Goal: Transaction & Acquisition: Book appointment/travel/reservation

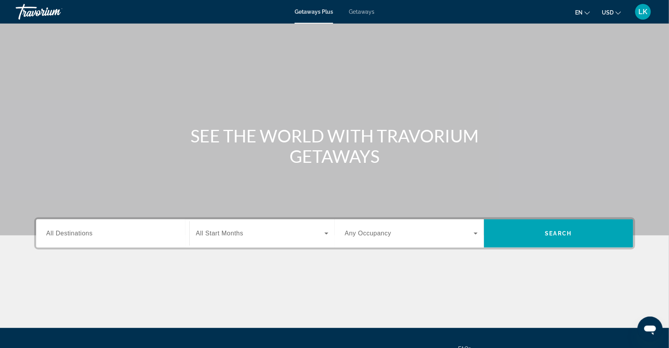
click at [365, 13] on span "Getaways" at bounding box center [362, 12] width 26 height 6
click at [46, 237] on span "All Destinations" at bounding box center [69, 233] width 46 height 7
click at [46, 239] on input "Destination All Destinations" at bounding box center [112, 233] width 133 height 9
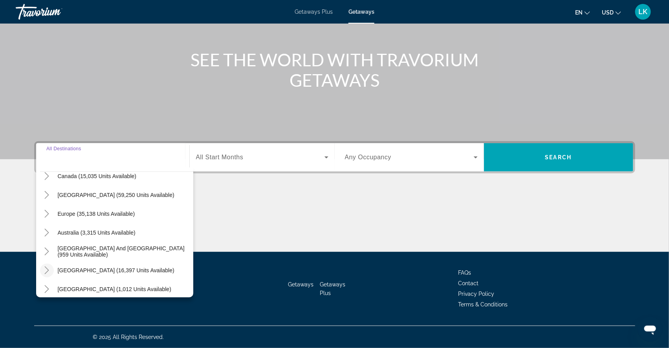
scroll to position [70, 0]
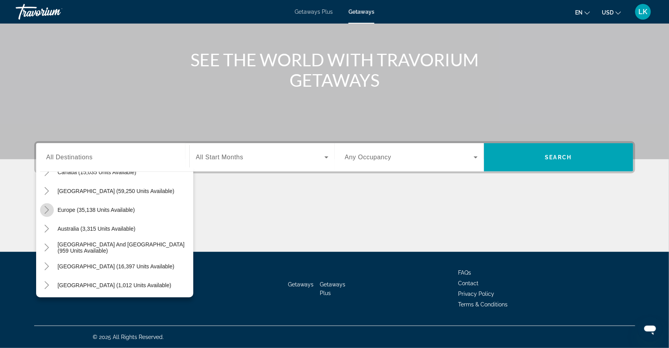
click at [43, 206] on icon "Toggle Europe (35,138 units available)" at bounding box center [47, 210] width 8 height 8
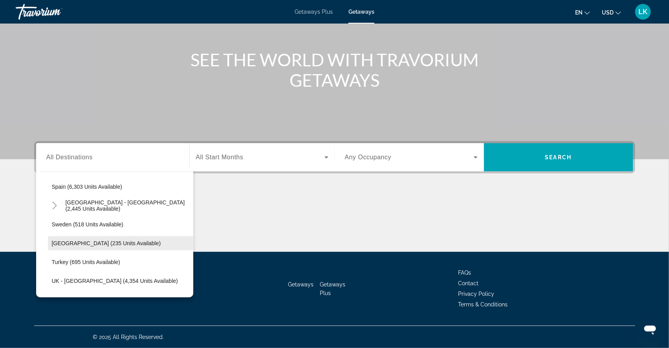
scroll to position [434, 0]
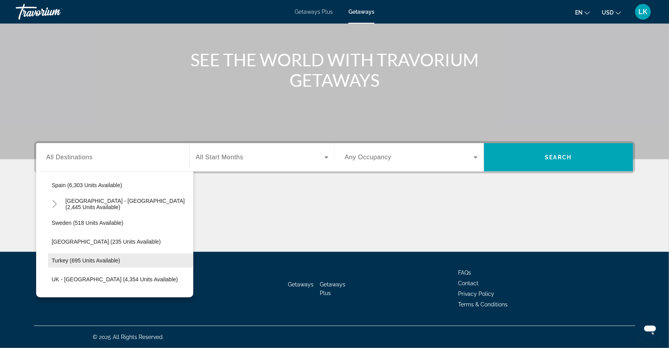
click at [52, 258] on span "Turkey (695 units available)" at bounding box center [86, 261] width 68 height 6
type input "**********"
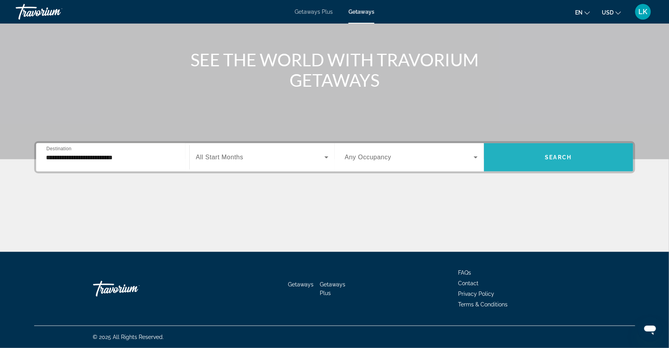
click at [552, 149] on span "Search widget" at bounding box center [558, 157] width 149 height 19
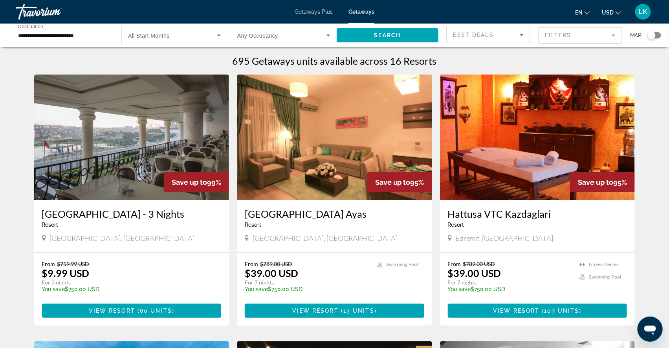
scroll to position [3, 0]
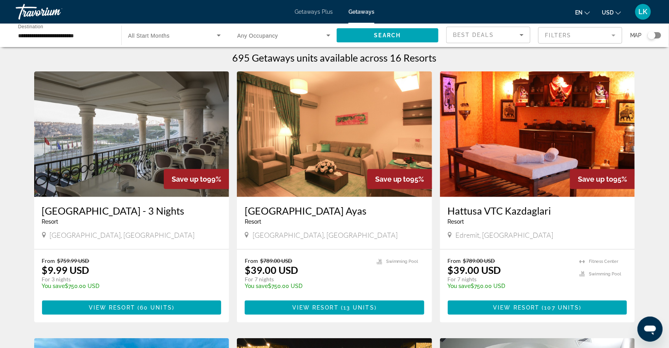
click at [554, 37] on mat-form-field "Filters" at bounding box center [580, 35] width 84 height 16
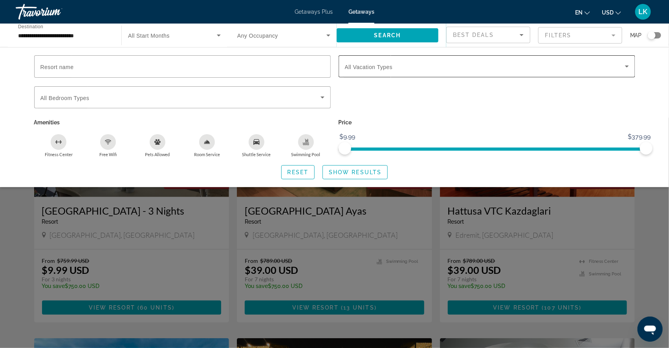
click at [363, 68] on span "All Vacation Types" at bounding box center [369, 67] width 48 height 6
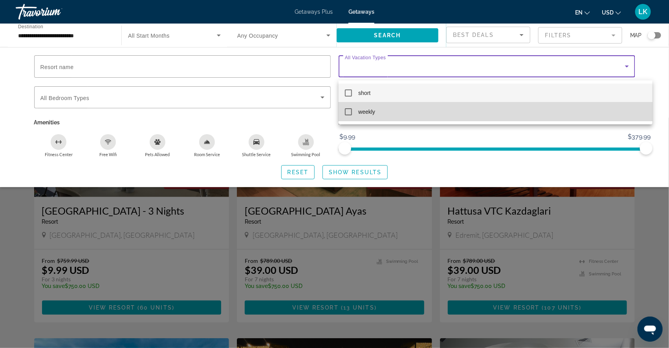
click at [350, 112] on mat-pseudo-checkbox at bounding box center [348, 111] width 7 height 7
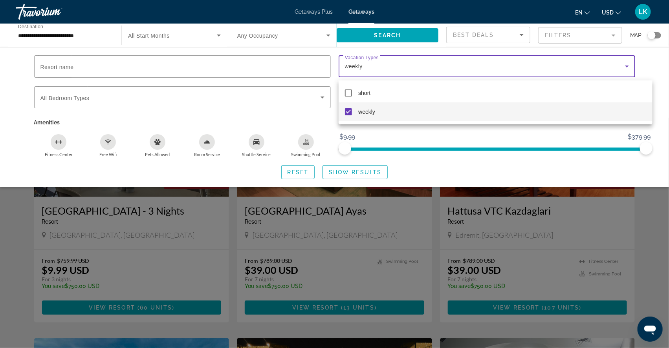
click at [339, 177] on div at bounding box center [334, 174] width 669 height 348
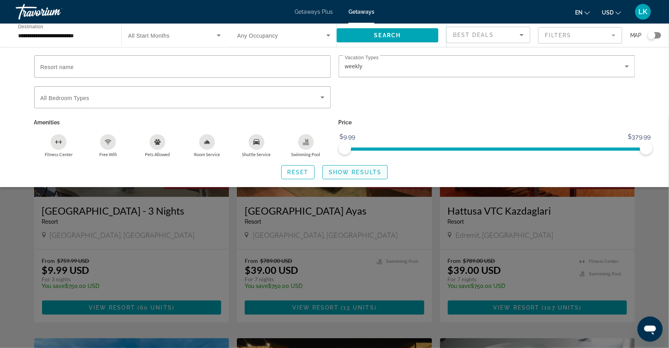
click at [339, 176] on span "Show Results" at bounding box center [355, 172] width 53 height 6
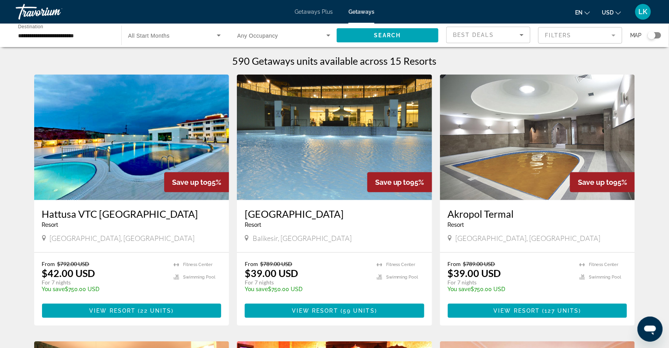
click at [657, 38] on div "Search widget" at bounding box center [654, 35] width 13 height 6
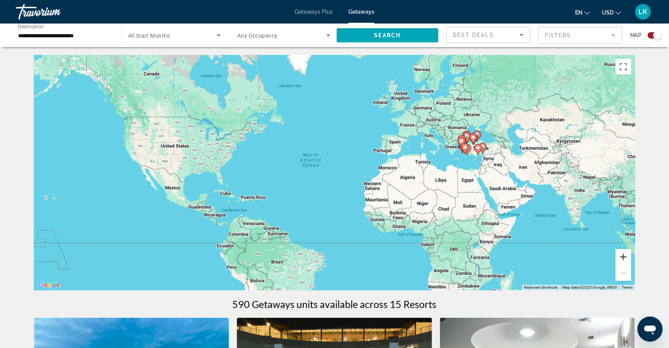
click at [631, 260] on button "Zoom in" at bounding box center [623, 257] width 16 height 16
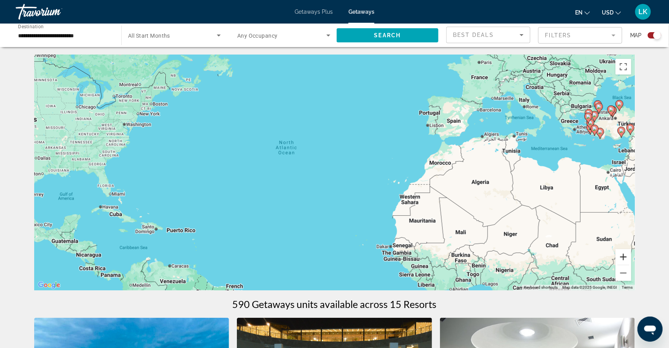
click at [631, 260] on button "Zoom in" at bounding box center [623, 257] width 16 height 16
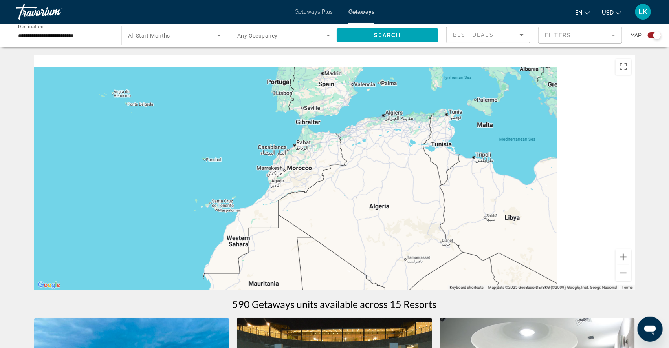
drag, startPoint x: 604, startPoint y: 203, endPoint x: 288, endPoint y: 242, distance: 318.1
click at [290, 240] on div "Main content" at bounding box center [334, 173] width 601 height 236
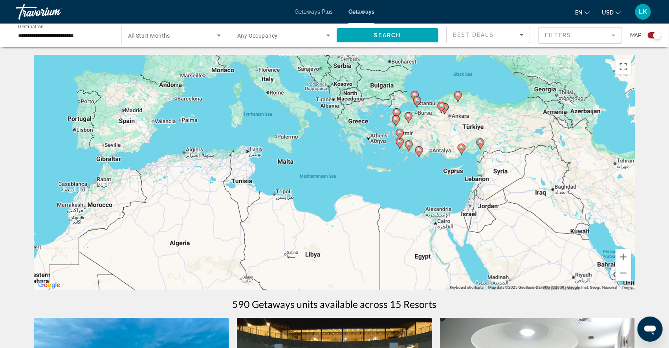
drag, startPoint x: 498, startPoint y: 186, endPoint x: 397, endPoint y: 187, distance: 100.5
click at [397, 187] on div "To activate drag with keyboard, press Alt + Enter. Once in keyboard drag state,…" at bounding box center [334, 173] width 601 height 236
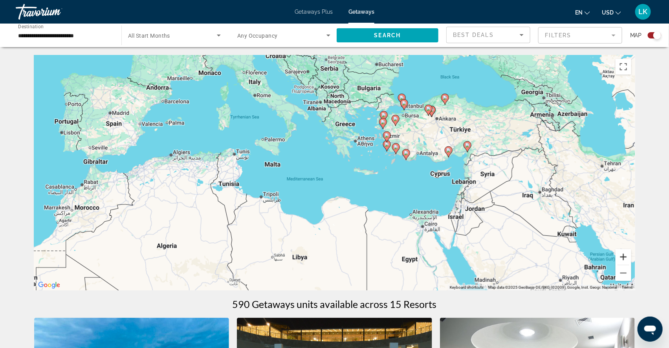
click at [631, 258] on button "Zoom in" at bounding box center [623, 257] width 16 height 16
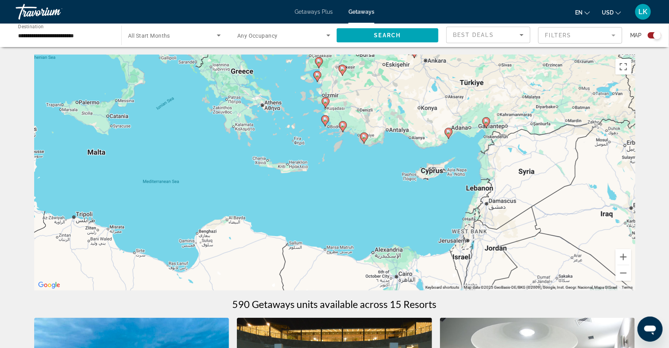
drag, startPoint x: 575, startPoint y: 249, endPoint x: 459, endPoint y: 245, distance: 115.5
click at [459, 245] on div "To activate drag with keyboard, press Alt + Enter. Once in keyboard drag state,…" at bounding box center [334, 173] width 601 height 236
click at [631, 258] on button "Zoom in" at bounding box center [623, 257] width 16 height 16
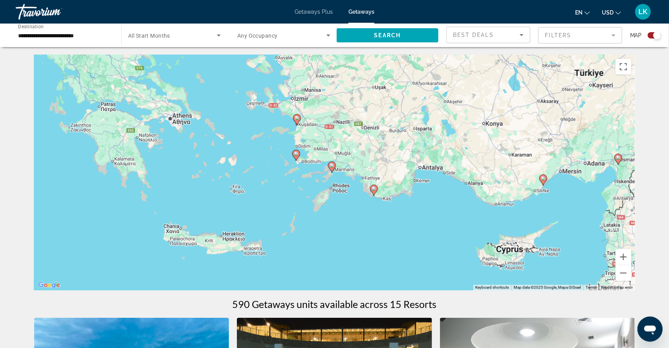
drag, startPoint x: 475, startPoint y: 112, endPoint x: 454, endPoint y: 193, distance: 83.9
click at [454, 194] on div "To activate drag with keyboard, press Alt + Enter. Once in keyboard drag state,…" at bounding box center [334, 173] width 601 height 236
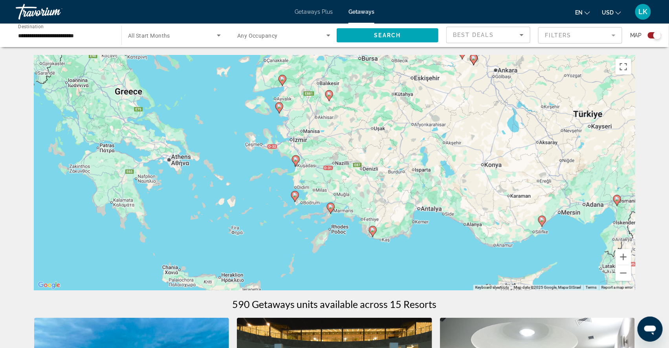
drag, startPoint x: 277, startPoint y: 118, endPoint x: 277, endPoint y: 161, distance: 42.8
click at [277, 161] on div "To activate drag with keyboard, press Alt + Enter. Once in keyboard drag state,…" at bounding box center [334, 173] width 601 height 236
click at [372, 231] on image "Main content" at bounding box center [372, 230] width 5 height 5
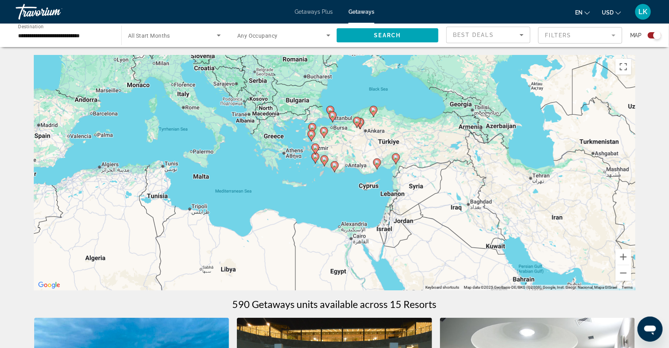
click at [334, 171] on icon "Main content" at bounding box center [334, 167] width 7 height 10
type input "**********"
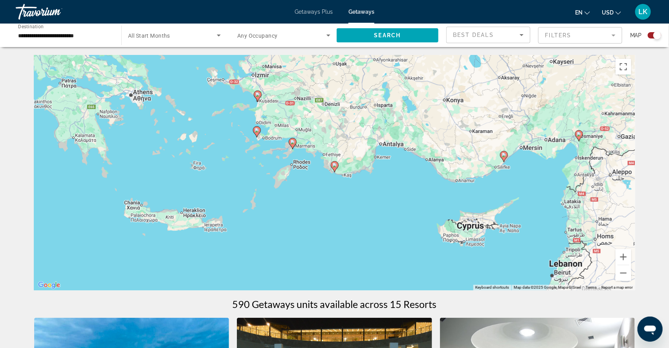
click at [334, 171] on icon "Main content" at bounding box center [334, 167] width 7 height 10
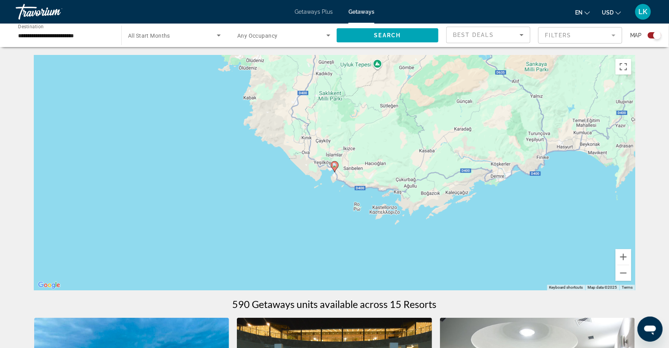
click at [334, 168] on image "Main content" at bounding box center [334, 165] width 5 height 5
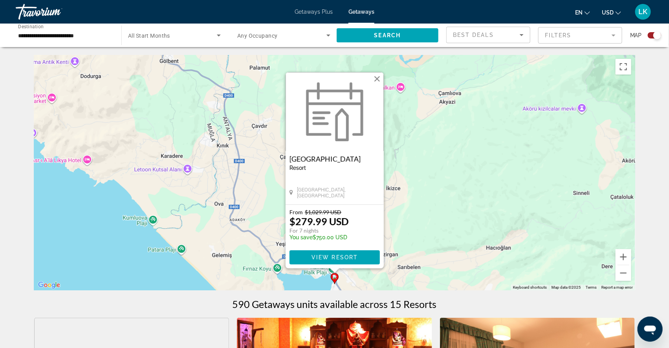
click at [380, 73] on button "Close" at bounding box center [377, 79] width 12 height 12
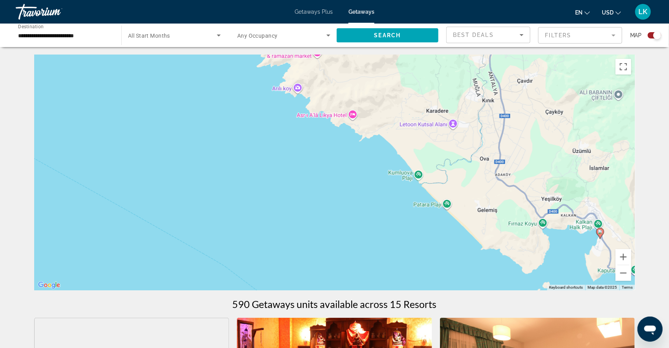
drag, startPoint x: 123, startPoint y: 227, endPoint x: 388, endPoint y: 179, distance: 269.5
click at [388, 179] on div "To activate drag with keyboard, press Alt + Enter. Once in keyboard drag state,…" at bounding box center [334, 173] width 601 height 236
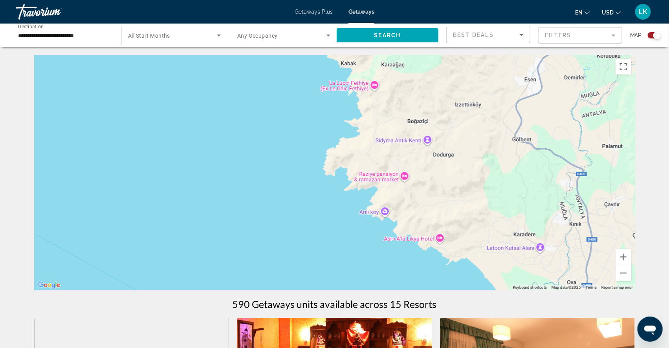
drag, startPoint x: 301, startPoint y: 127, endPoint x: 390, endPoint y: 254, distance: 155.7
click at [391, 255] on div "To activate drag with keyboard, press Alt + Enter. Once in keyboard drag state,…" at bounding box center [334, 173] width 601 height 236
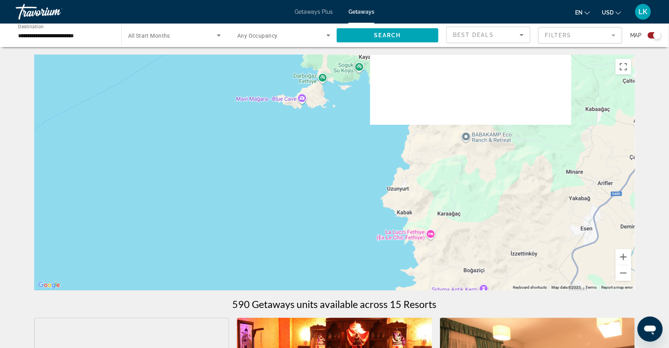
drag, startPoint x: 342, startPoint y: 173, endPoint x: 404, endPoint y: 332, distance: 170.4
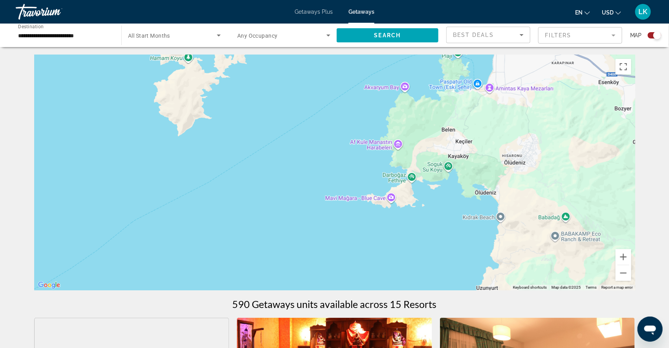
drag, startPoint x: 349, startPoint y: 248, endPoint x: 425, endPoint y: 322, distance: 105.3
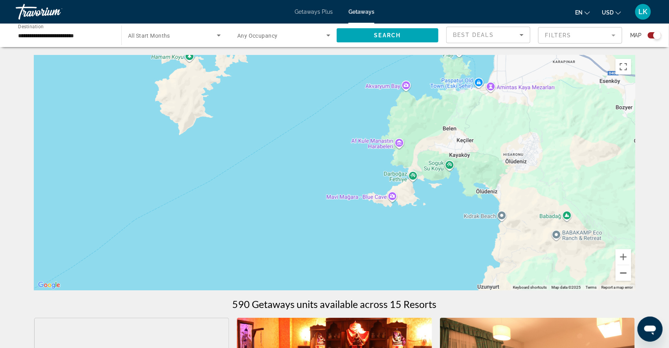
click at [631, 279] on button "Zoom out" at bounding box center [623, 273] width 16 height 16
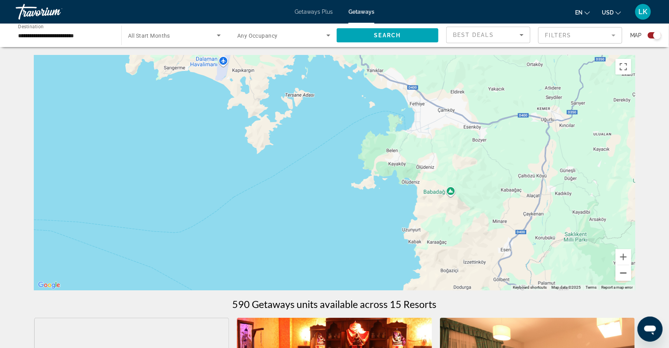
click at [631, 276] on button "Zoom out" at bounding box center [623, 273] width 16 height 16
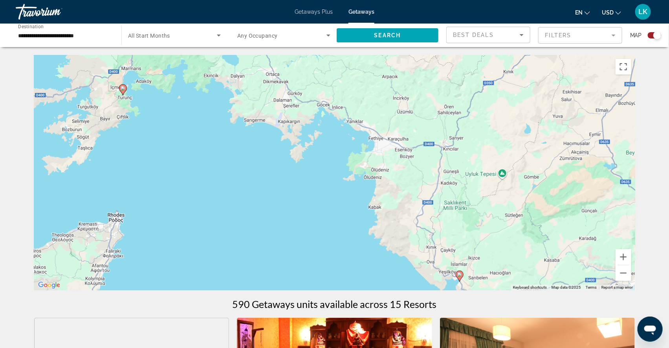
click at [122, 90] on image "Main content" at bounding box center [123, 88] width 5 height 5
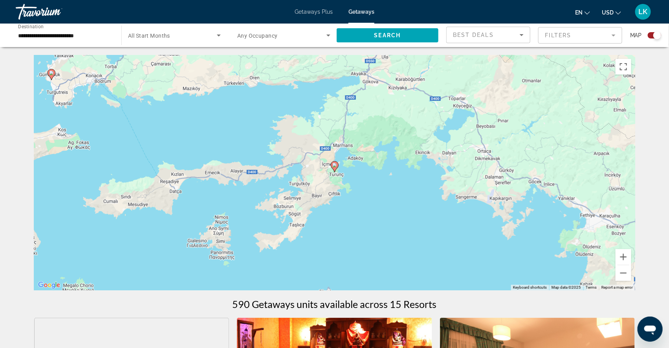
click at [51, 75] on image "Main content" at bounding box center [51, 73] width 5 height 5
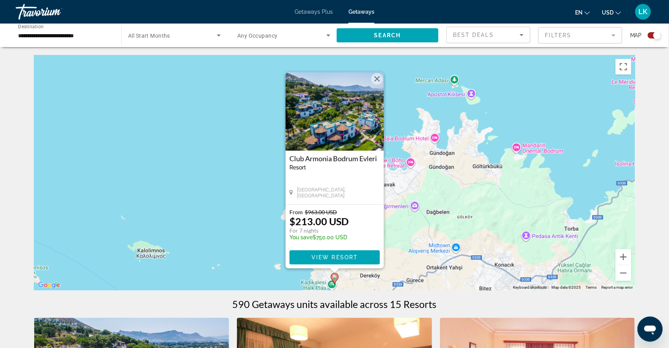
click at [379, 73] on button "Close" at bounding box center [377, 79] width 12 height 12
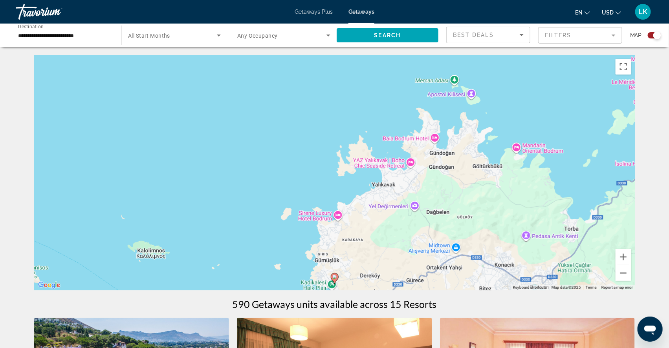
click at [631, 276] on button "Zoom out" at bounding box center [623, 273] width 16 height 16
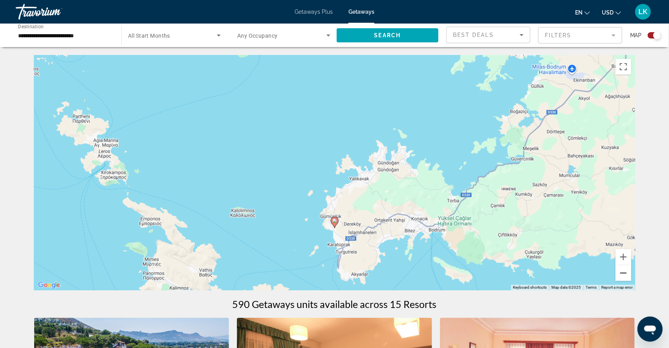
click at [631, 276] on button "Zoom out" at bounding box center [623, 273] width 16 height 16
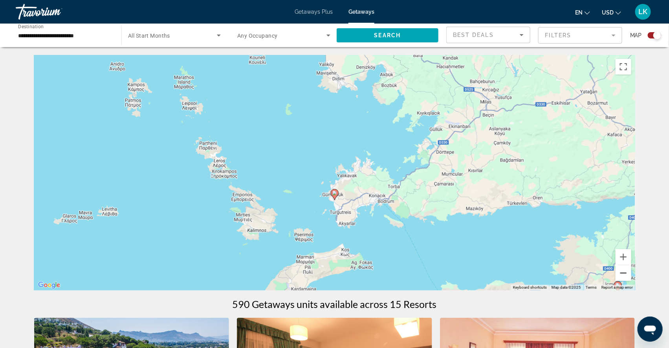
click at [631, 275] on button "Zoom out" at bounding box center [623, 273] width 16 height 16
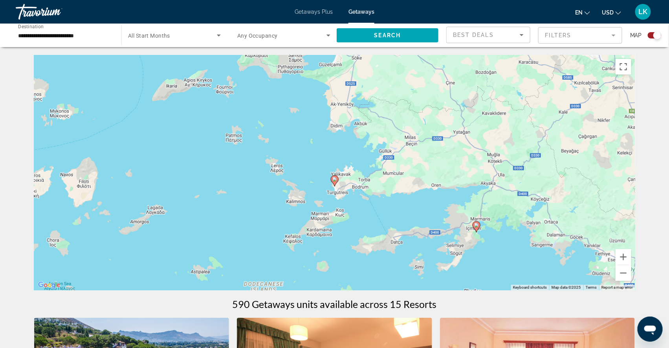
click at [478, 226] on icon "Main content" at bounding box center [475, 227] width 7 height 10
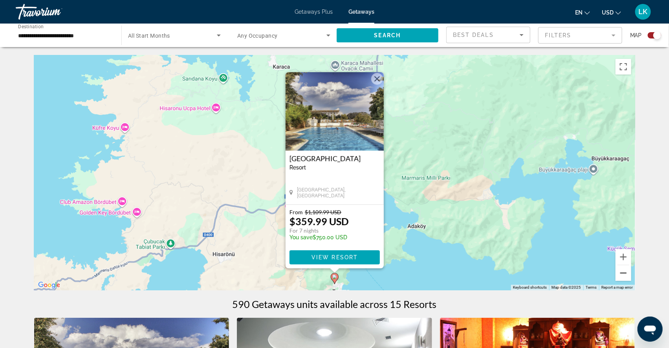
click at [631, 276] on button "Zoom out" at bounding box center [623, 273] width 16 height 16
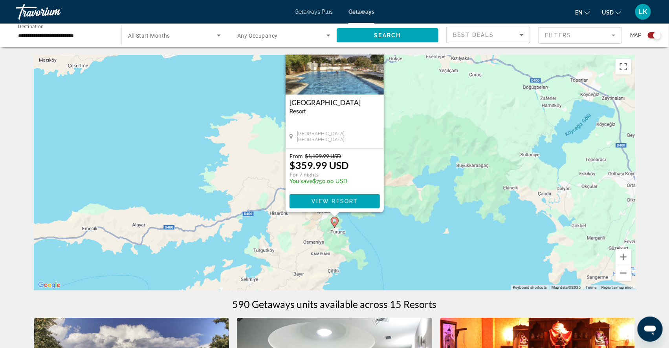
click at [631, 276] on button "Zoom out" at bounding box center [623, 273] width 16 height 16
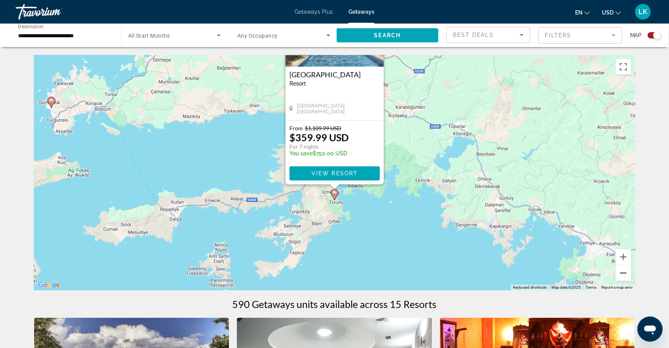
click at [631, 276] on button "Zoom out" at bounding box center [623, 273] width 16 height 16
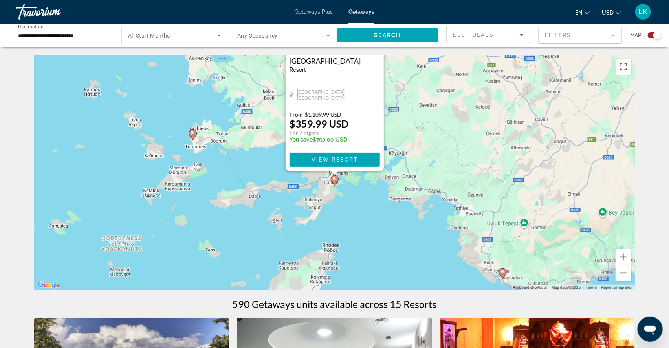
click at [631, 276] on button "Zoom out" at bounding box center [623, 273] width 16 height 16
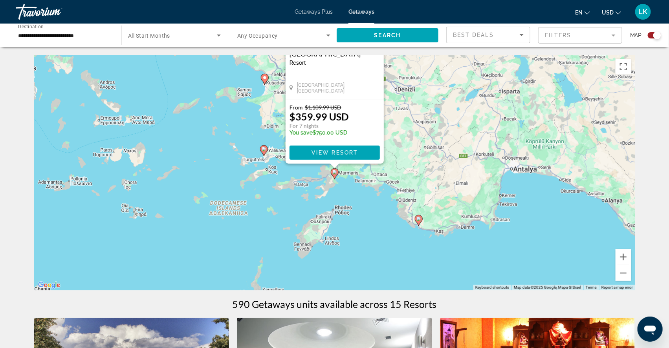
click at [371, 192] on div "To activate drag with keyboard, press Alt + Enter. Once in keyboard drag state,…" at bounding box center [334, 173] width 601 height 236
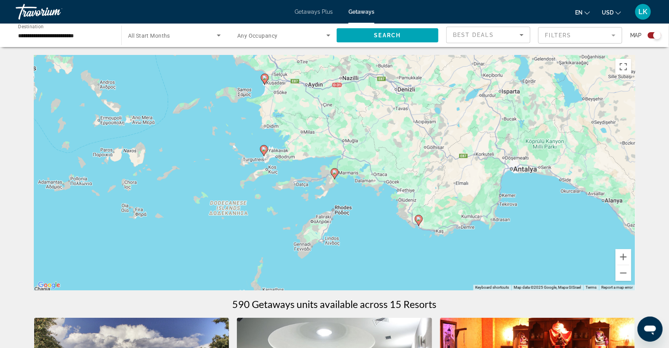
click at [265, 80] on image "Main content" at bounding box center [264, 77] width 5 height 5
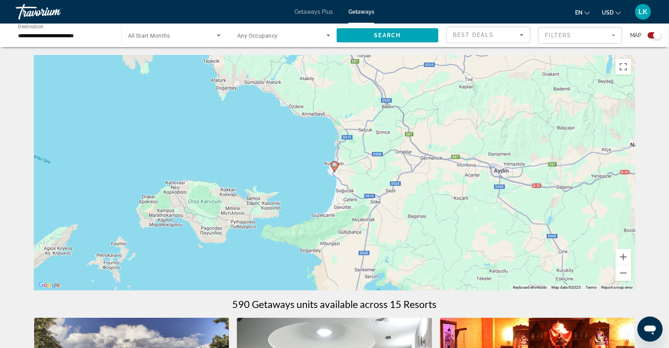
click at [334, 168] on image "Main content" at bounding box center [334, 165] width 5 height 5
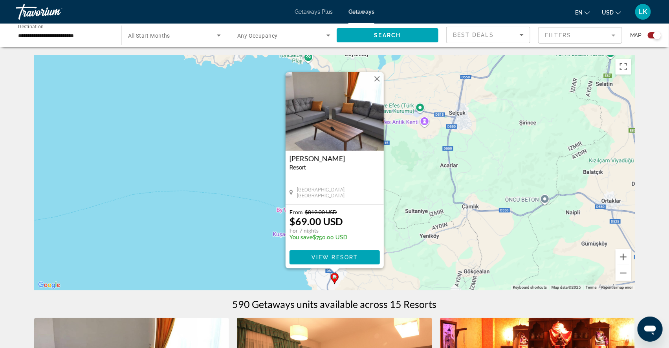
click at [379, 73] on button "Close" at bounding box center [377, 79] width 12 height 12
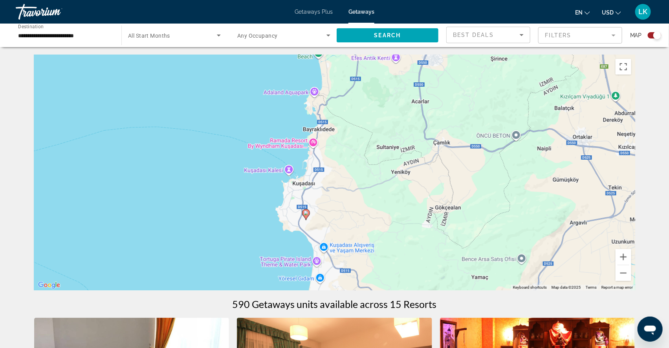
drag, startPoint x: 327, startPoint y: 200, endPoint x: 298, endPoint y: 137, distance: 69.2
click at [297, 135] on div "To activate drag with keyboard, press Alt + Enter. Once in keyboard drag state,…" at bounding box center [334, 173] width 601 height 236
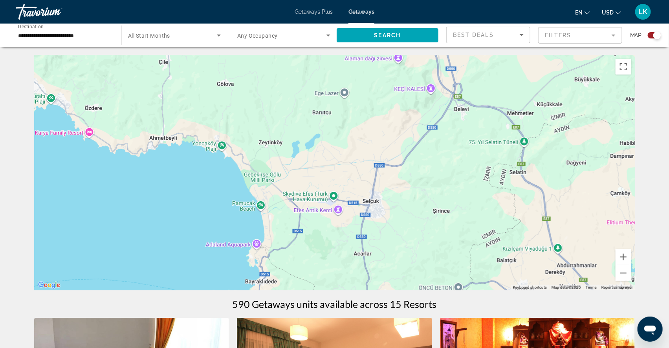
drag, startPoint x: 281, startPoint y: 163, endPoint x: 221, endPoint y: 316, distance: 163.8
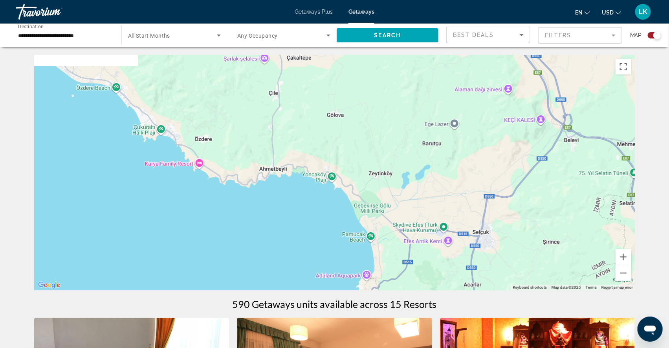
drag, startPoint x: 174, startPoint y: 208, endPoint x: 290, endPoint y: 239, distance: 119.6
click at [290, 240] on div "Main content" at bounding box center [334, 173] width 601 height 236
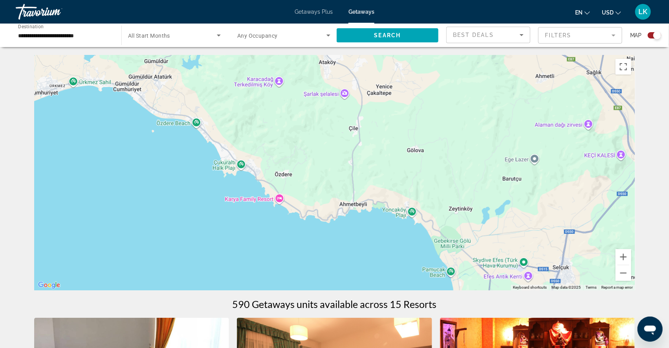
drag, startPoint x: 292, startPoint y: 234, endPoint x: 381, endPoint y: 286, distance: 102.8
click at [383, 286] on div "Main content" at bounding box center [334, 173] width 601 height 236
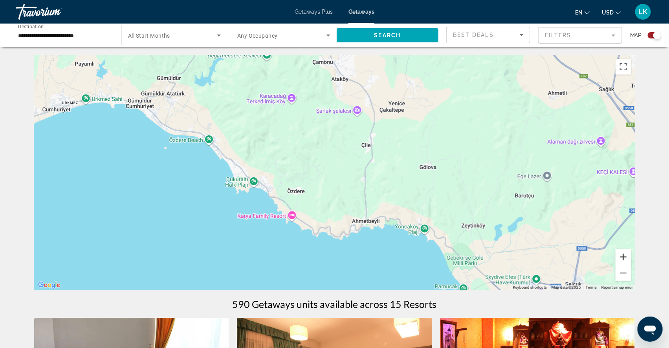
click at [631, 260] on button "Zoom in" at bounding box center [623, 257] width 16 height 16
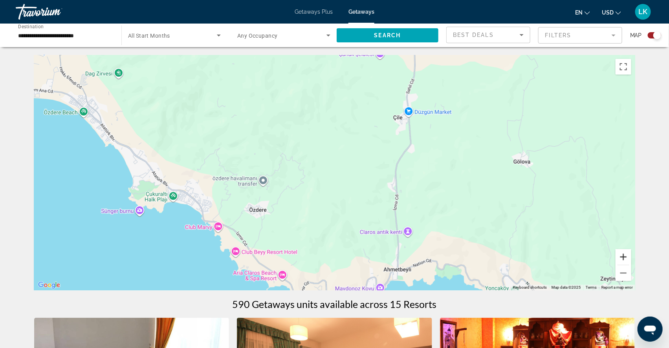
click at [631, 260] on button "Zoom in" at bounding box center [623, 257] width 16 height 16
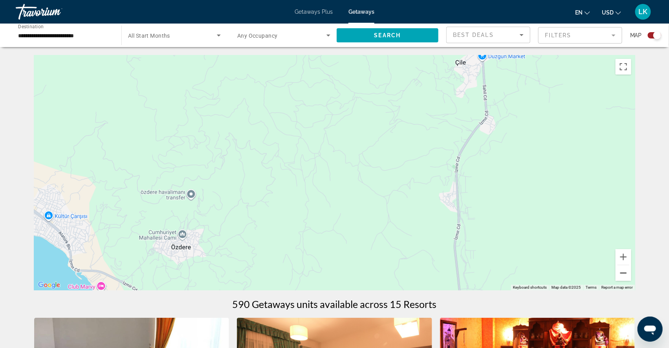
click at [631, 278] on button "Zoom out" at bounding box center [623, 273] width 16 height 16
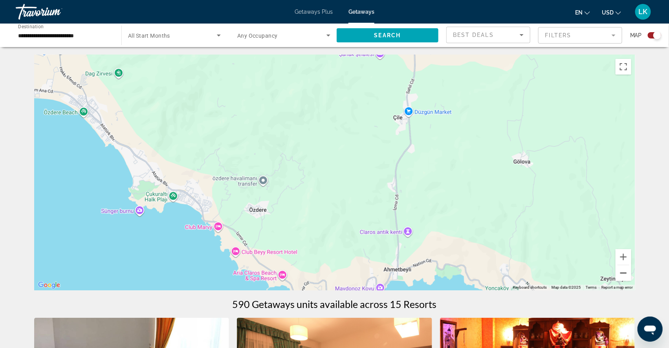
click at [631, 278] on button "Zoom out" at bounding box center [623, 273] width 16 height 16
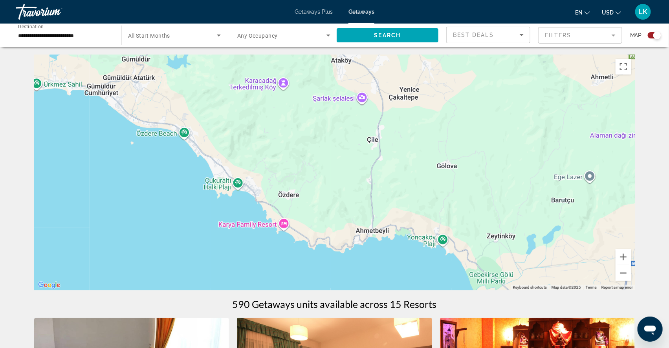
click at [631, 278] on button "Zoom out" at bounding box center [623, 273] width 16 height 16
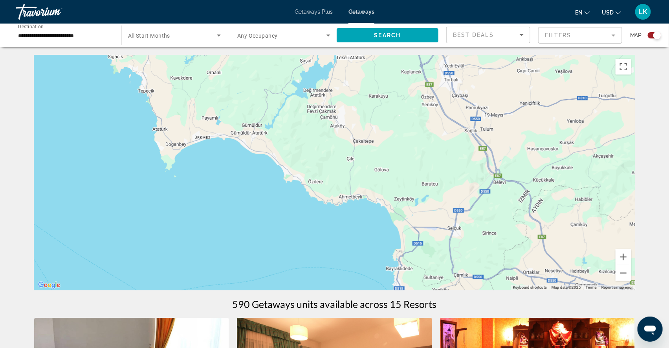
click at [631, 278] on button "Zoom out" at bounding box center [623, 273] width 16 height 16
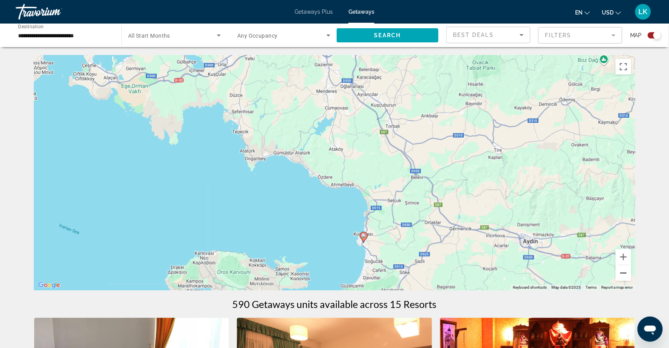
click at [631, 278] on button "Zoom out" at bounding box center [623, 273] width 16 height 16
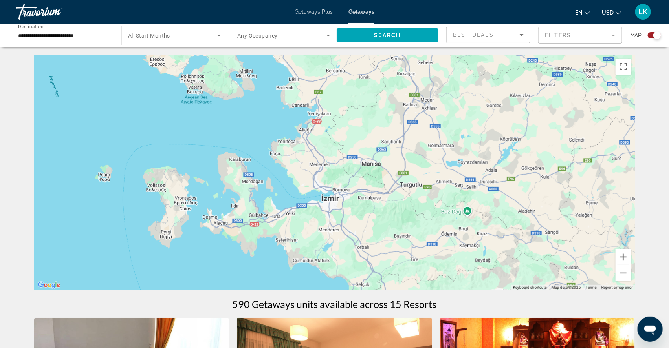
drag, startPoint x: 465, startPoint y: 203, endPoint x: 460, endPoint y: 293, distance: 90.8
click at [460, 291] on div "To activate drag with keyboard, press Alt + Enter. Once in keyboard drag state,…" at bounding box center [334, 173] width 601 height 236
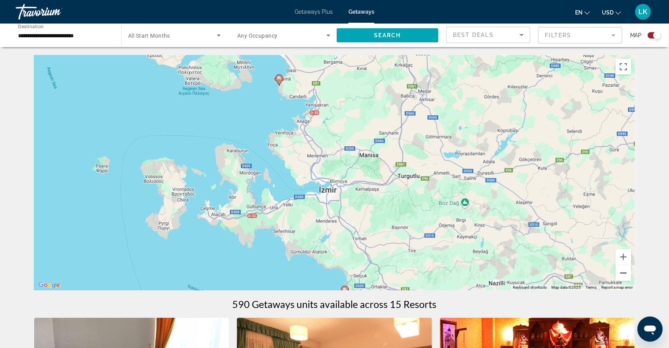
click at [631, 277] on button "Zoom out" at bounding box center [623, 273] width 16 height 16
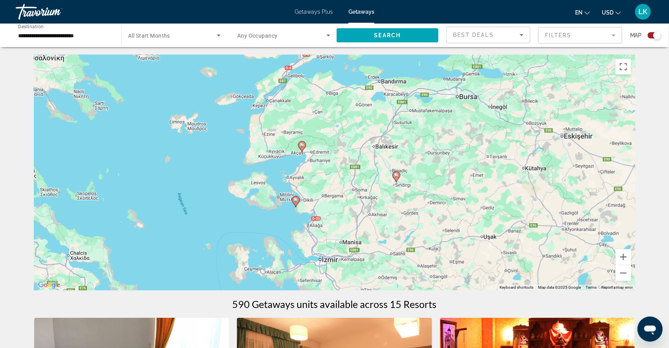
drag, startPoint x: 352, startPoint y: 127, endPoint x: 341, endPoint y: 205, distance: 78.9
click at [341, 205] on div "To activate drag with keyboard, press Alt + Enter. Once in keyboard drag state,…" at bounding box center [334, 173] width 601 height 236
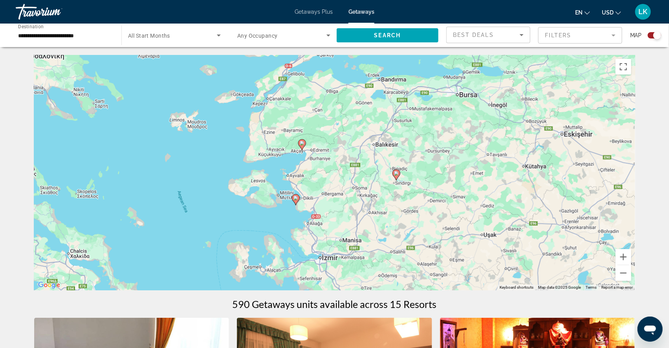
click at [295, 201] on image "Main content" at bounding box center [295, 198] width 5 height 5
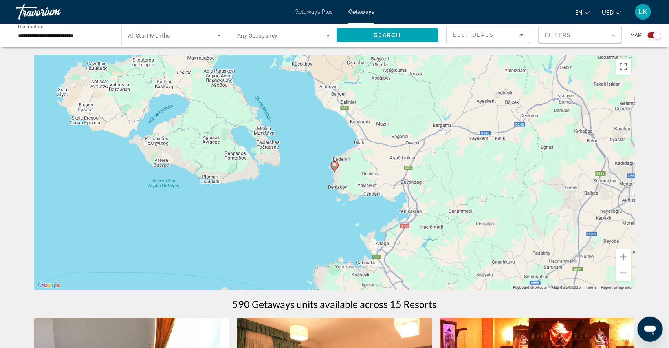
click at [334, 168] on image "Main content" at bounding box center [334, 165] width 5 height 5
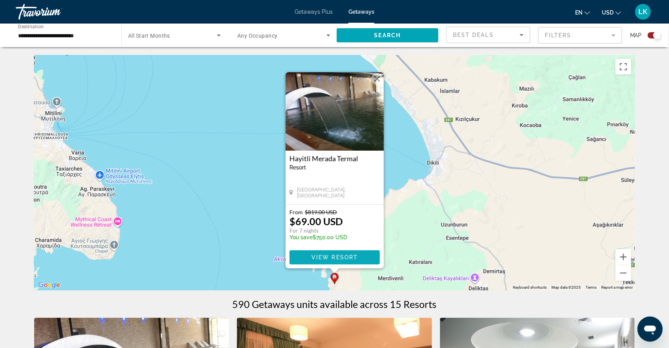
click at [330, 258] on span "View Resort" at bounding box center [334, 257] width 46 height 6
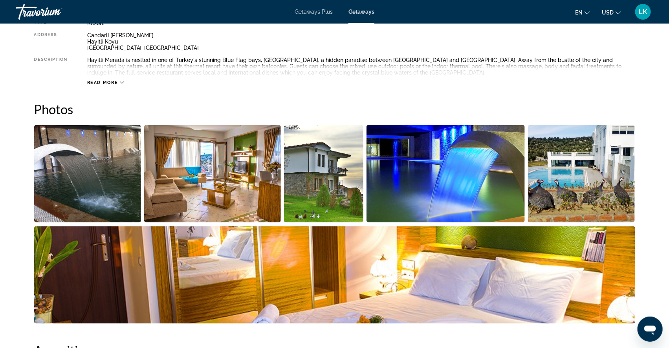
scroll to position [325, 0]
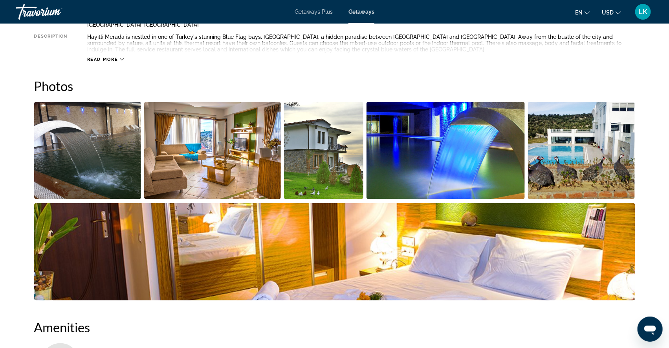
click at [103, 178] on img "Open full-screen image slider" at bounding box center [87, 150] width 107 height 97
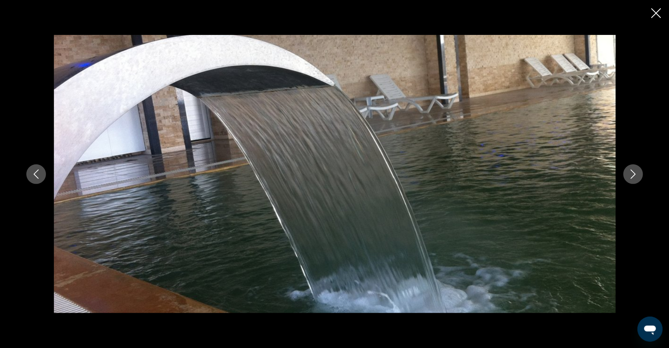
click at [638, 172] on icon "Next image" at bounding box center [632, 174] width 9 height 9
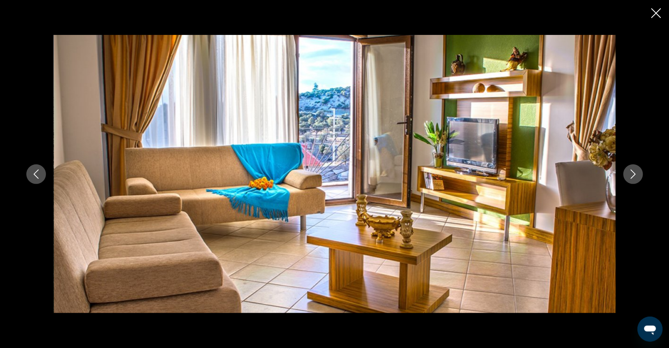
click at [638, 172] on icon "Next image" at bounding box center [632, 174] width 9 height 9
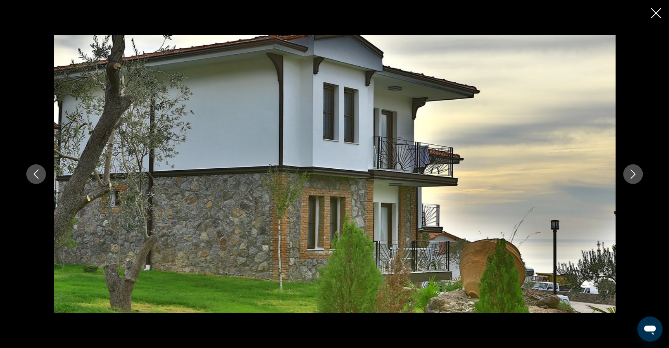
click at [638, 172] on icon "Next image" at bounding box center [632, 174] width 9 height 9
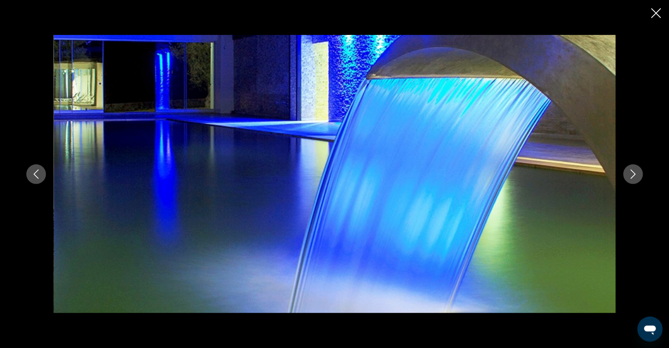
click at [638, 172] on icon "Next image" at bounding box center [632, 174] width 9 height 9
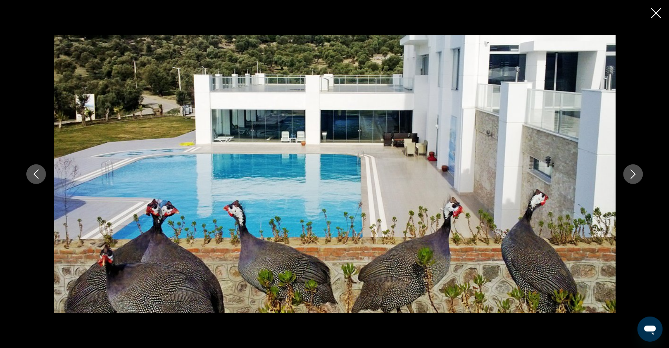
click at [638, 172] on icon "Next image" at bounding box center [632, 174] width 9 height 9
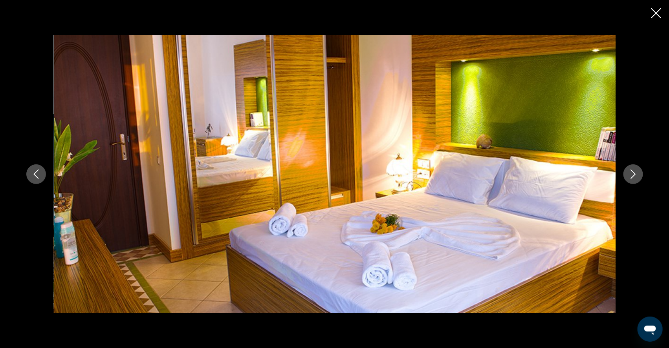
click at [638, 172] on icon "Next image" at bounding box center [632, 174] width 9 height 9
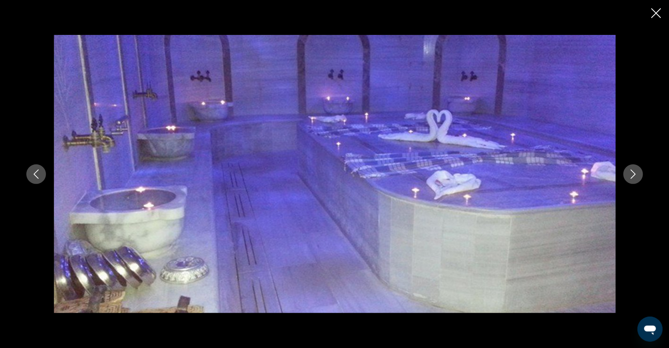
click at [638, 172] on icon "Next image" at bounding box center [632, 174] width 9 height 9
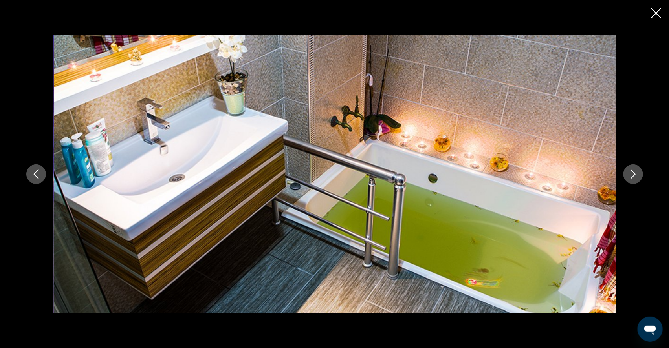
click at [638, 172] on icon "Next image" at bounding box center [632, 174] width 9 height 9
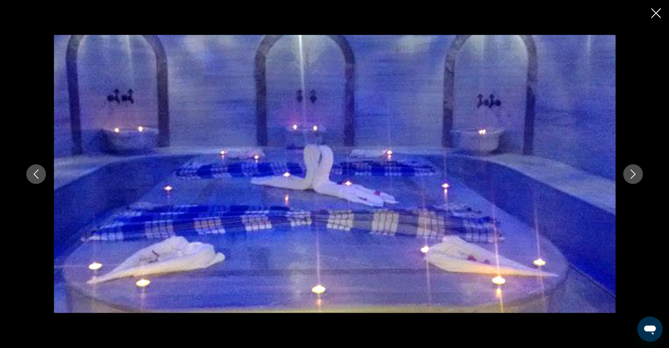
click at [638, 172] on icon "Next image" at bounding box center [632, 174] width 9 height 9
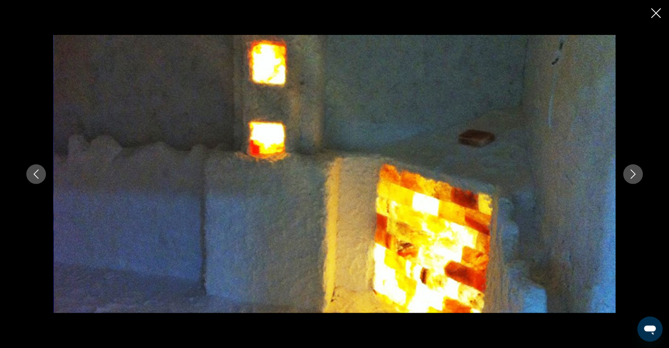
click at [638, 172] on icon "Next image" at bounding box center [632, 174] width 9 height 9
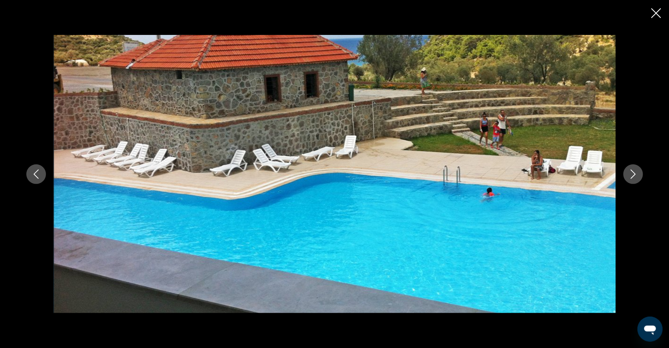
click at [638, 172] on icon "Next image" at bounding box center [632, 174] width 9 height 9
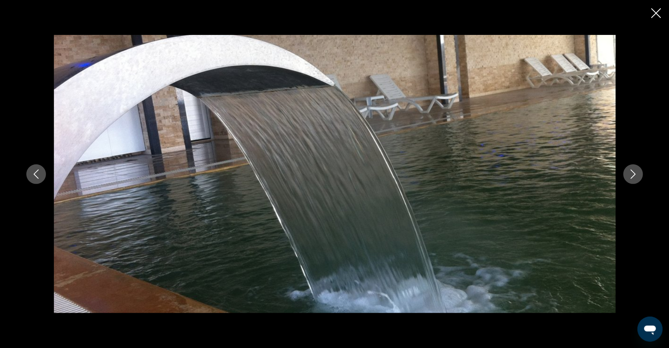
click at [638, 172] on icon "Next image" at bounding box center [632, 174] width 9 height 9
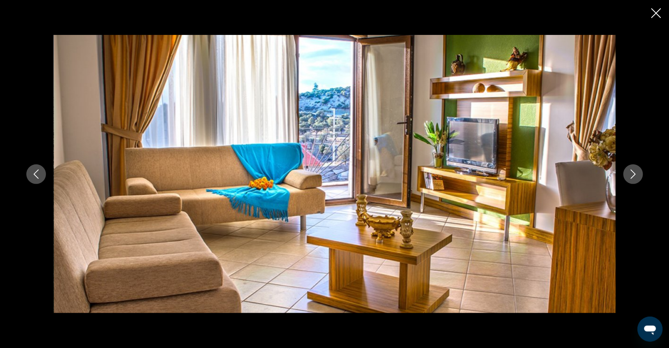
click at [638, 172] on icon "Next image" at bounding box center [632, 174] width 9 height 9
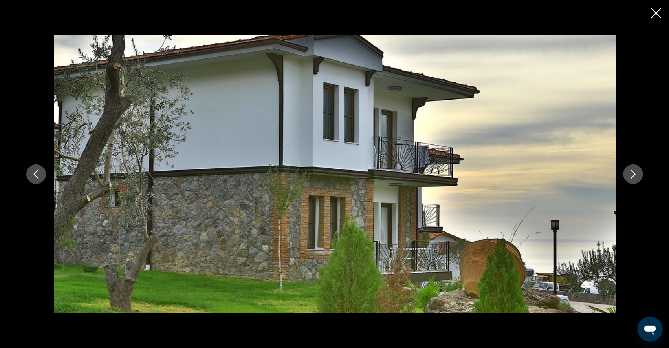
click at [655, 13] on icon "Close slideshow" at bounding box center [656, 13] width 10 height 10
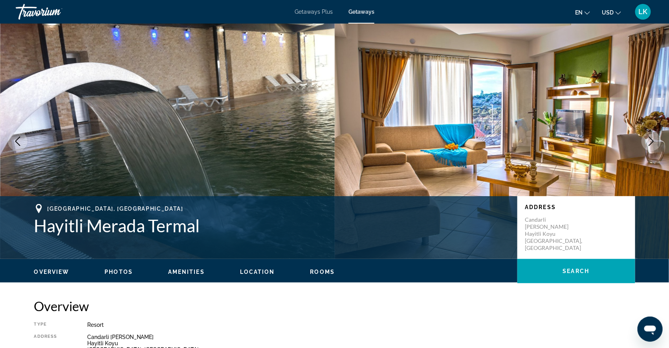
scroll to position [0, 0]
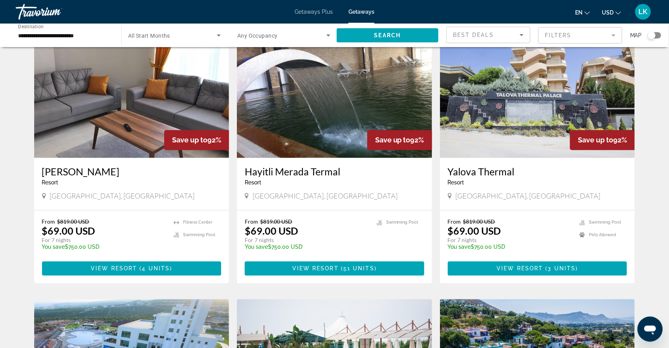
scroll to position [582, 0]
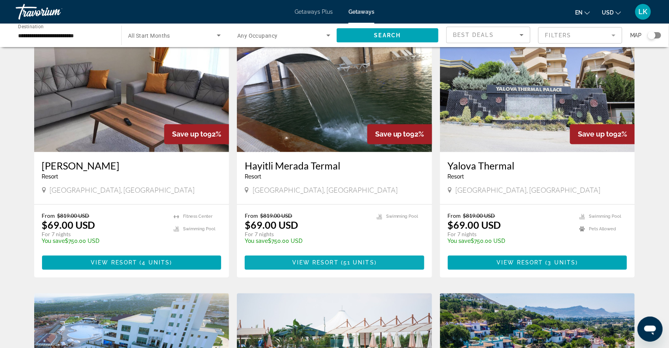
click at [297, 266] on span "View Resort" at bounding box center [315, 263] width 46 height 6
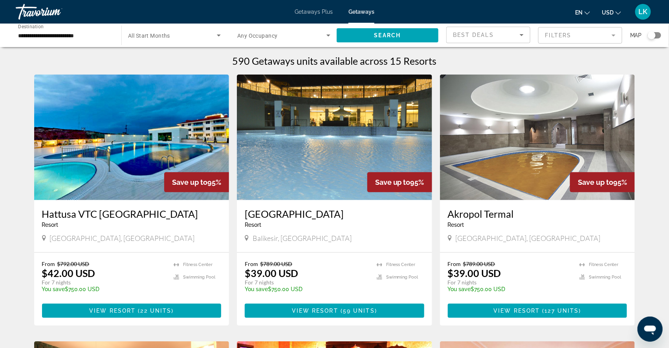
click at [139, 39] on span "All Start Months" at bounding box center [149, 36] width 42 height 6
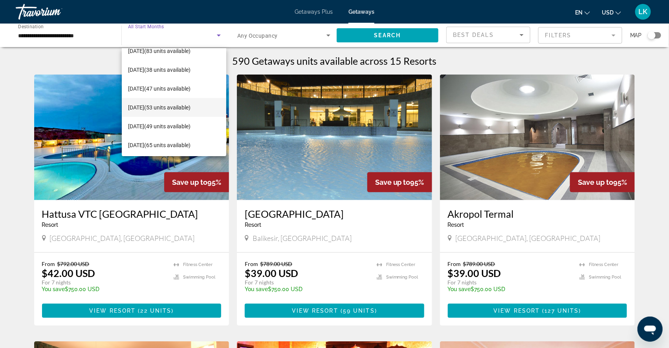
scroll to position [87, 0]
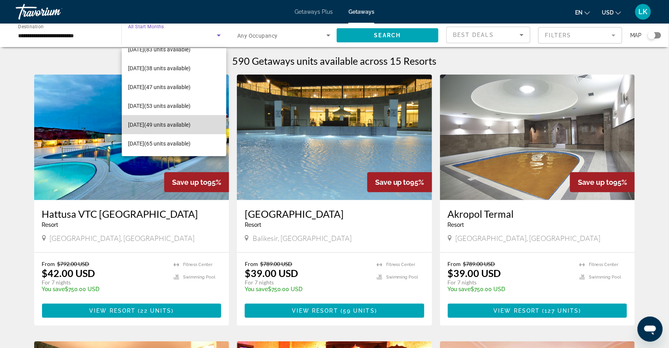
click at [143, 122] on span "[DATE] (49 units available)" at bounding box center [159, 124] width 62 height 9
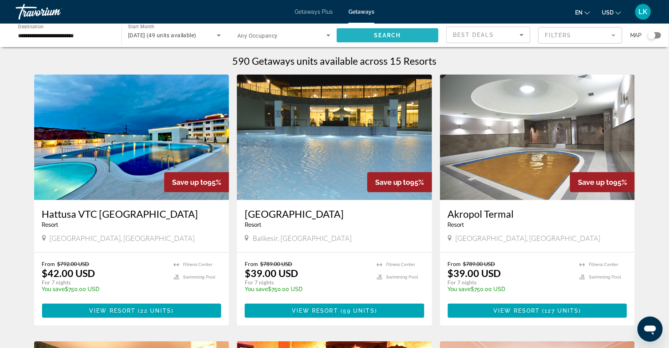
click at [405, 37] on span "Search widget" at bounding box center [388, 35] width 102 height 19
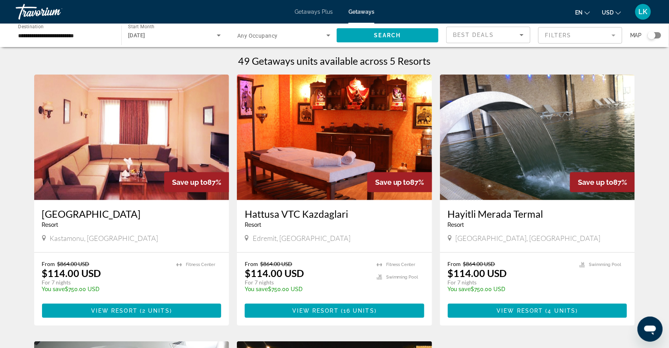
click at [659, 36] on div "Search widget" at bounding box center [654, 35] width 13 height 6
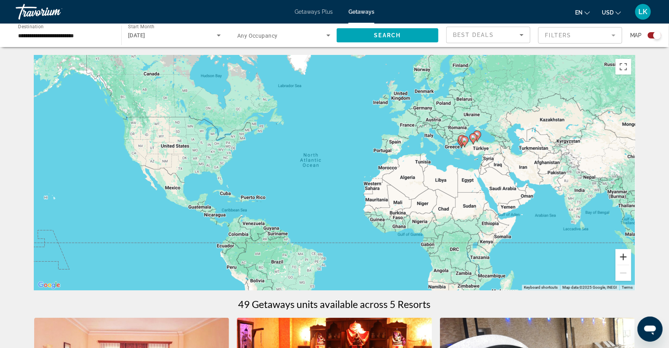
click at [631, 261] on button "Zoom in" at bounding box center [623, 257] width 16 height 16
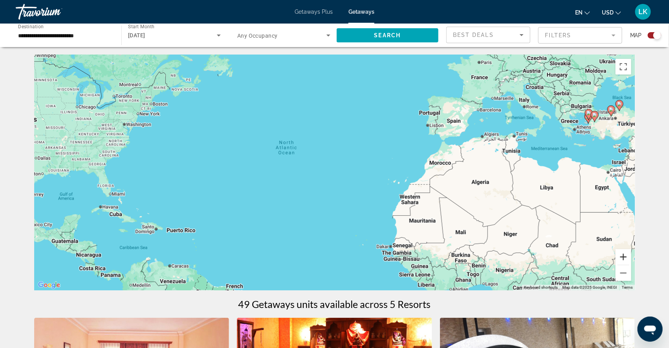
click at [631, 261] on button "Zoom in" at bounding box center [623, 257] width 16 height 16
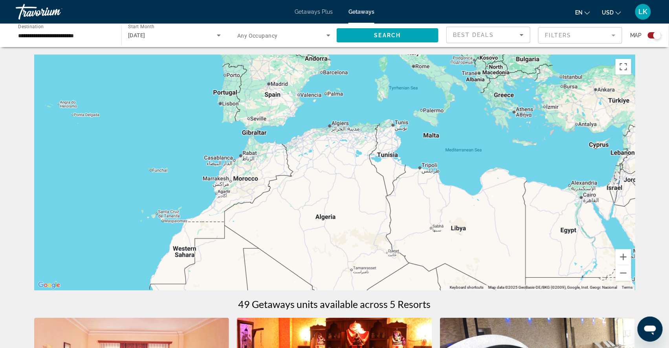
drag, startPoint x: 596, startPoint y: 211, endPoint x: 283, endPoint y: 240, distance: 314.0
click at [284, 240] on div "Main content" at bounding box center [334, 173] width 601 height 236
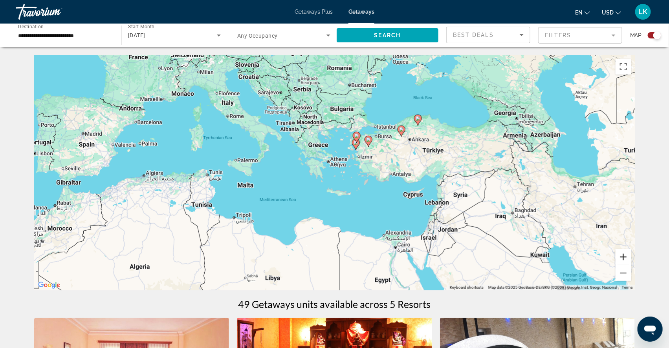
click at [631, 258] on button "Zoom in" at bounding box center [623, 257] width 16 height 16
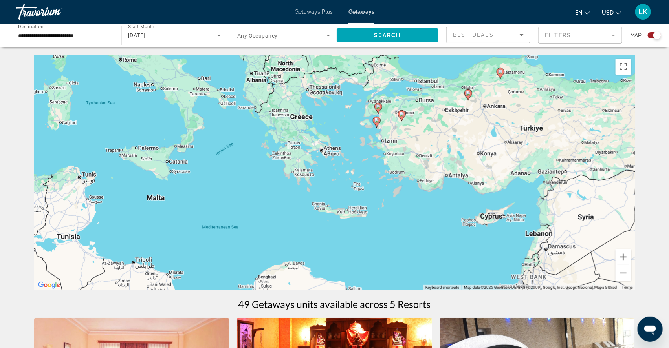
click at [376, 123] on image "Main content" at bounding box center [376, 120] width 5 height 5
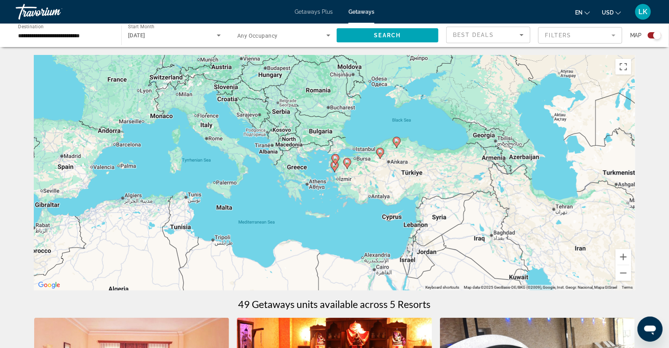
click at [334, 166] on gmp-advanced-marker "Main content" at bounding box center [335, 160] width 8 height 12
type input "**********"
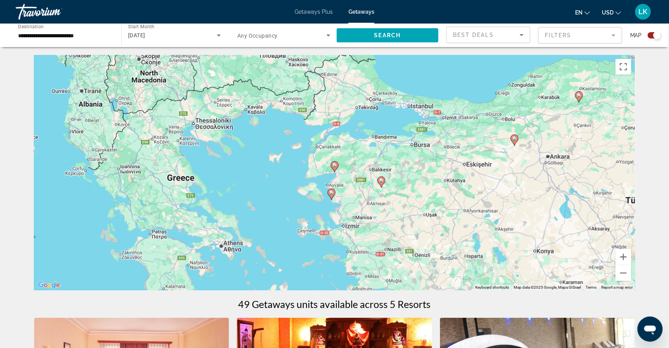
click at [332, 194] on image "Main content" at bounding box center [331, 192] width 5 height 5
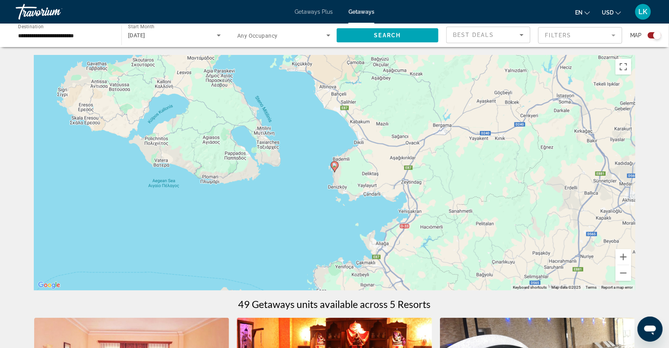
click at [334, 171] on icon "Main content" at bounding box center [334, 167] width 7 height 10
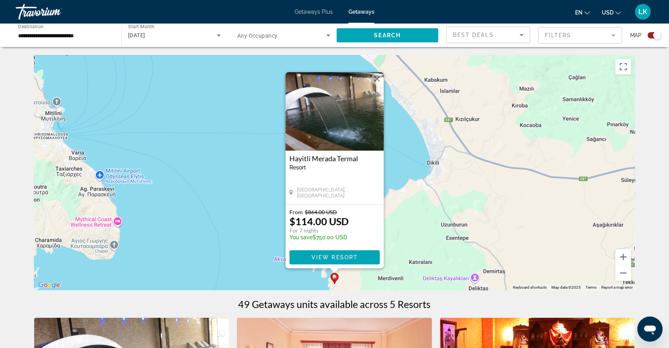
click at [379, 73] on button "Close" at bounding box center [377, 79] width 12 height 12
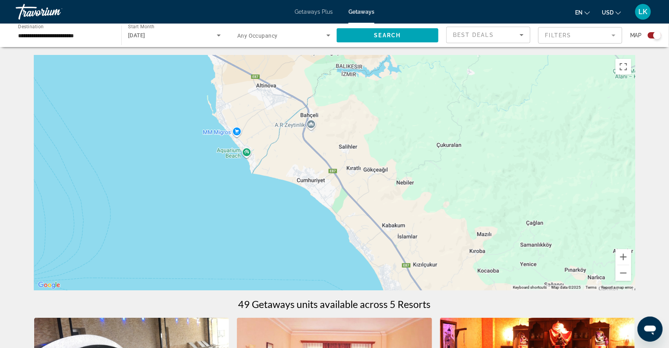
drag, startPoint x: 366, startPoint y: 121, endPoint x: 324, endPoint y: 269, distance: 154.0
click at [324, 269] on div "To activate drag with keyboard, press Alt + Enter. Once in keyboard drag state,…" at bounding box center [334, 173] width 601 height 236
click at [631, 276] on button "Zoom out" at bounding box center [623, 273] width 16 height 16
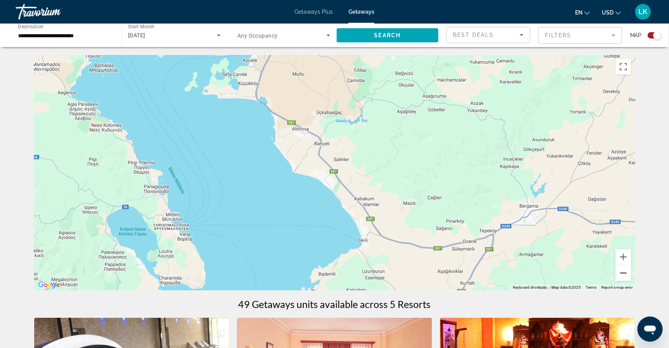
click at [631, 276] on button "Zoom out" at bounding box center [623, 273] width 16 height 16
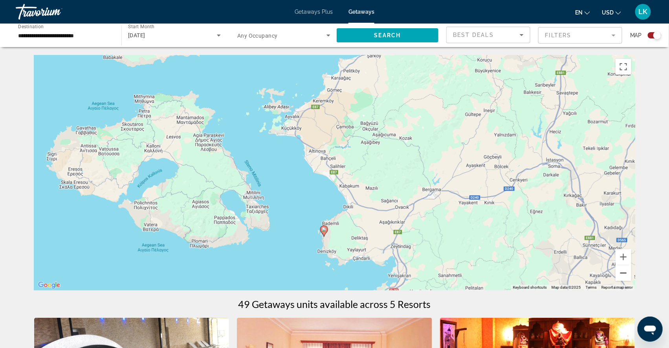
click at [631, 276] on button "Zoom out" at bounding box center [623, 273] width 16 height 16
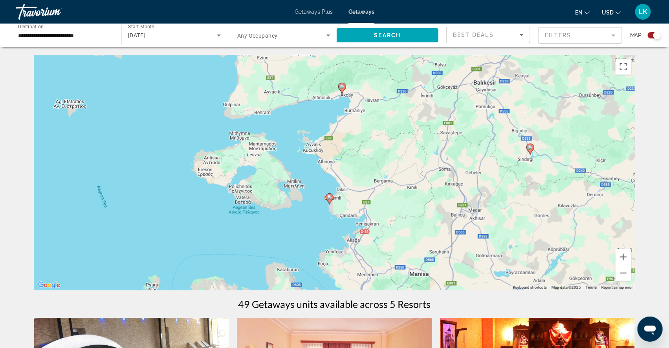
click at [342, 89] on image "Main content" at bounding box center [342, 86] width 5 height 5
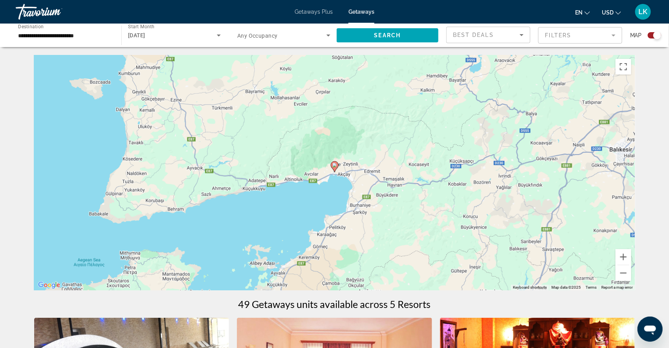
click at [335, 167] on image "Main content" at bounding box center [334, 165] width 5 height 5
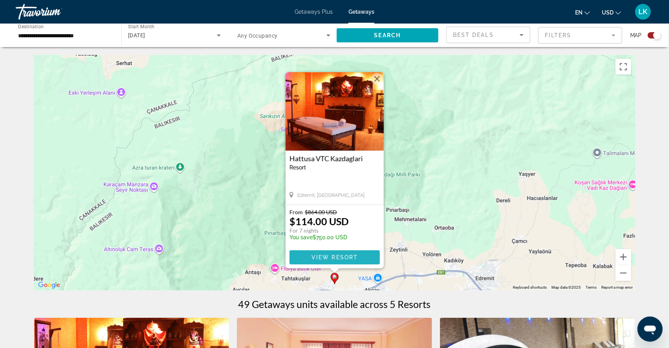
click at [312, 258] on span "View Resort" at bounding box center [334, 257] width 46 height 6
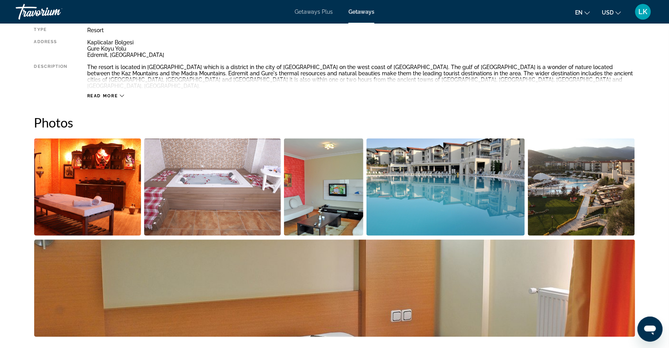
scroll to position [296, 0]
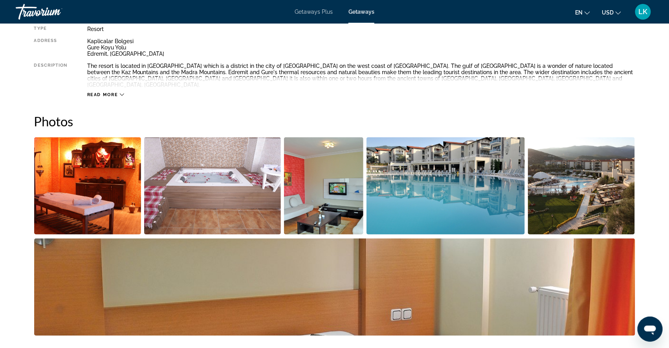
click at [94, 213] on img "Open full-screen image slider" at bounding box center [87, 185] width 107 height 97
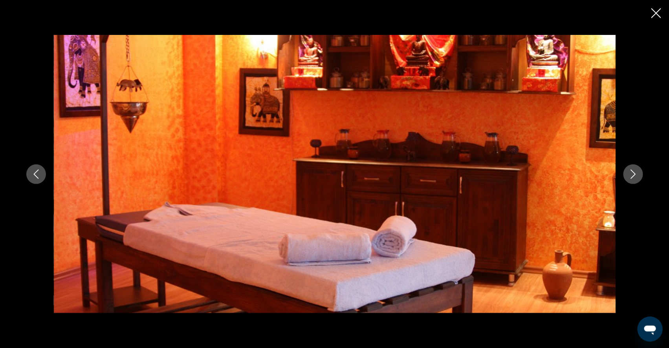
click at [638, 176] on icon "Next image" at bounding box center [632, 174] width 9 height 9
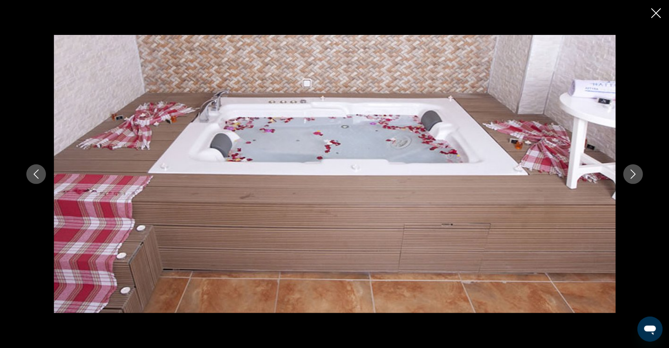
click at [638, 176] on icon "Next image" at bounding box center [632, 174] width 9 height 9
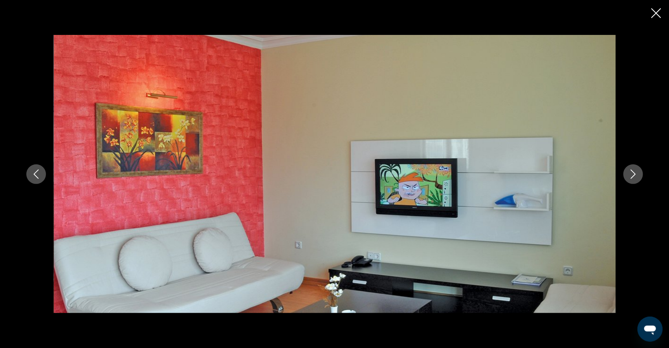
click at [638, 177] on icon "Next image" at bounding box center [632, 174] width 9 height 9
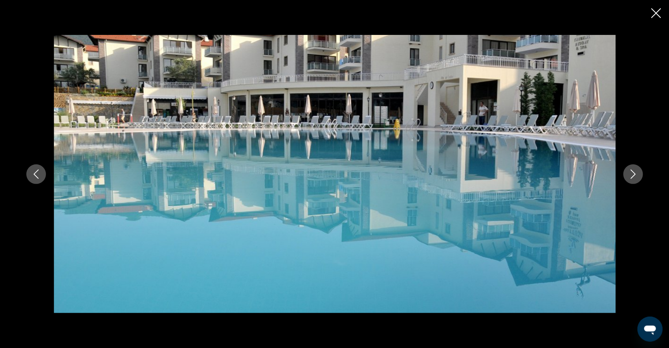
click at [638, 177] on icon "Next image" at bounding box center [632, 174] width 9 height 9
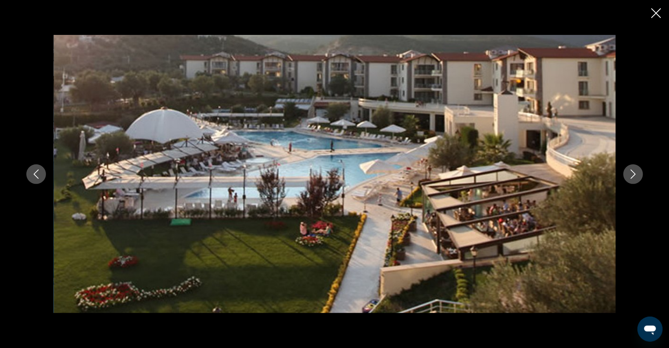
click at [638, 177] on icon "Next image" at bounding box center [632, 174] width 9 height 9
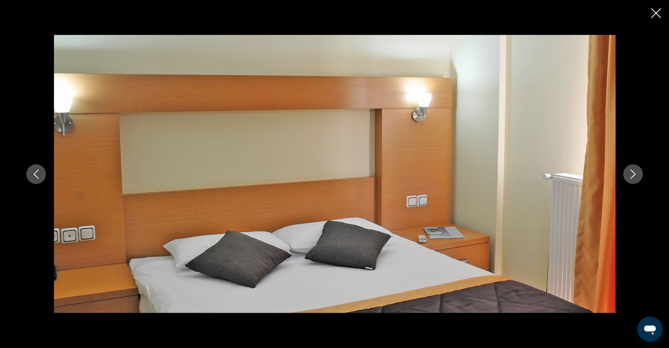
click at [638, 177] on icon "Next image" at bounding box center [632, 174] width 9 height 9
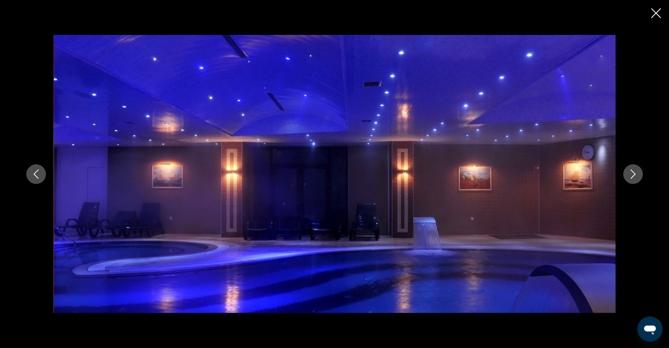
click at [638, 177] on icon "Next image" at bounding box center [632, 174] width 9 height 9
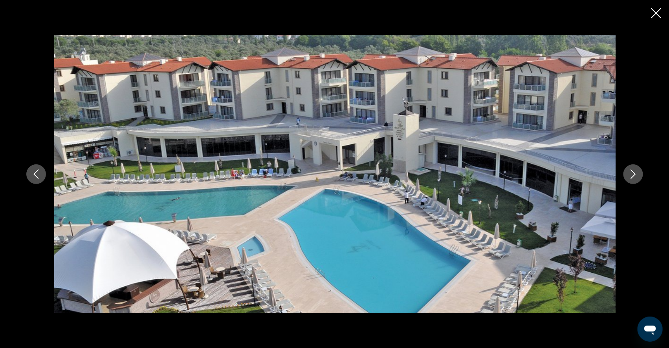
click at [638, 177] on icon "Next image" at bounding box center [632, 174] width 9 height 9
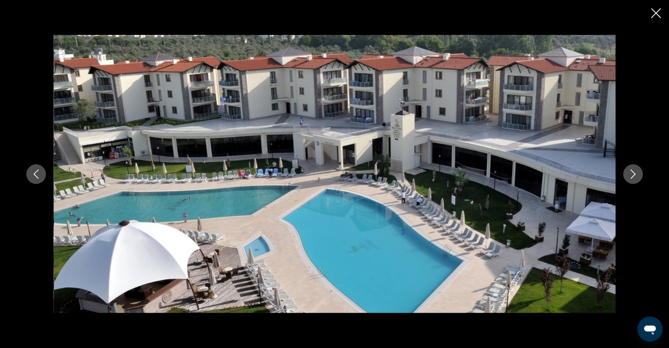
click at [638, 177] on icon "Next image" at bounding box center [632, 174] width 9 height 9
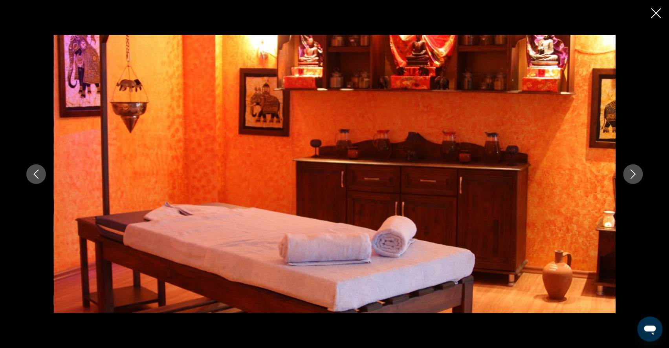
click at [638, 177] on icon "Next image" at bounding box center [632, 174] width 9 height 9
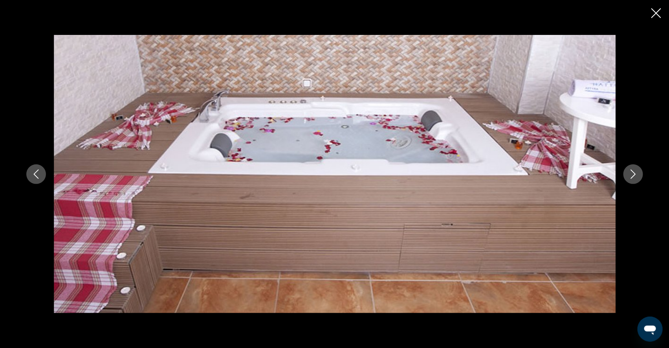
click at [638, 177] on icon "Next image" at bounding box center [632, 174] width 9 height 9
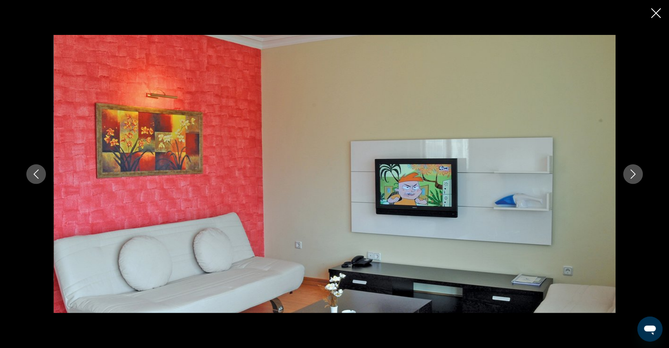
click at [654, 14] on icon "Close slideshow" at bounding box center [656, 13] width 10 height 10
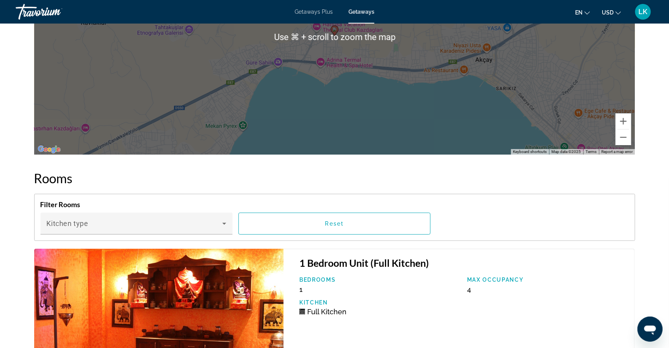
scroll to position [1208, 0]
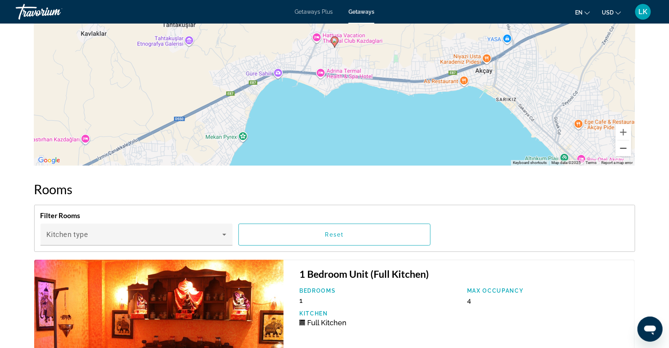
click at [631, 156] on button "Zoom out" at bounding box center [623, 149] width 16 height 16
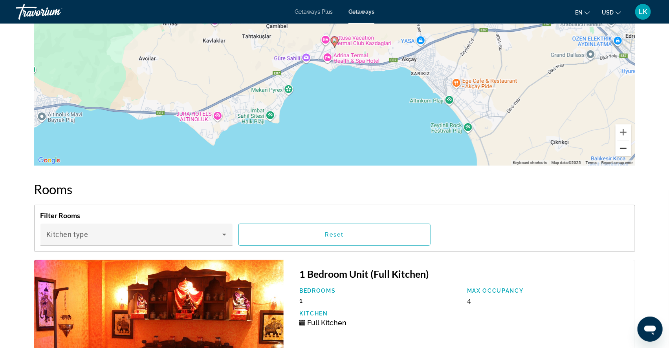
click at [631, 156] on button "Zoom out" at bounding box center [623, 149] width 16 height 16
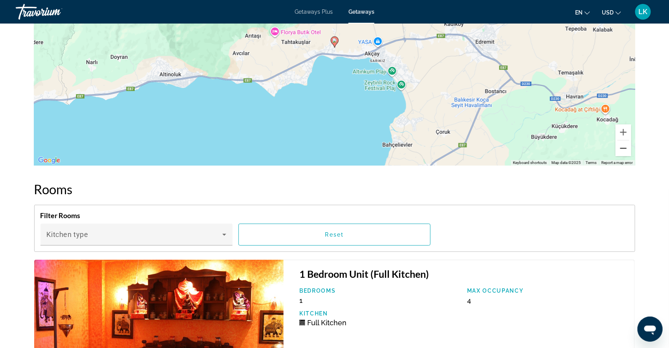
click at [631, 156] on button "Zoom out" at bounding box center [623, 149] width 16 height 16
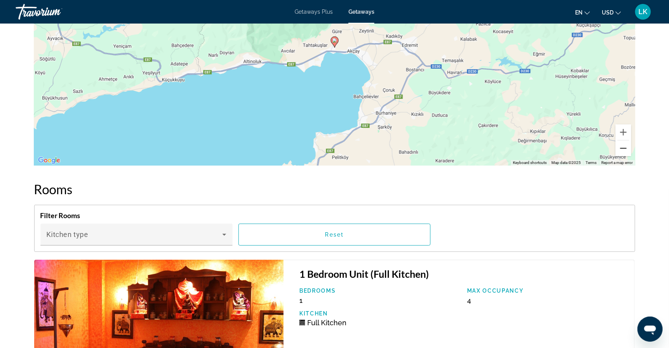
click at [631, 156] on button "Zoom out" at bounding box center [623, 149] width 16 height 16
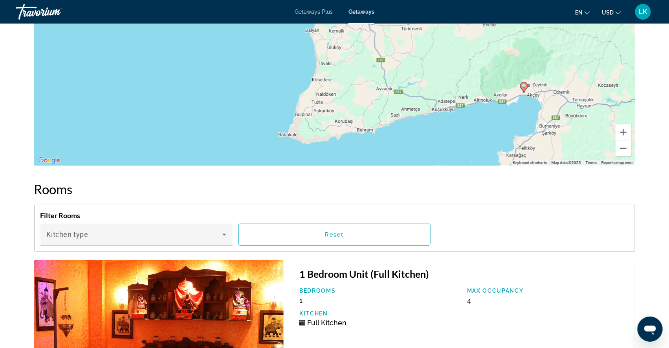
drag, startPoint x: 231, startPoint y: 154, endPoint x: 421, endPoint y: 198, distance: 195.2
click at [421, 166] on div "To activate drag with keyboard, press Alt + Enter. Once in keyboard drag state,…" at bounding box center [334, 48] width 601 height 236
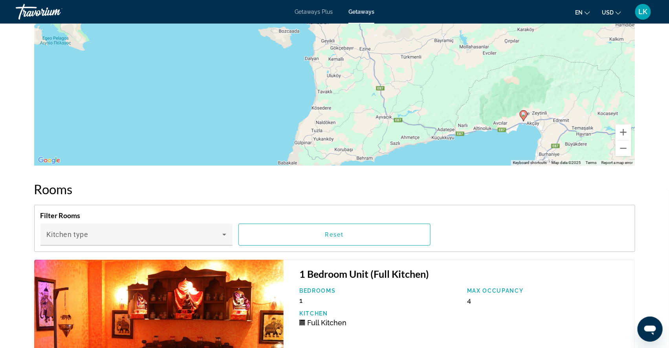
drag, startPoint x: 136, startPoint y: 119, endPoint x: 137, endPoint y: 150, distance: 30.6
click at [137, 150] on div "To activate drag with keyboard, press Alt + Enter. Once in keyboard drag state,…" at bounding box center [334, 48] width 601 height 236
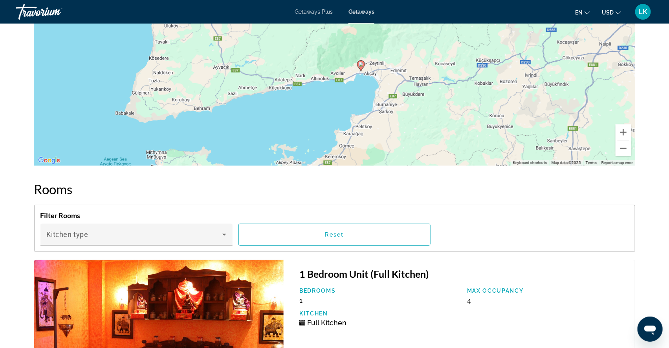
drag, startPoint x: 436, startPoint y: 198, endPoint x: 265, endPoint y: 143, distance: 179.0
click at [265, 143] on div "To activate drag with keyboard, press Alt + Enter. Once in keyboard drag state,…" at bounding box center [334, 48] width 601 height 236
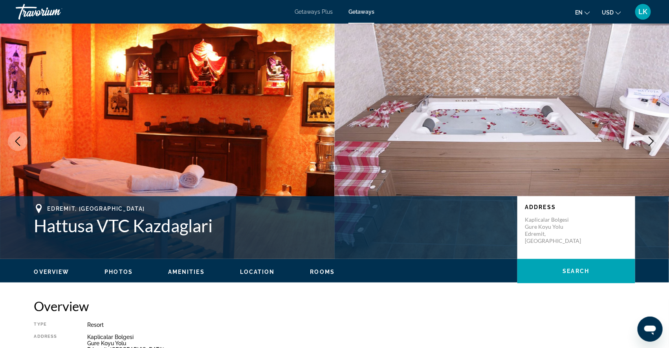
scroll to position [0, 0]
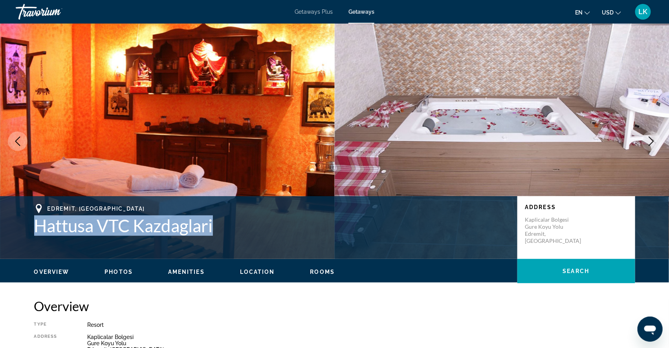
drag, startPoint x: 19, startPoint y: 233, endPoint x: 203, endPoint y: 233, distance: 183.4
click at [203, 233] on h1 "Hattusa VTC Kazdaglari" at bounding box center [271, 226] width 475 height 20
copy h1 "Hattusa VTC Kazdaglari"
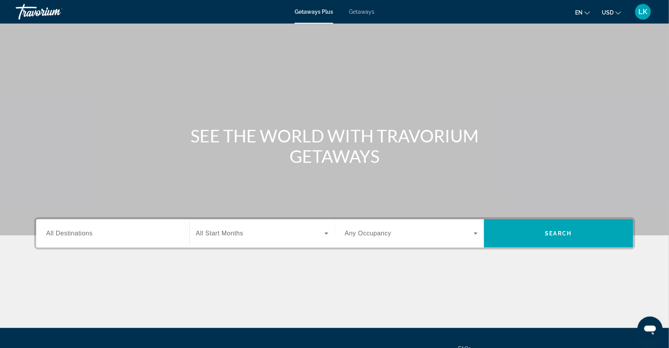
click at [80, 239] on input "Destination All Destinations" at bounding box center [112, 233] width 133 height 9
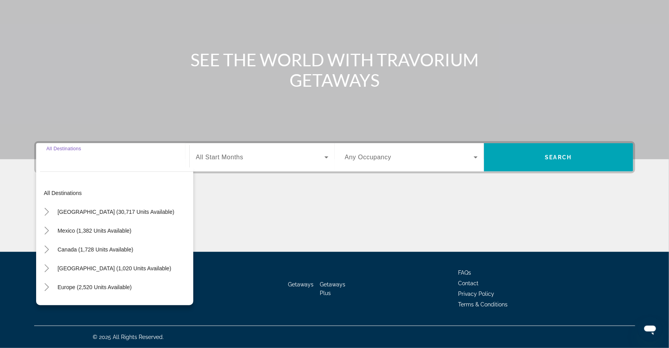
scroll to position [99, 0]
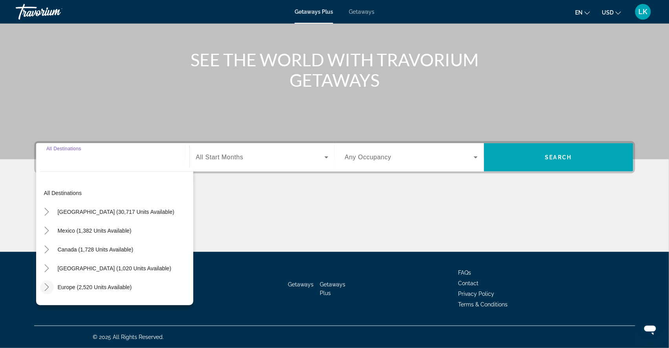
click at [43, 284] on icon "Toggle Europe (2,520 units available)" at bounding box center [47, 288] width 8 height 8
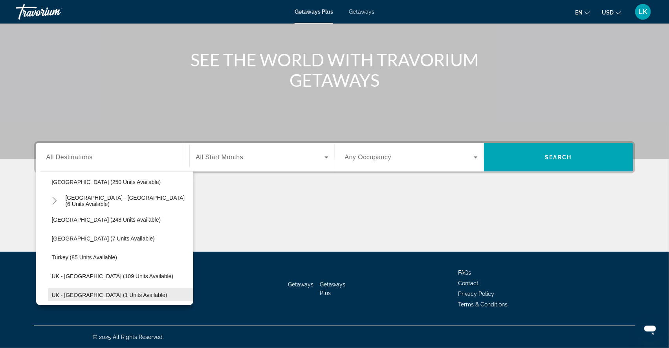
scroll to position [348, 0]
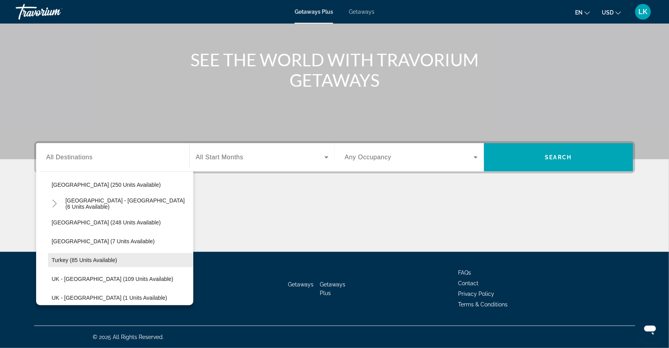
click at [61, 257] on span "Turkey (85 units available)" at bounding box center [85, 260] width 66 height 6
type input "**********"
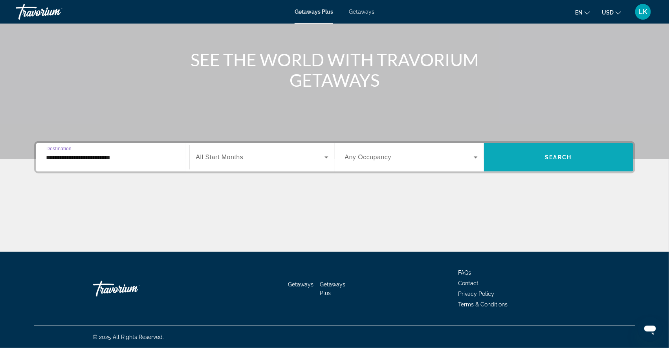
click at [583, 148] on span "Search widget" at bounding box center [558, 157] width 149 height 19
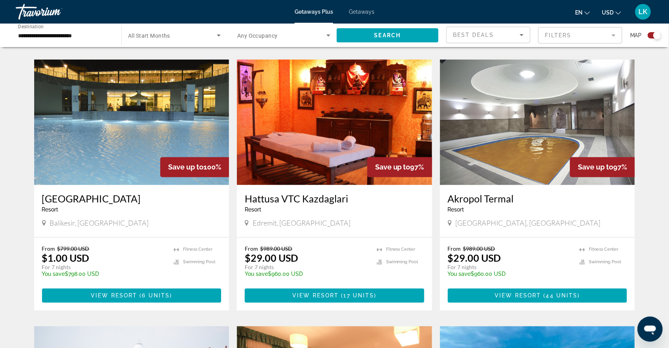
scroll to position [526, 0]
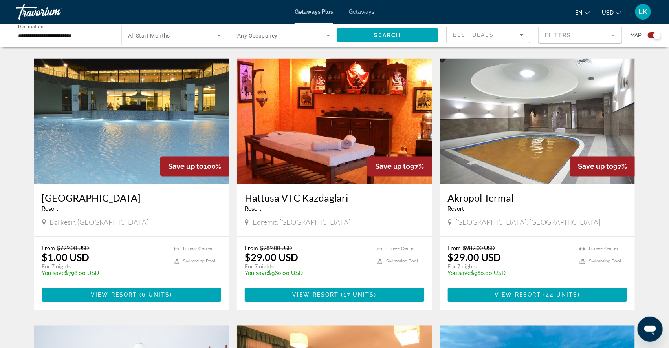
click at [145, 155] on img "Main content" at bounding box center [131, 122] width 195 height 126
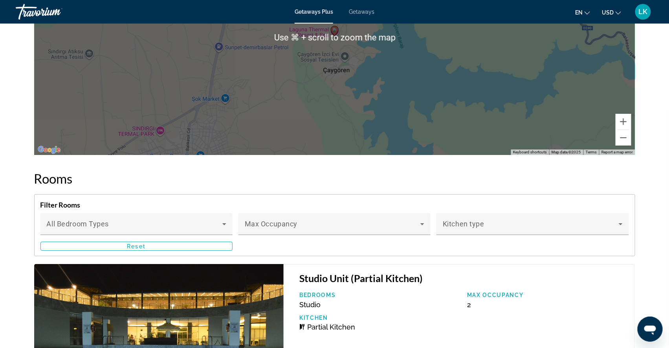
scroll to position [1177, 0]
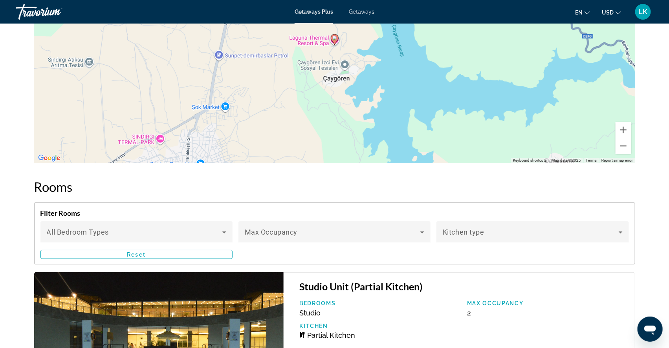
click at [631, 154] on button "Zoom out" at bounding box center [623, 146] width 16 height 16
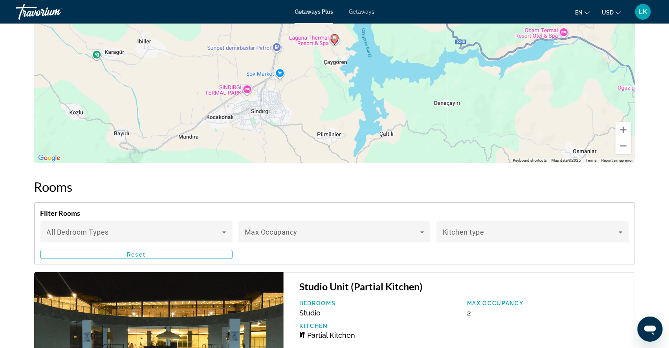
click at [631, 154] on button "Zoom out" at bounding box center [623, 146] width 16 height 16
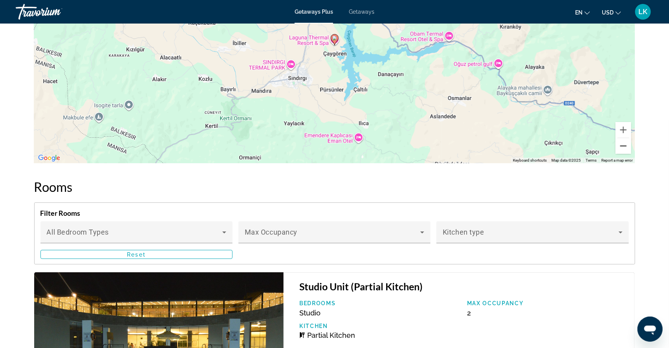
click at [631, 154] on button "Zoom out" at bounding box center [623, 146] width 16 height 16
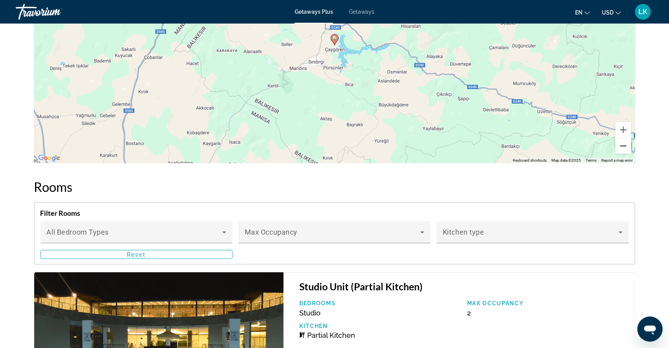
click at [631, 154] on button "Zoom out" at bounding box center [623, 146] width 16 height 16
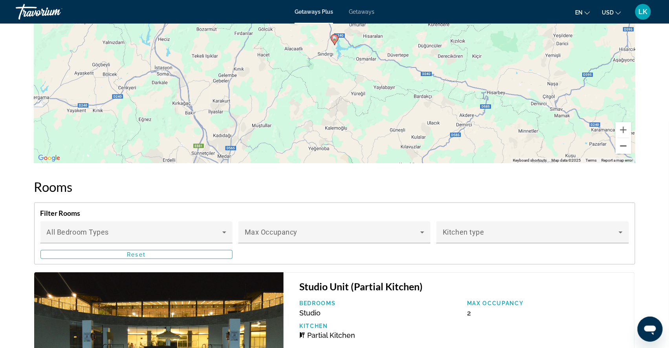
click at [631, 154] on button "Zoom out" at bounding box center [623, 146] width 16 height 16
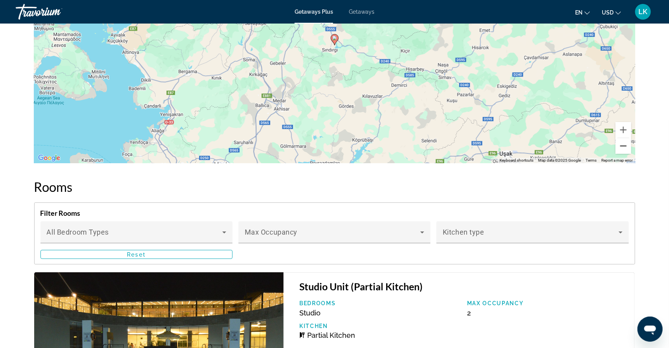
click at [631, 154] on button "Zoom out" at bounding box center [623, 146] width 16 height 16
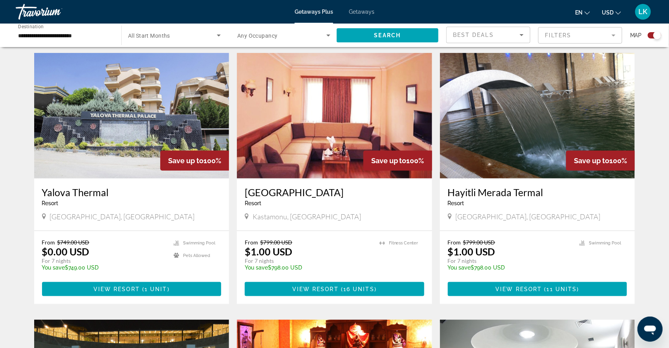
scroll to position [268, 0]
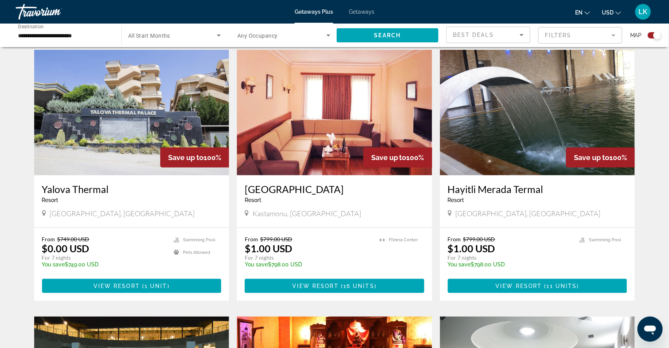
click at [480, 148] on img "Main content" at bounding box center [537, 113] width 195 height 126
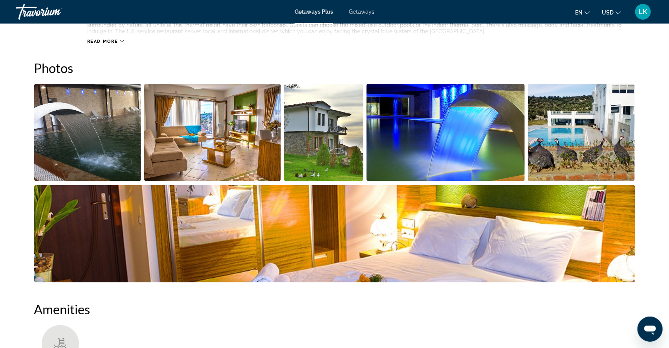
scroll to position [338, 0]
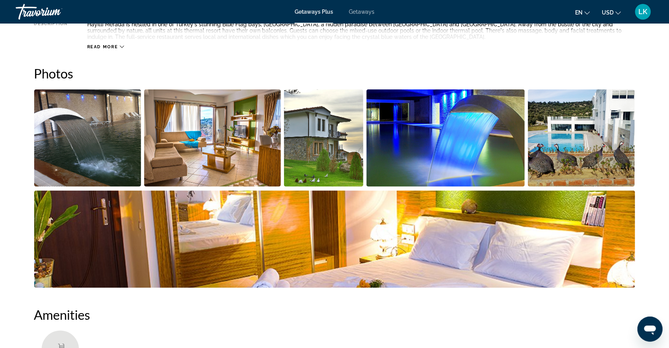
click at [108, 185] on img "Open full-screen image slider" at bounding box center [87, 138] width 107 height 97
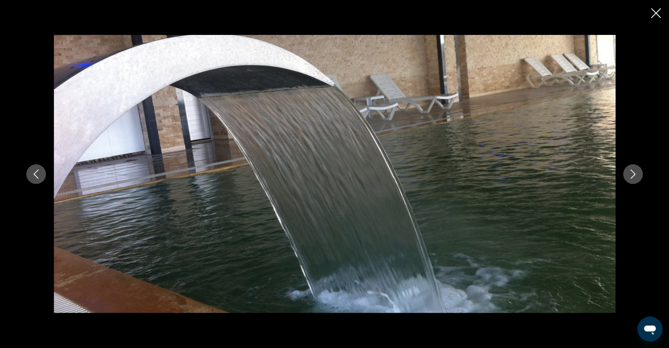
click at [643, 176] on button "Next image" at bounding box center [633, 175] width 20 height 20
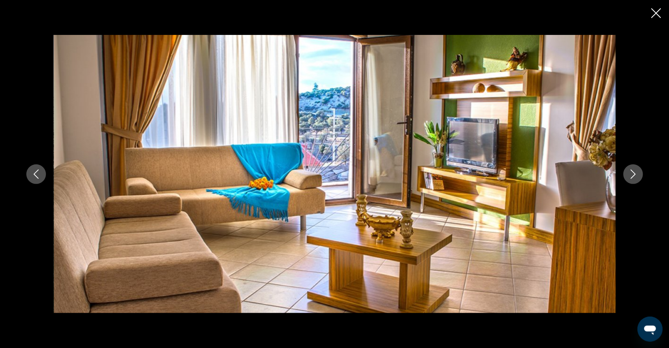
click at [643, 176] on button "Next image" at bounding box center [633, 175] width 20 height 20
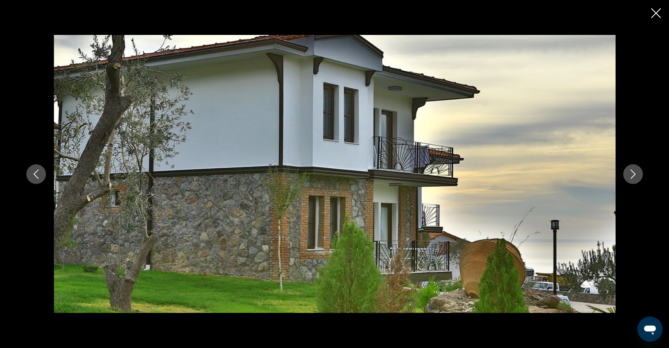
click at [643, 176] on button "Next image" at bounding box center [633, 175] width 20 height 20
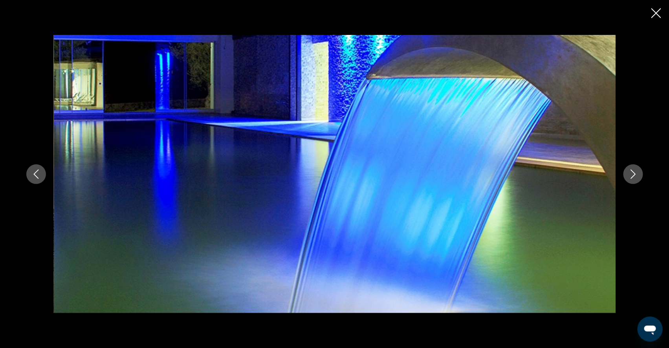
click at [638, 176] on icon "Next image" at bounding box center [632, 174] width 9 height 9
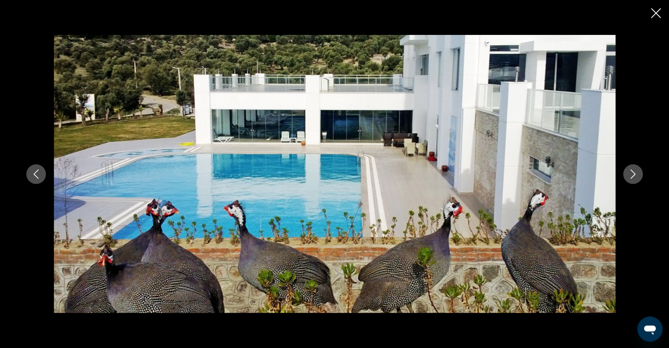
click at [638, 177] on icon "Next image" at bounding box center [632, 174] width 9 height 9
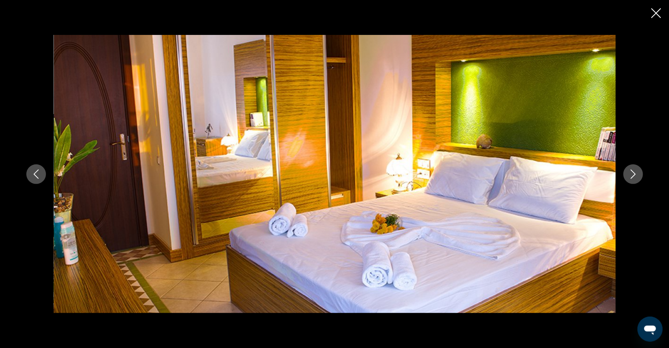
click at [638, 178] on icon "Next image" at bounding box center [632, 174] width 9 height 9
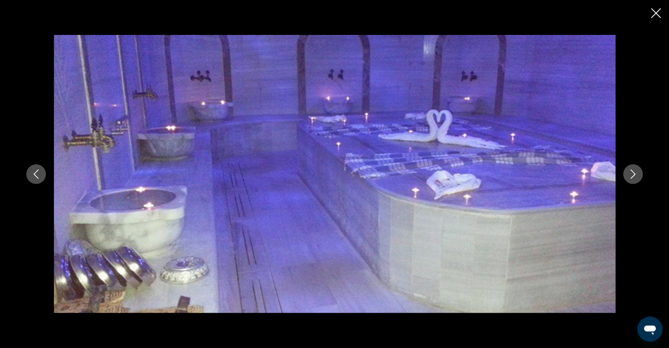
click at [643, 179] on button "Next image" at bounding box center [633, 175] width 20 height 20
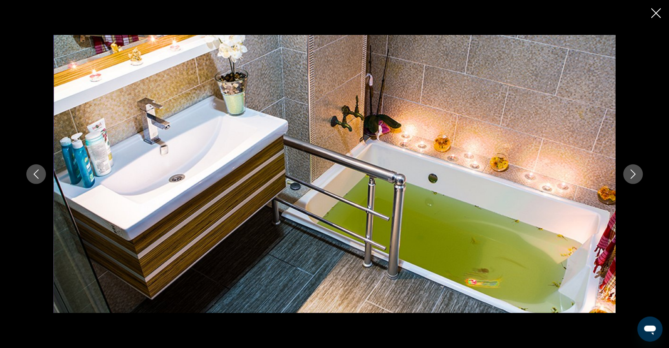
click at [643, 179] on button "Next image" at bounding box center [633, 175] width 20 height 20
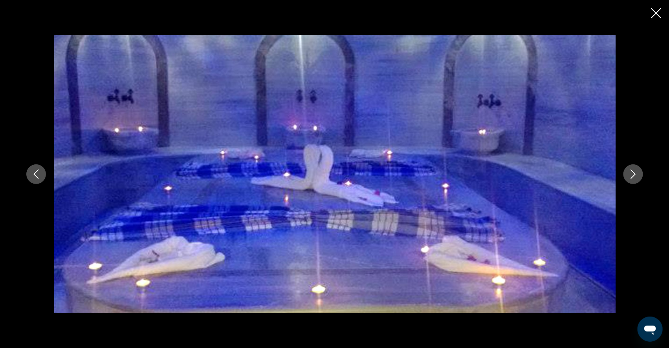
click at [643, 179] on button "Next image" at bounding box center [633, 175] width 20 height 20
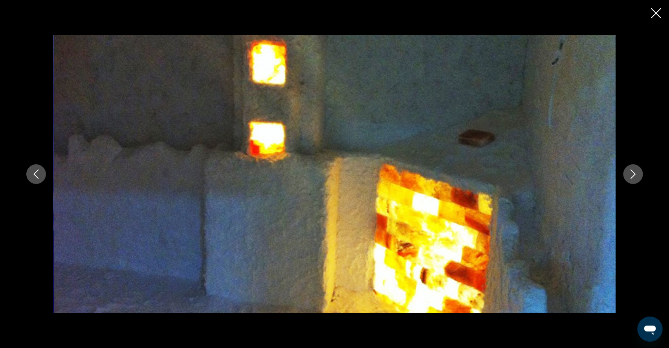
click at [643, 179] on button "Next image" at bounding box center [633, 175] width 20 height 20
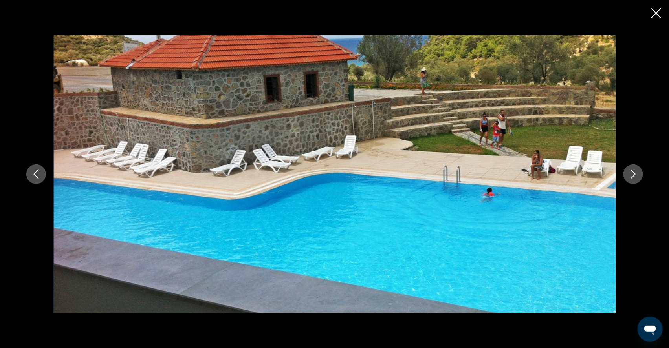
click at [643, 177] on button "Next image" at bounding box center [633, 175] width 20 height 20
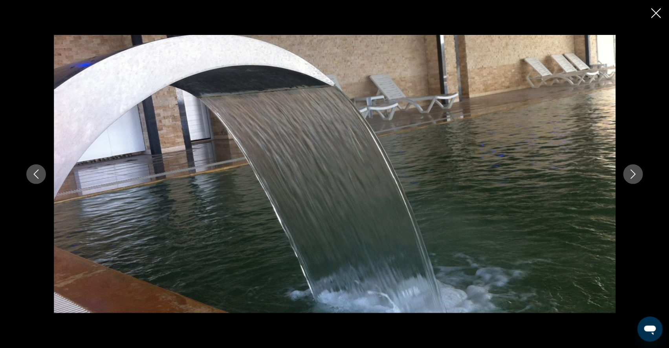
click at [638, 175] on icon "Next image" at bounding box center [632, 174] width 9 height 9
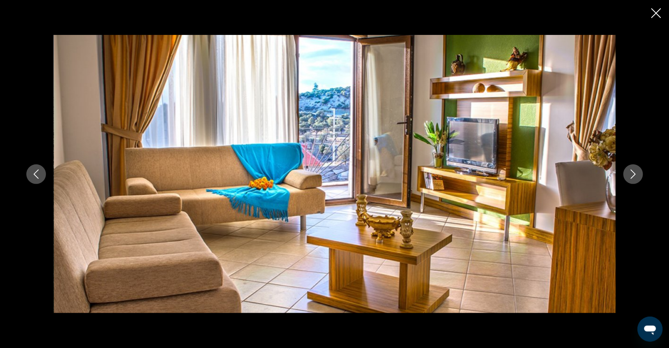
click at [638, 175] on icon "Next image" at bounding box center [632, 174] width 9 height 9
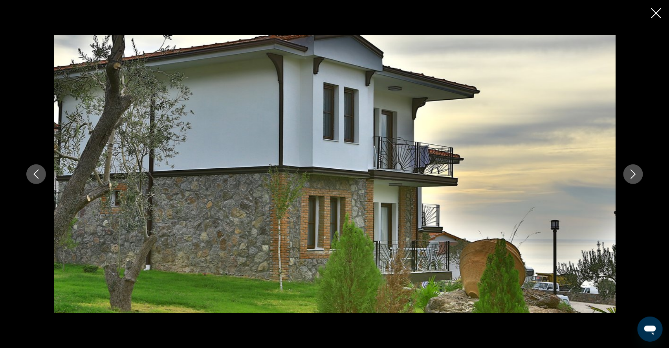
click at [638, 175] on icon "Next image" at bounding box center [632, 174] width 9 height 9
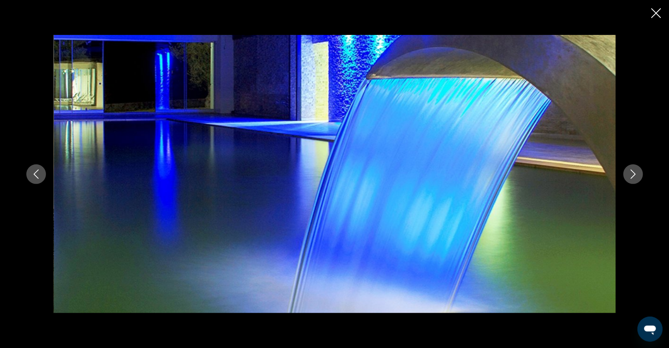
click at [638, 175] on icon "Next image" at bounding box center [632, 174] width 9 height 9
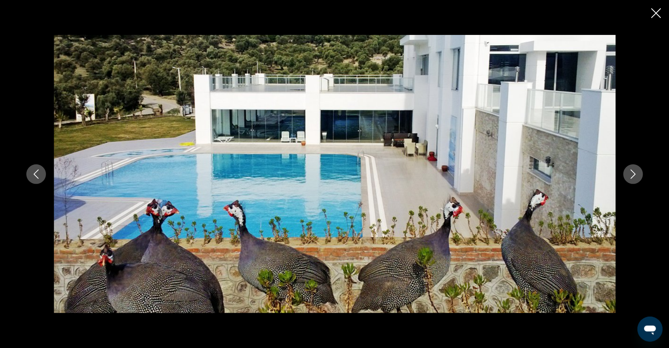
click at [638, 175] on icon "Next image" at bounding box center [632, 174] width 9 height 9
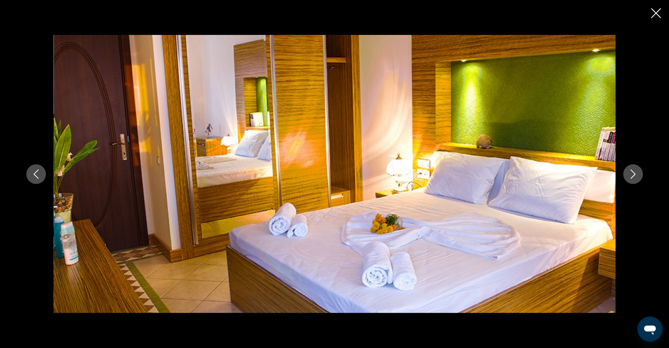
click at [638, 175] on icon "Next image" at bounding box center [632, 174] width 9 height 9
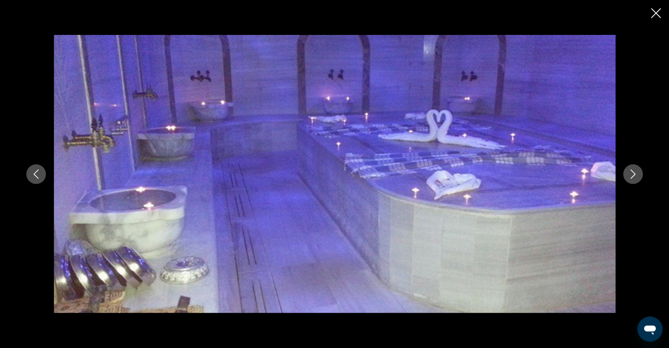
click at [638, 175] on icon "Next image" at bounding box center [632, 174] width 9 height 9
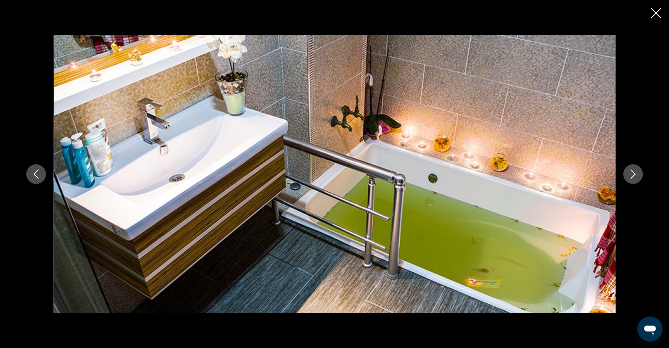
click at [638, 176] on icon "Next image" at bounding box center [632, 174] width 9 height 9
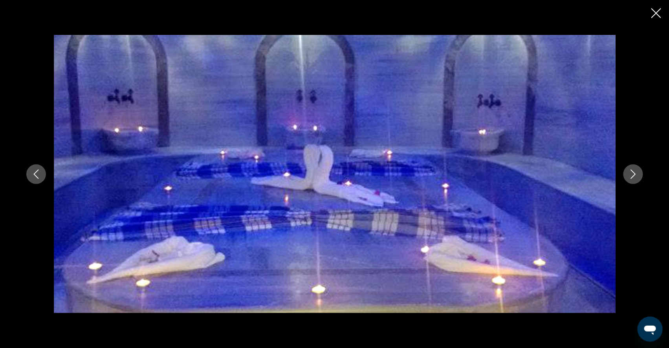
click at [655, 15] on icon "Close slideshow" at bounding box center [656, 13] width 10 height 10
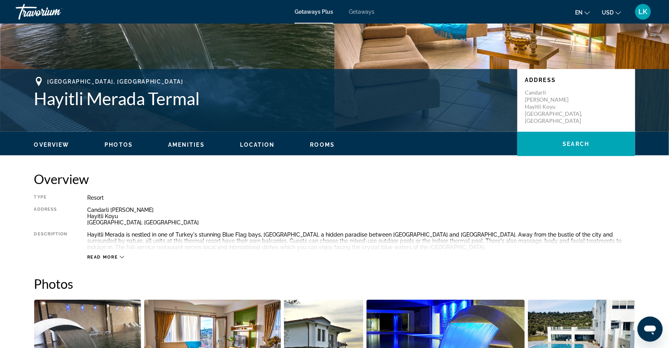
scroll to position [27, 0]
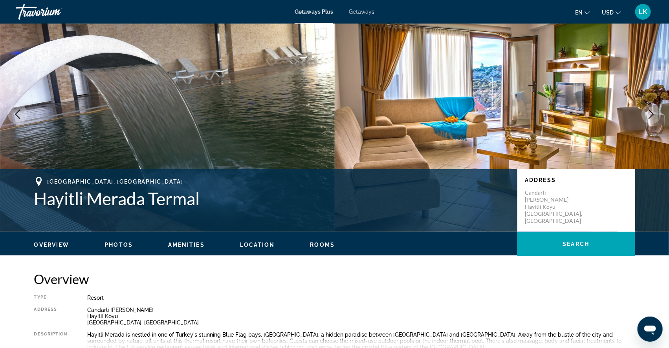
click at [362, 10] on span "Getaways" at bounding box center [362, 12] width 26 height 6
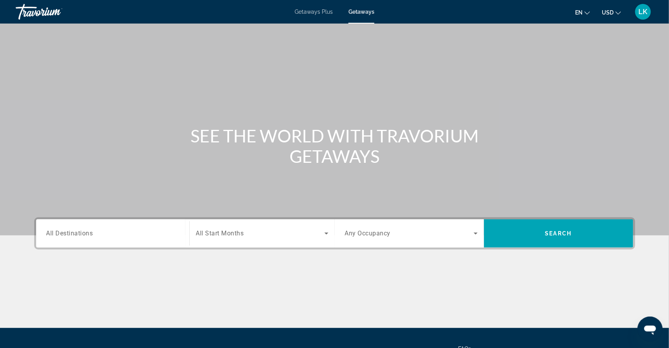
click at [46, 237] on span "All Destinations" at bounding box center [69, 233] width 47 height 7
click at [46, 239] on input "Destination All Destinations" at bounding box center [112, 233] width 133 height 9
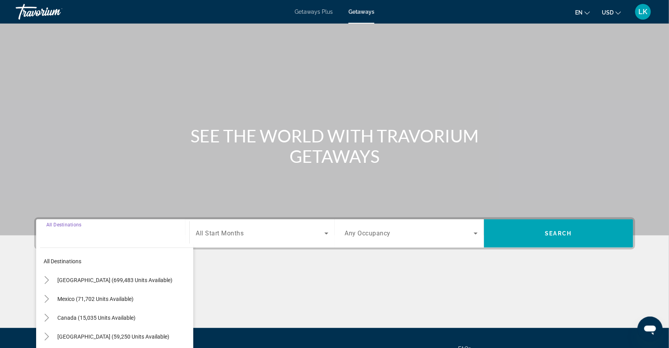
scroll to position [99, 0]
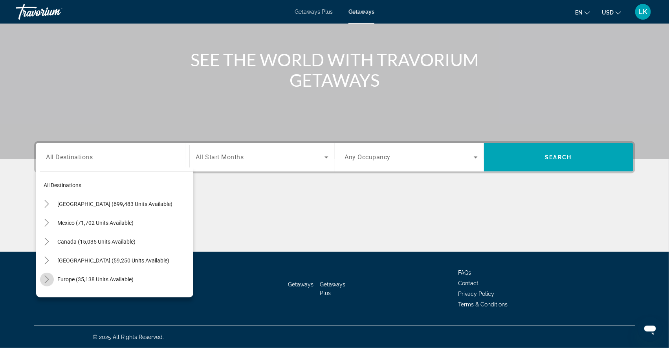
click at [43, 276] on icon "Toggle Europe (35,138 units available)" at bounding box center [47, 280] width 8 height 8
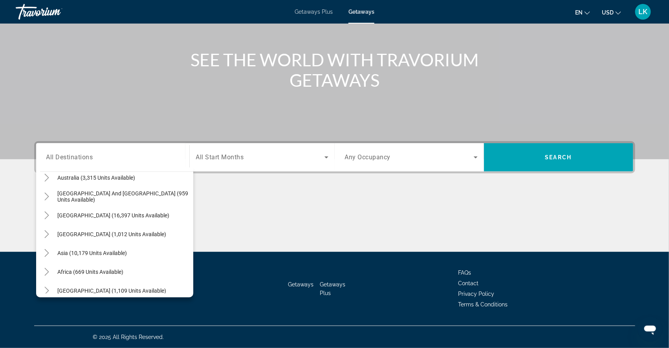
scroll to position [591, 0]
click at [43, 288] on icon "Toggle Middle East (1,109 units available)" at bounding box center [47, 292] width 8 height 8
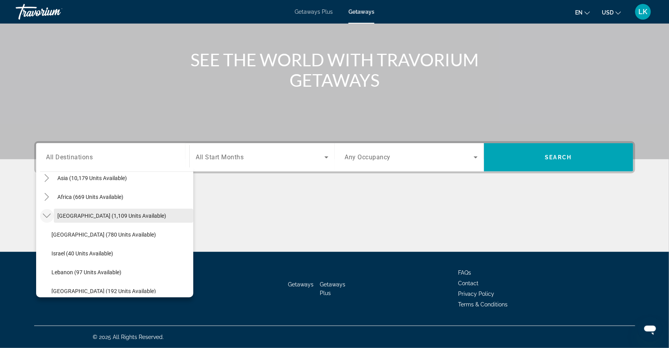
scroll to position [666, 0]
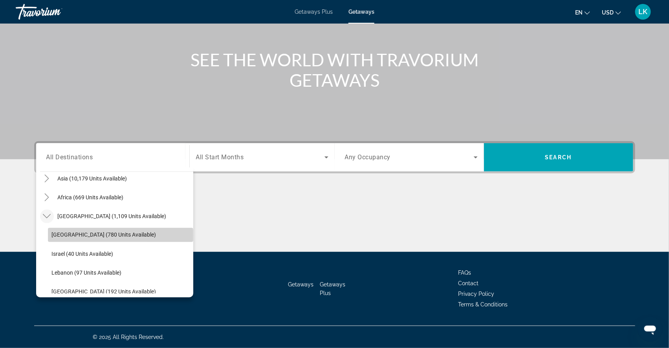
click at [54, 232] on span "Egypt (780 units available)" at bounding box center [104, 235] width 104 height 6
type input "**********"
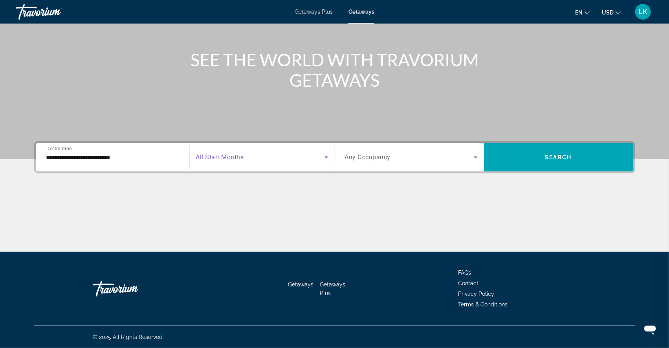
click at [258, 153] on span "Search widget" at bounding box center [260, 157] width 128 height 9
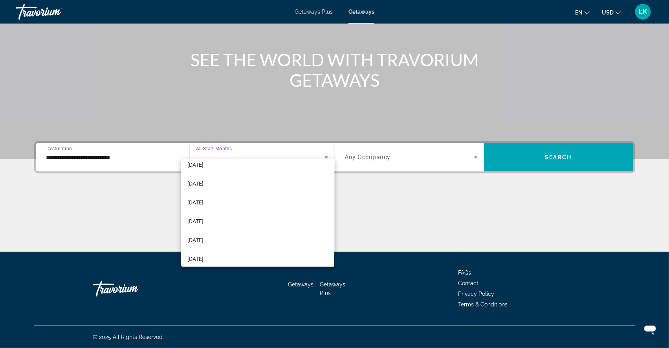
scroll to position [97, 0]
click at [213, 225] on mat-option "[DATE]" at bounding box center [257, 225] width 153 height 19
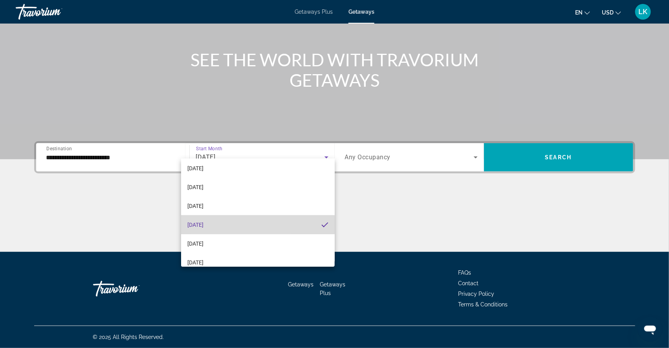
scroll to position [97, 0]
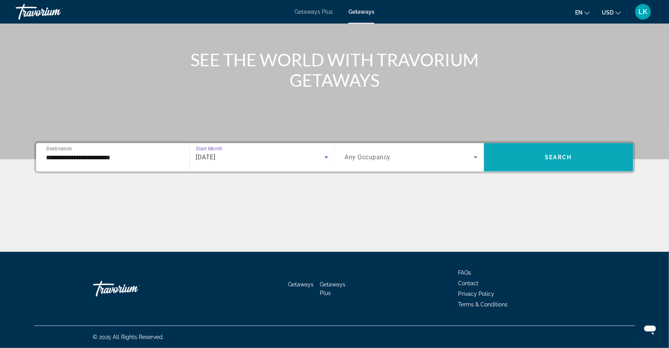
click at [548, 148] on span "Search widget" at bounding box center [558, 157] width 149 height 19
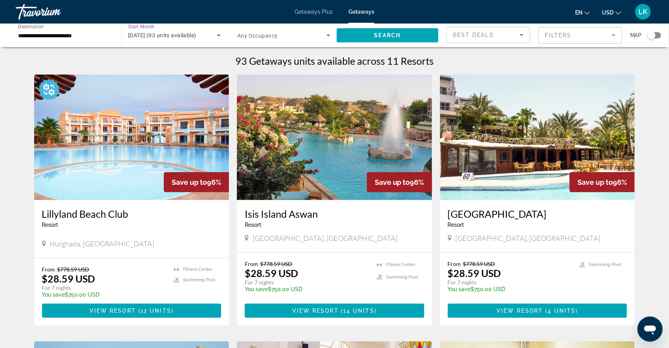
click at [159, 38] on span "April 2026 (93 units available)" at bounding box center [162, 35] width 68 height 6
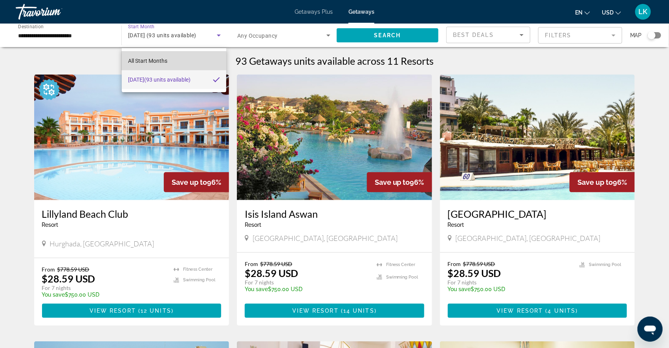
click at [146, 62] on span "All Start Months" at bounding box center [147, 61] width 39 height 6
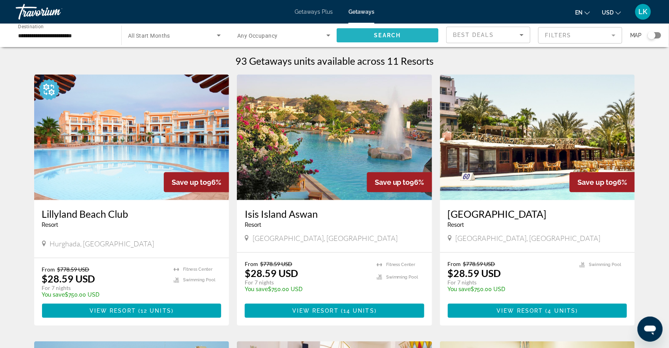
click at [366, 36] on span "Search widget" at bounding box center [388, 35] width 102 height 19
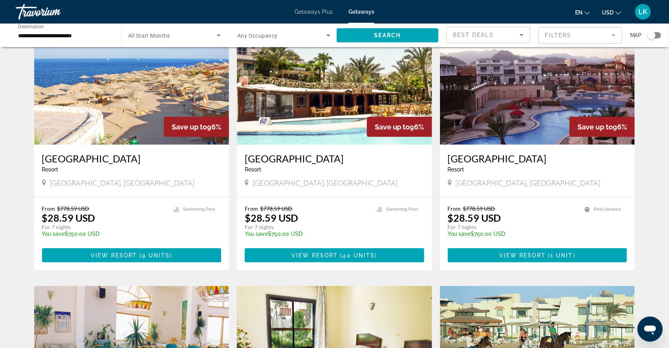
scroll to position [325, 0]
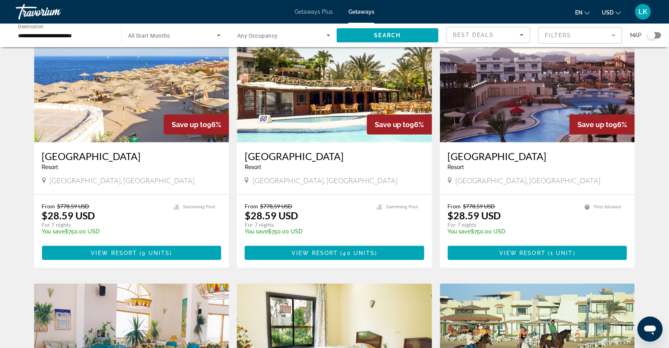
click at [126, 138] on img "Main content" at bounding box center [131, 80] width 195 height 126
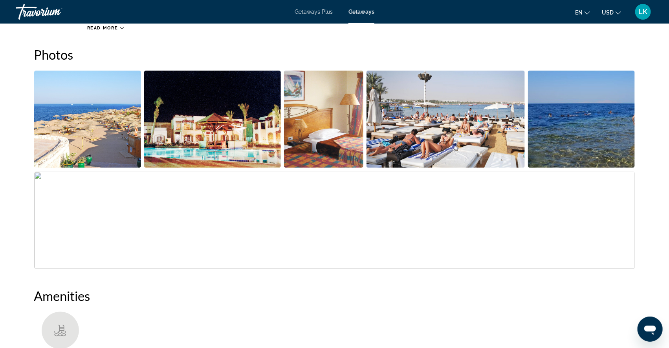
scroll to position [373, 0]
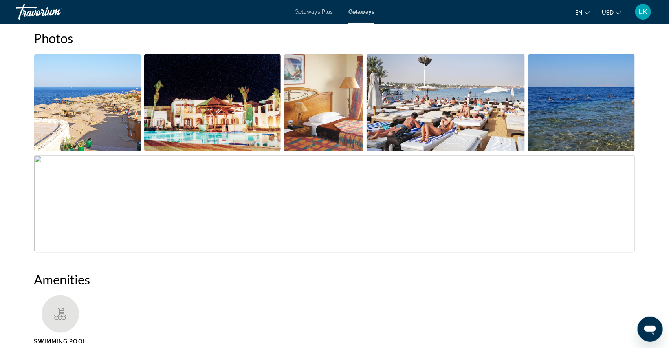
click at [113, 143] on img "Open full-screen image slider" at bounding box center [87, 102] width 107 height 97
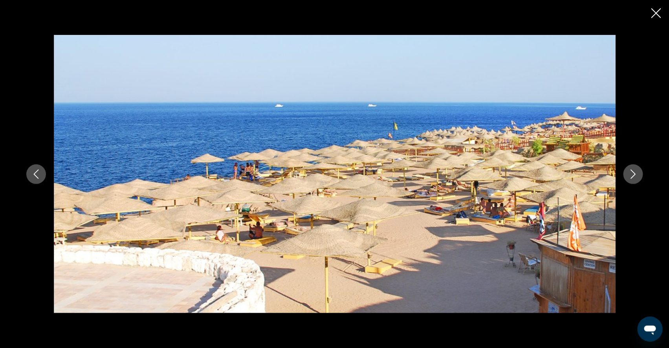
click at [638, 173] on icon "Next image" at bounding box center [632, 174] width 9 height 9
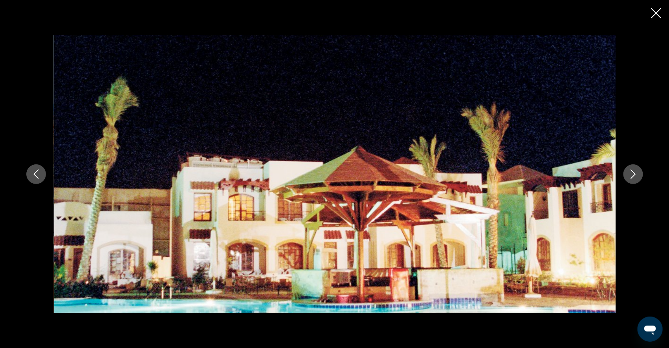
click at [638, 174] on icon "Next image" at bounding box center [632, 174] width 9 height 9
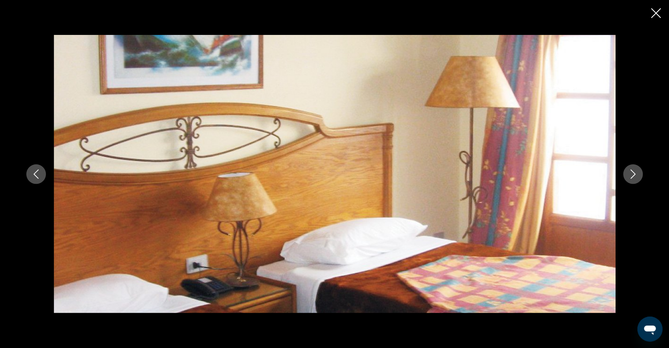
click at [638, 174] on icon "Next image" at bounding box center [632, 174] width 9 height 9
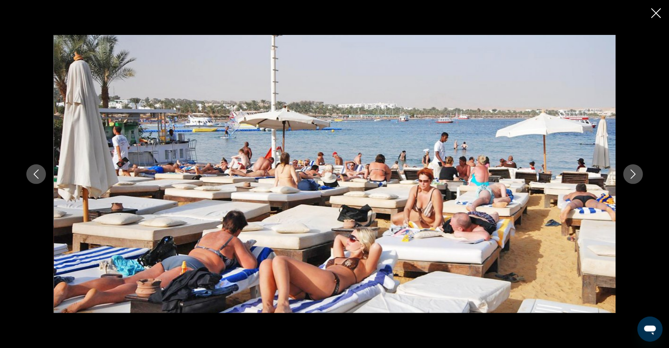
click at [638, 174] on icon "Next image" at bounding box center [632, 174] width 9 height 9
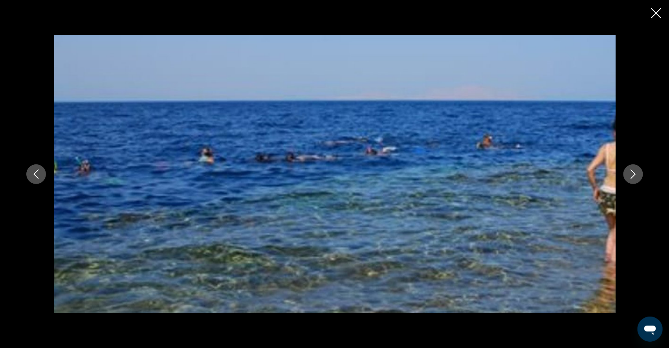
click at [638, 174] on icon "Next image" at bounding box center [632, 174] width 9 height 9
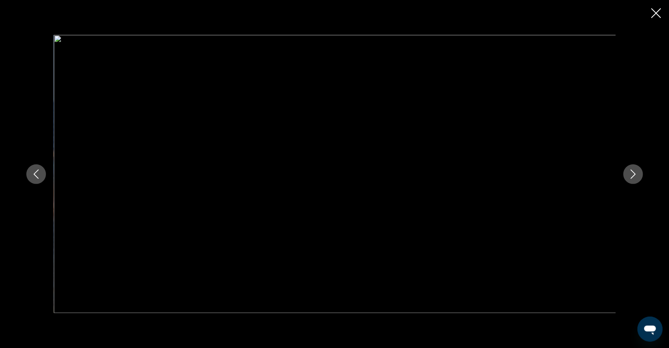
click at [655, 17] on icon "Close slideshow" at bounding box center [656, 13] width 10 height 10
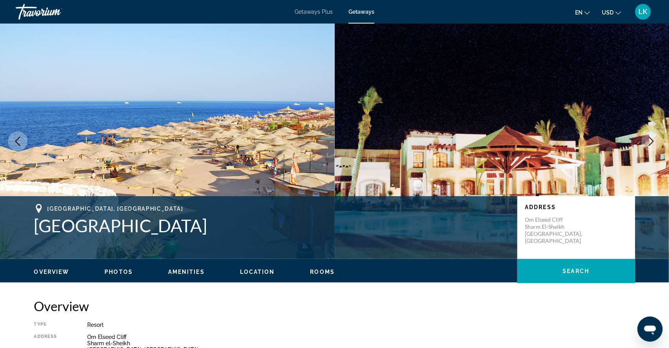
scroll to position [0, 0]
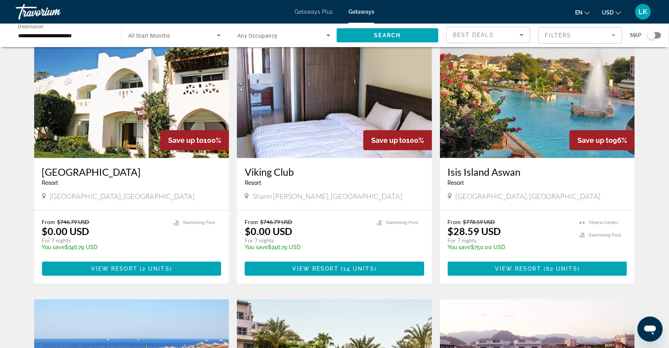
scroll to position [42, 0]
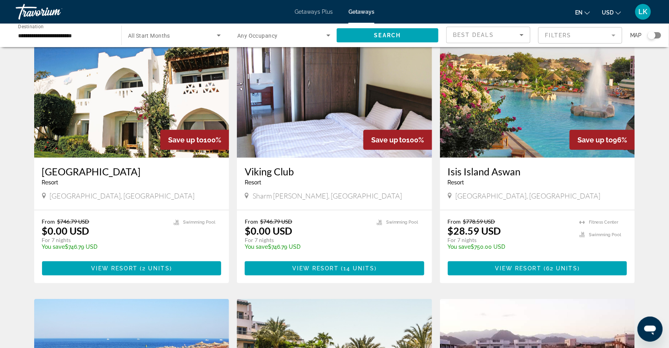
click at [467, 134] on img "Main content" at bounding box center [537, 95] width 195 height 126
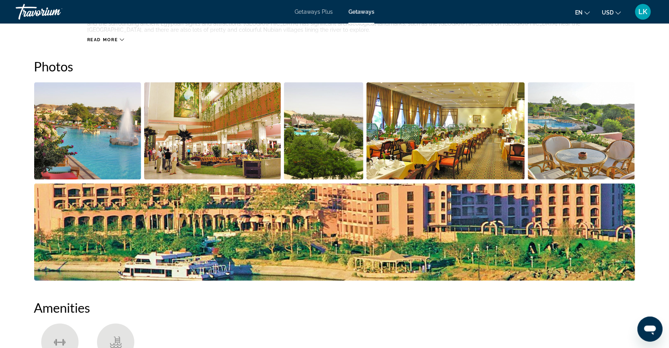
scroll to position [343, 0]
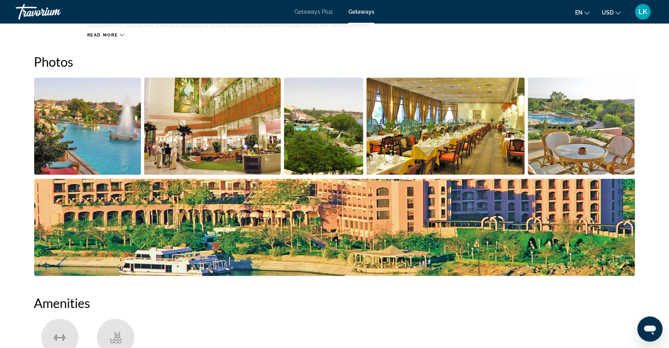
click at [93, 151] on img "Open full-screen image slider" at bounding box center [87, 126] width 107 height 97
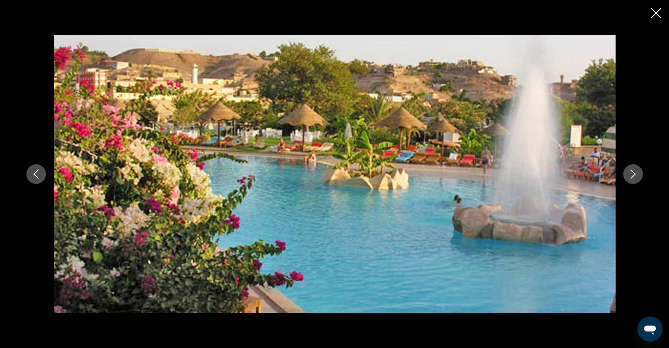
click at [638, 174] on icon "Next image" at bounding box center [632, 174] width 9 height 9
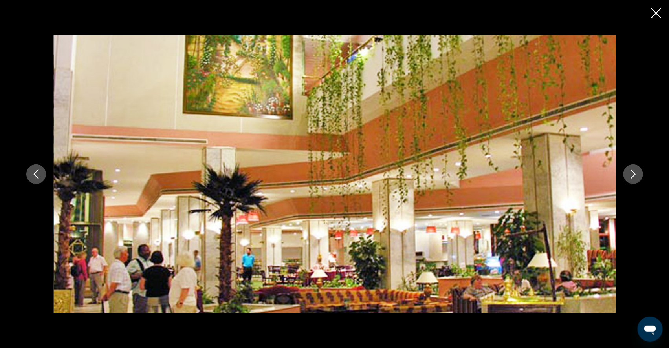
click at [638, 174] on icon "Next image" at bounding box center [632, 174] width 9 height 9
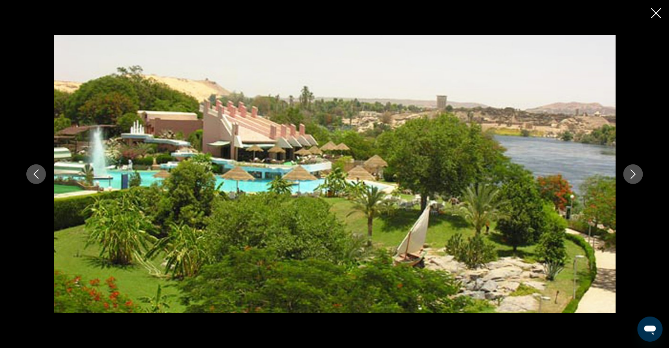
click at [638, 174] on icon "Next image" at bounding box center [632, 174] width 9 height 9
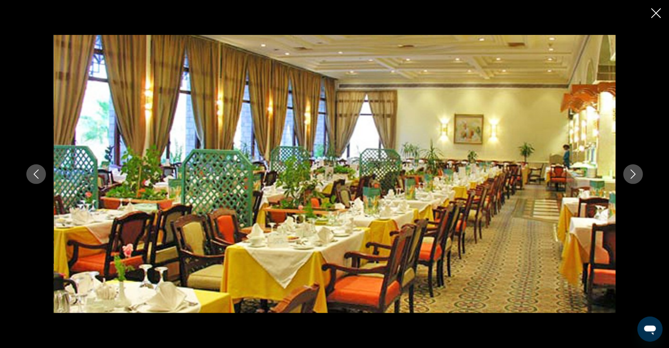
click at [638, 174] on icon "Next image" at bounding box center [632, 174] width 9 height 9
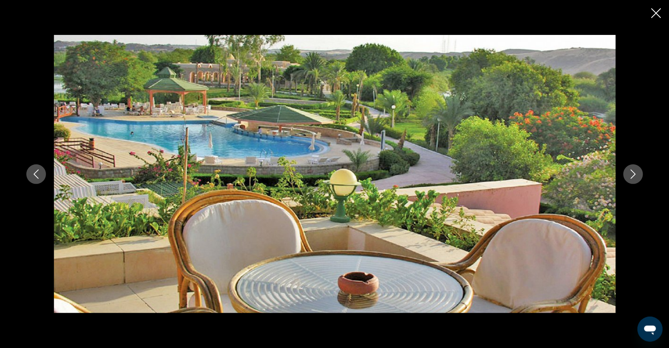
click at [638, 174] on icon "Next image" at bounding box center [632, 174] width 9 height 9
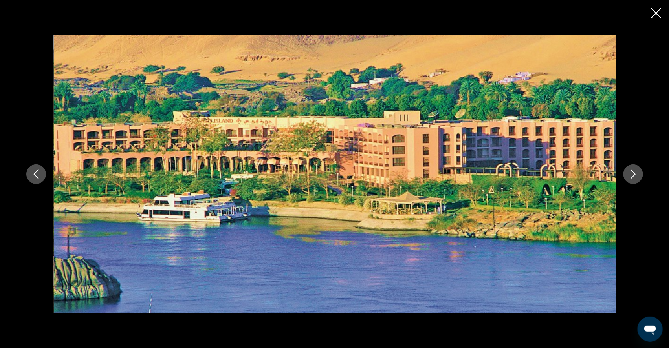
click at [638, 174] on icon "Next image" at bounding box center [632, 174] width 9 height 9
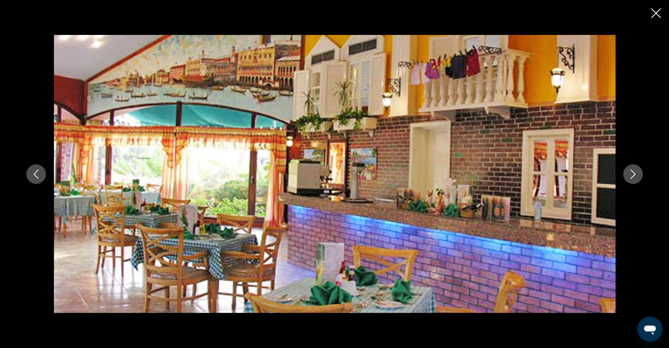
click at [638, 174] on icon "Next image" at bounding box center [632, 174] width 9 height 9
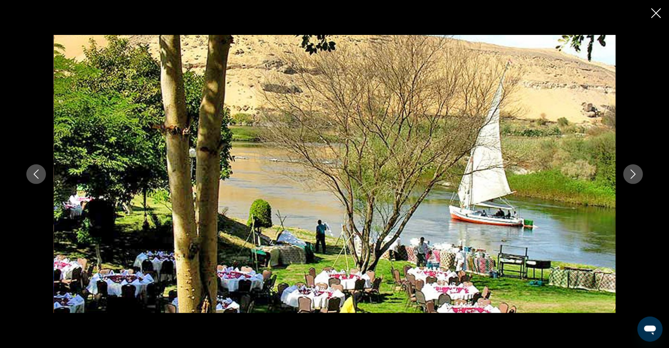
click at [638, 172] on icon "Next image" at bounding box center [632, 174] width 9 height 9
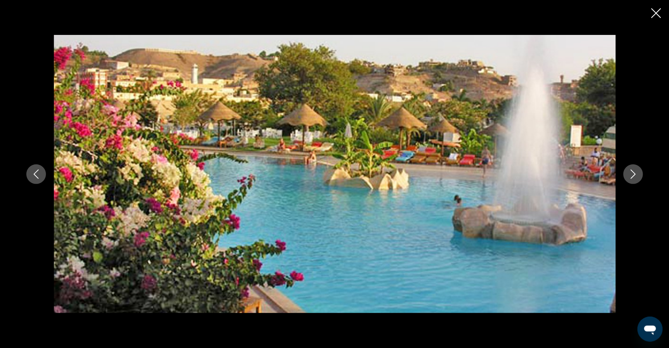
click at [635, 172] on icon "Next image" at bounding box center [632, 174] width 5 height 9
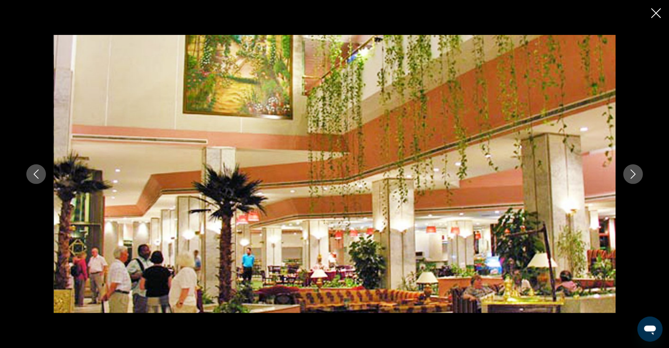
click at [638, 173] on icon "Next image" at bounding box center [632, 174] width 9 height 9
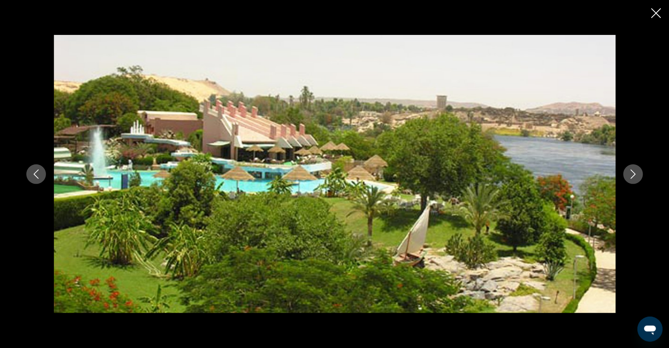
click at [638, 174] on icon "Next image" at bounding box center [632, 174] width 9 height 9
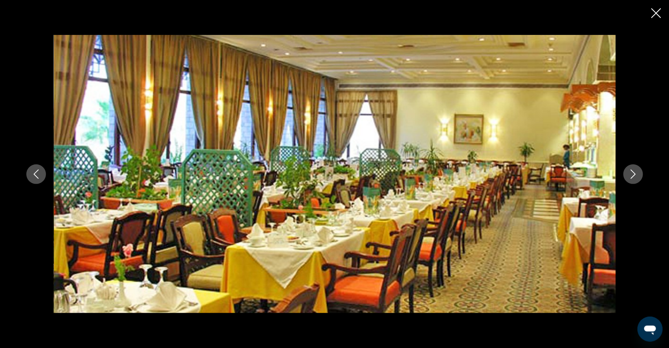
click at [638, 174] on icon "Next image" at bounding box center [632, 174] width 9 height 9
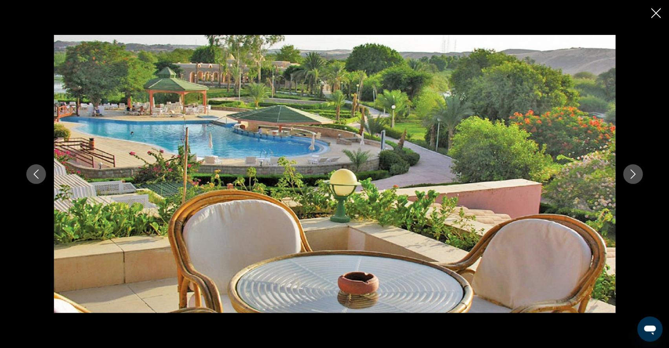
click at [635, 176] on icon "Next image" at bounding box center [632, 174] width 5 height 9
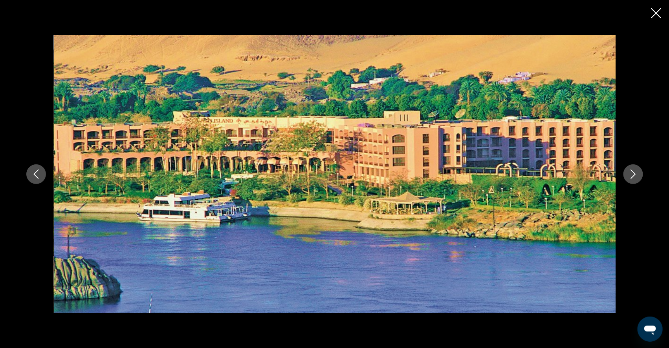
click at [635, 176] on icon "Next image" at bounding box center [632, 174] width 5 height 9
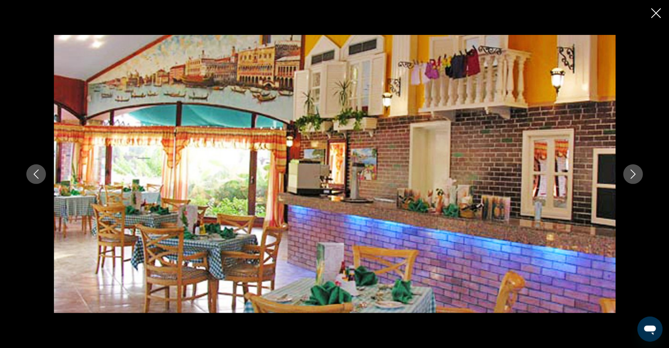
click at [638, 176] on icon "Next image" at bounding box center [632, 174] width 9 height 9
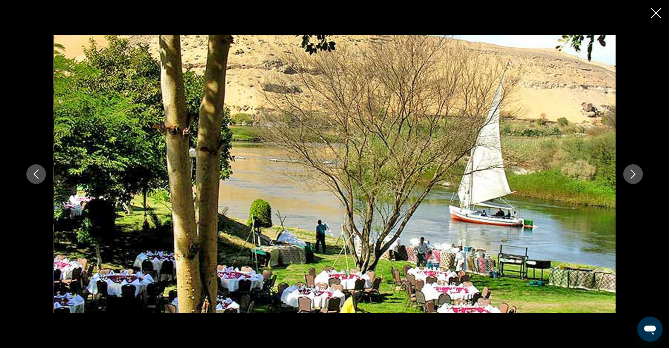
click at [638, 177] on icon "Next image" at bounding box center [632, 174] width 9 height 9
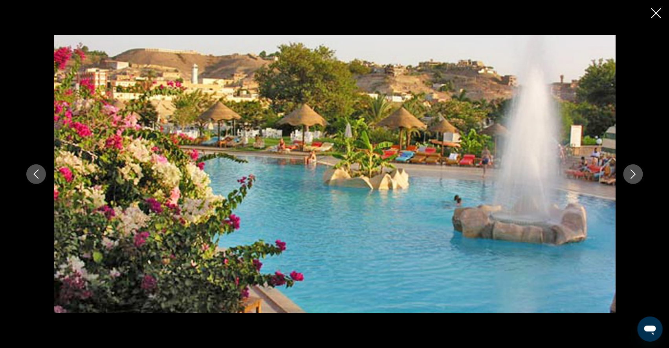
click at [638, 177] on icon "Next image" at bounding box center [632, 174] width 9 height 9
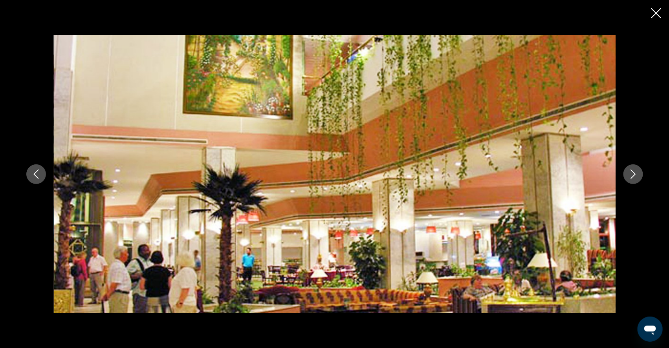
click at [638, 177] on icon "Next image" at bounding box center [632, 174] width 9 height 9
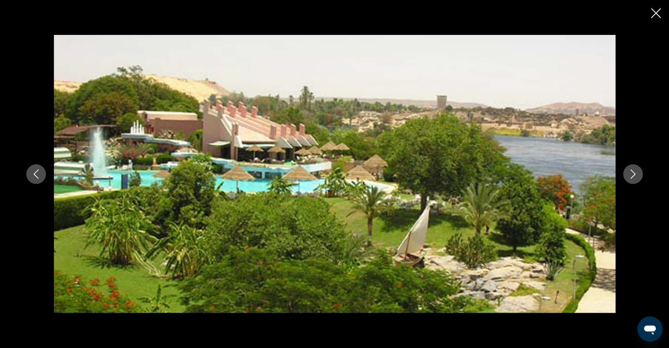
click at [638, 178] on icon "Next image" at bounding box center [632, 174] width 9 height 9
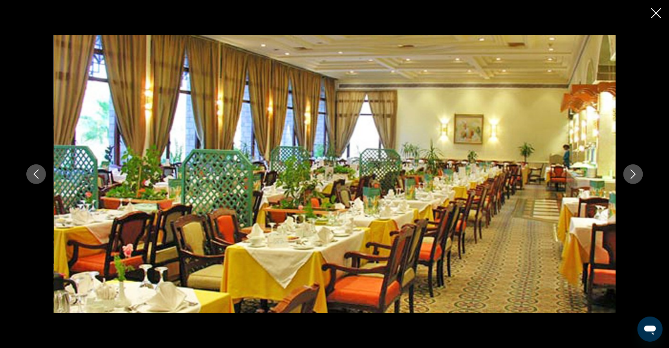
click at [638, 178] on icon "Next image" at bounding box center [632, 174] width 9 height 9
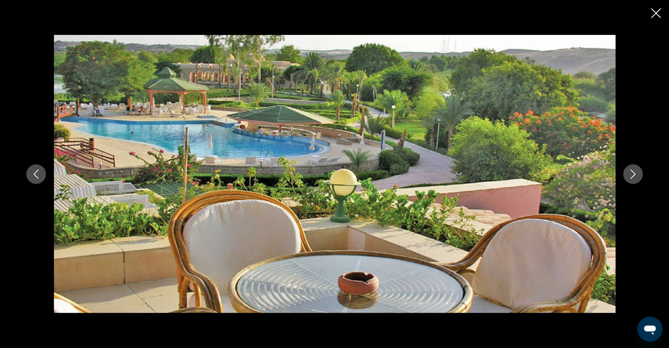
click at [638, 178] on icon "Next image" at bounding box center [632, 174] width 9 height 9
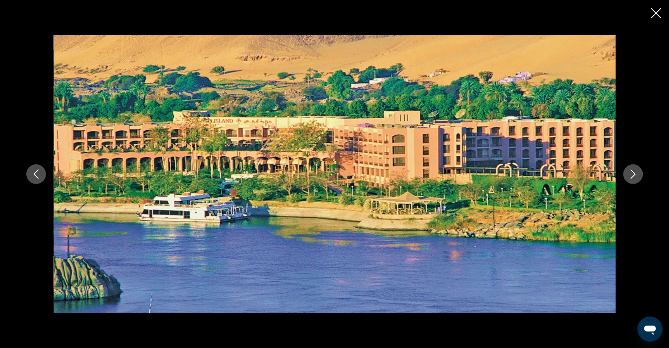
click at [638, 178] on icon "Next image" at bounding box center [632, 174] width 9 height 9
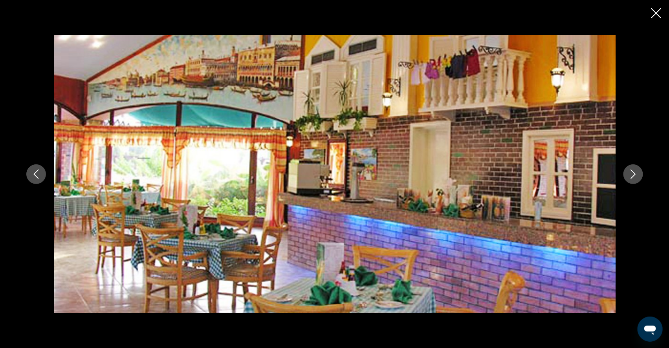
click at [654, 14] on icon "Close slideshow" at bounding box center [656, 13] width 10 height 10
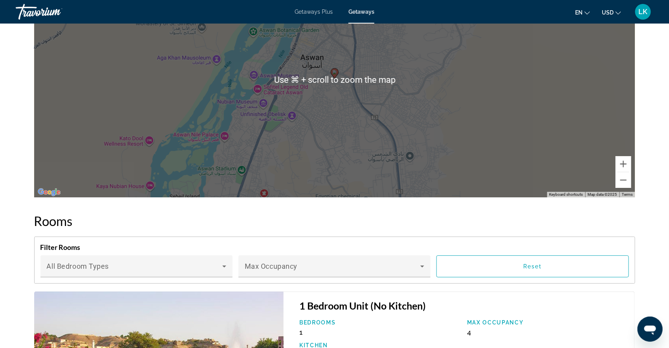
scroll to position [1207, 0]
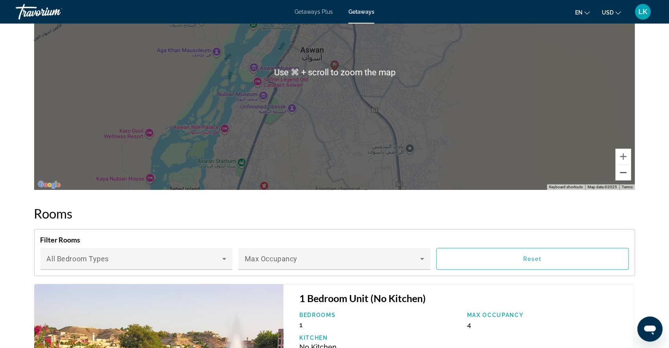
click at [631, 181] on button "Zoom out" at bounding box center [623, 173] width 16 height 16
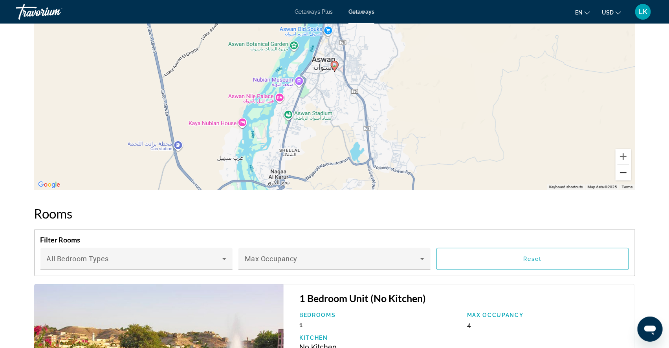
click at [631, 181] on button "Zoom out" at bounding box center [623, 173] width 16 height 16
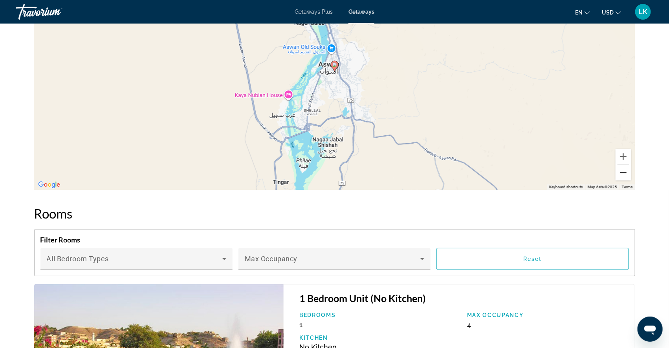
click at [631, 181] on button "Zoom out" at bounding box center [623, 173] width 16 height 16
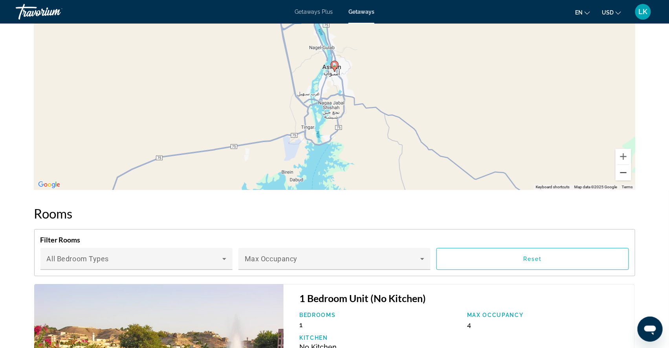
click at [631, 181] on button "Zoom out" at bounding box center [623, 173] width 16 height 16
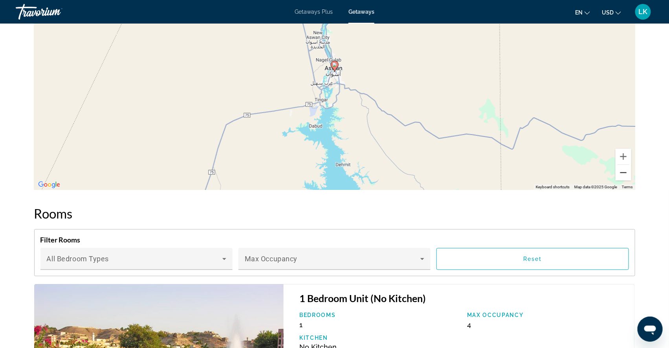
click at [631, 181] on button "Zoom out" at bounding box center [623, 173] width 16 height 16
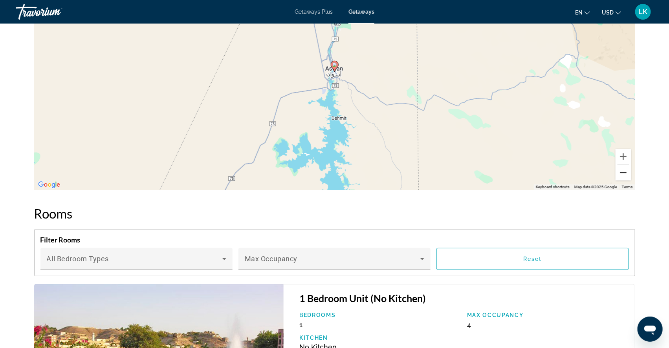
click at [631, 181] on button "Zoom out" at bounding box center [623, 173] width 16 height 16
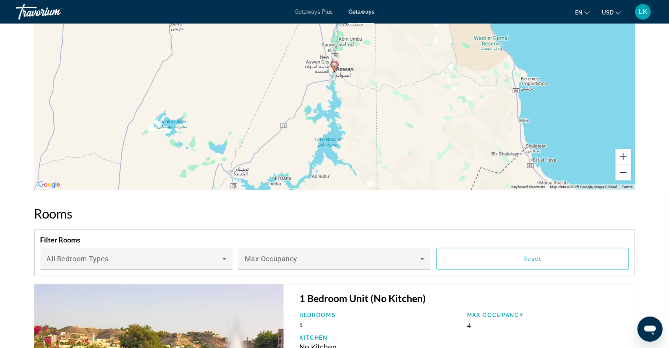
click at [631, 181] on button "Zoom out" at bounding box center [623, 173] width 16 height 16
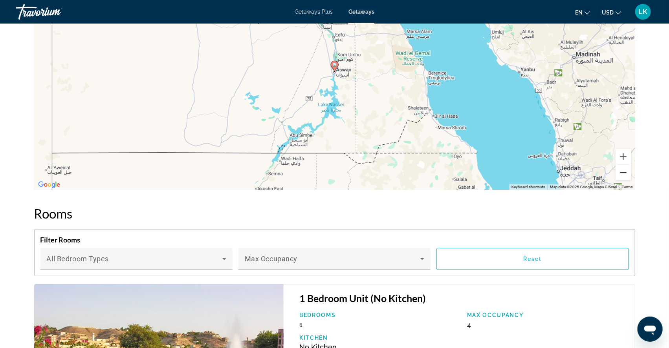
click at [631, 181] on button "Zoom out" at bounding box center [623, 173] width 16 height 16
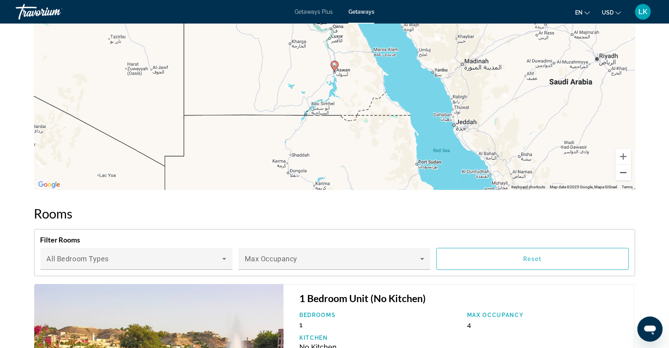
click at [631, 181] on button "Zoom out" at bounding box center [623, 173] width 16 height 16
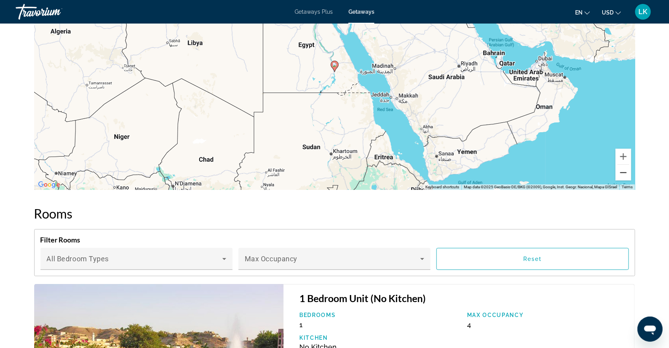
click at [631, 181] on button "Zoom out" at bounding box center [623, 173] width 16 height 16
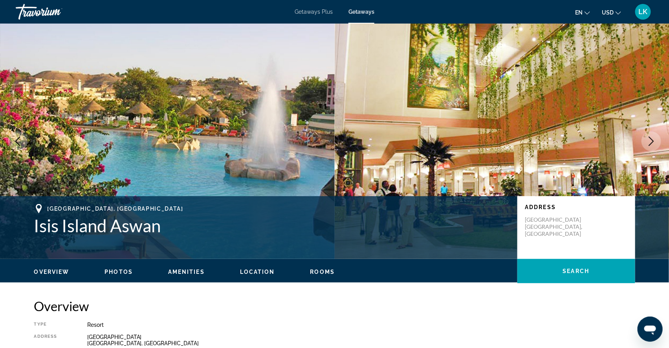
scroll to position [0, 0]
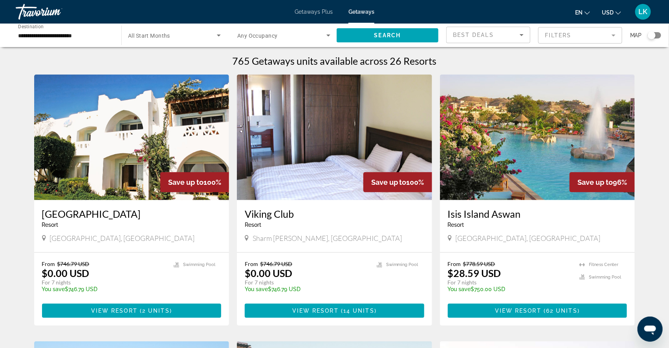
click at [657, 35] on div "Search widget" at bounding box center [654, 35] width 13 height 6
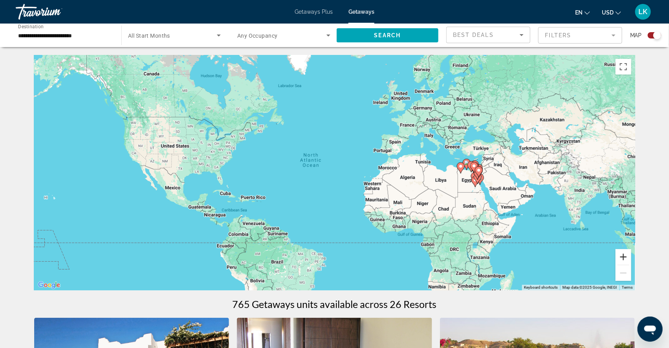
click at [631, 257] on button "Zoom in" at bounding box center [623, 257] width 16 height 16
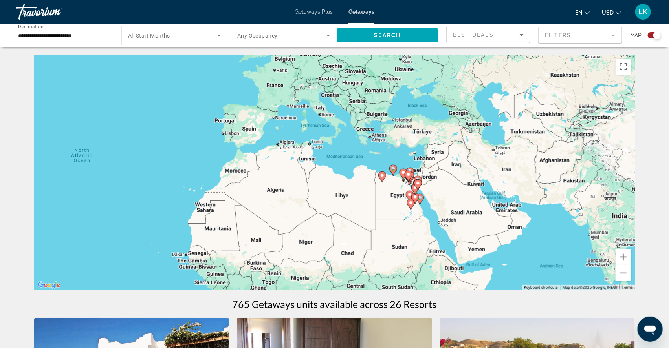
drag, startPoint x: 604, startPoint y: 214, endPoint x: 387, endPoint y: 223, distance: 217.0
click at [387, 223] on div "To activate drag with keyboard, press Alt + Enter. Once in keyboard drag state,…" at bounding box center [334, 173] width 601 height 236
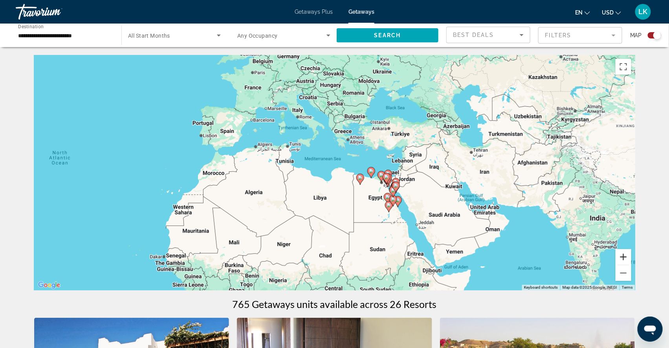
click at [631, 261] on button "Zoom in" at bounding box center [623, 257] width 16 height 16
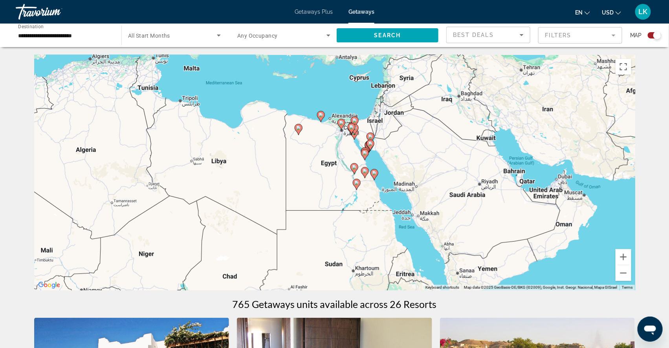
drag, startPoint x: 541, startPoint y: 221, endPoint x: 452, endPoint y: 161, distance: 107.2
click at [452, 160] on div "To activate drag with keyboard, press Alt + Enter. Once in keyboard drag state,…" at bounding box center [334, 173] width 601 height 236
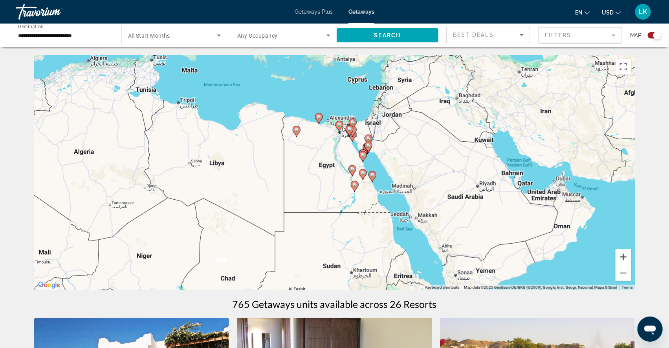
click at [631, 256] on button "Zoom in" at bounding box center [623, 257] width 16 height 16
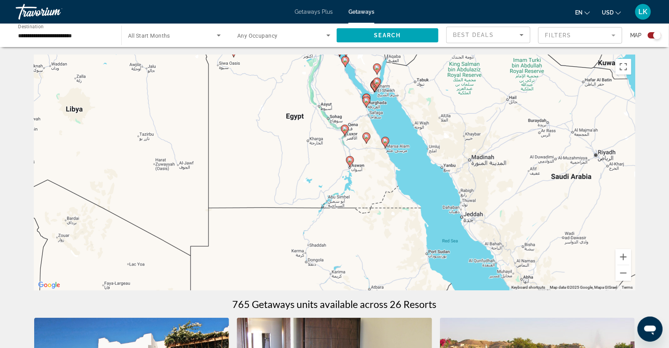
drag, startPoint x: 454, startPoint y: 240, endPoint x: 429, endPoint y: 193, distance: 52.5
click at [429, 193] on div "To activate drag with keyboard, press Alt + Enter. Once in keyboard drag state,…" at bounding box center [334, 173] width 601 height 236
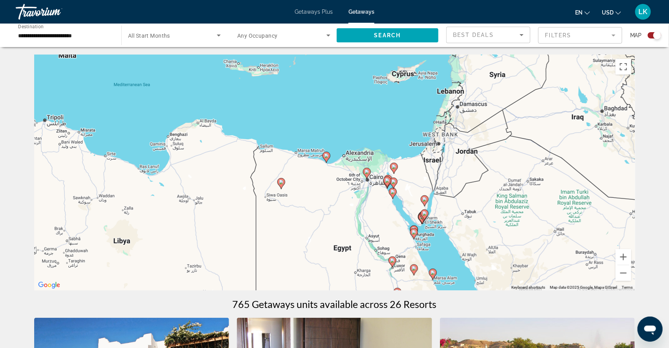
drag, startPoint x: 447, startPoint y: 149, endPoint x: 495, endPoint y: 282, distance: 142.0
click at [495, 282] on div "To activate drag with keyboard, press Alt + Enter. Once in keyboard drag state,…" at bounding box center [334, 173] width 601 height 236
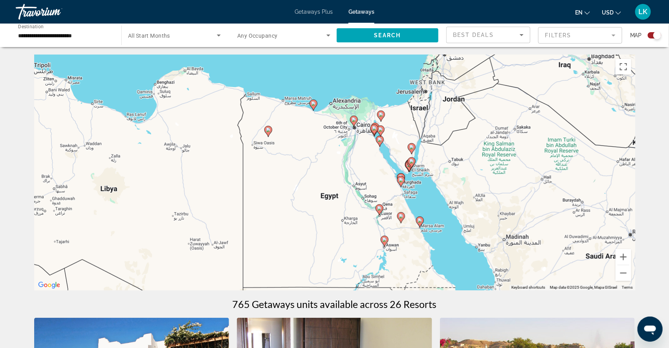
drag, startPoint x: 474, startPoint y: 256, endPoint x: 452, endPoint y: 196, distance: 64.4
click at [452, 196] on div "To activate drag with keyboard, press Alt + Enter. Once in keyboard drag state,…" at bounding box center [334, 173] width 601 height 236
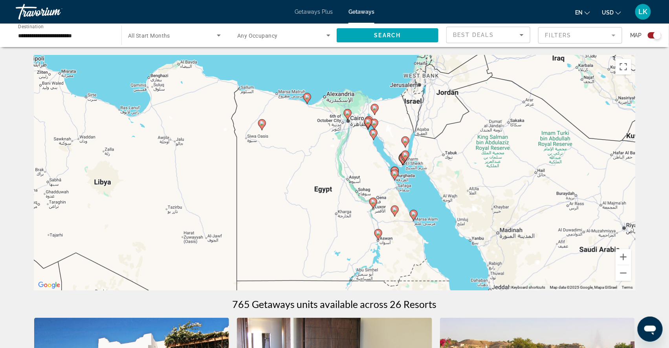
click at [414, 216] on image "Main content" at bounding box center [413, 214] width 5 height 5
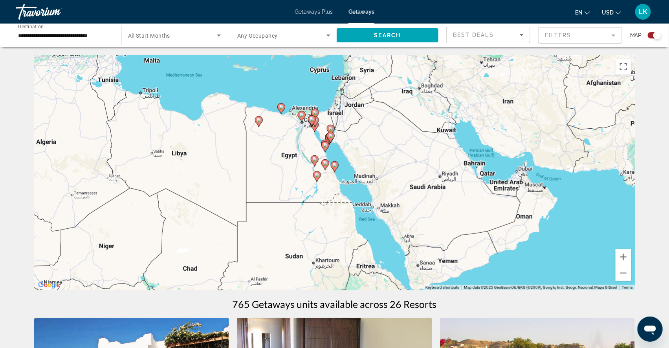
click at [335, 167] on image "Main content" at bounding box center [334, 165] width 5 height 5
type input "**********"
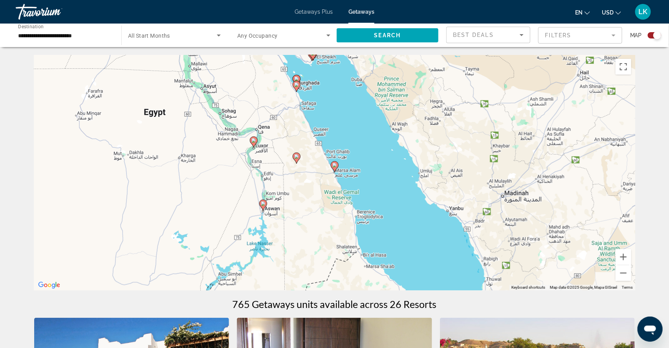
click at [333, 168] on image "Main content" at bounding box center [334, 165] width 5 height 5
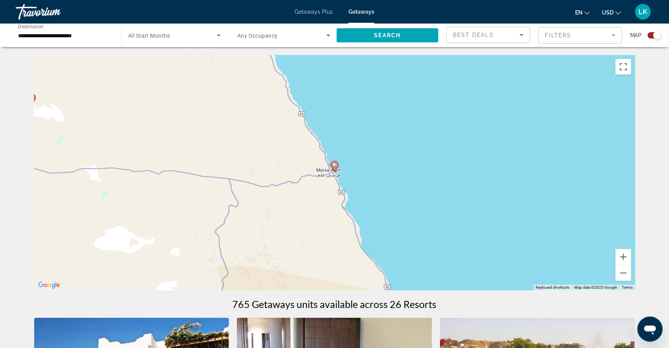
click at [334, 168] on image "Main content" at bounding box center [334, 165] width 5 height 5
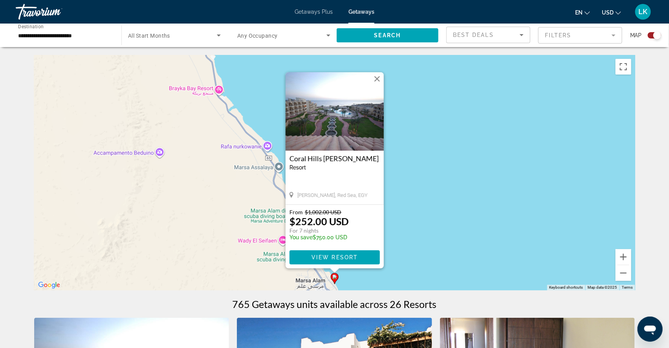
click at [380, 73] on button "Close" at bounding box center [377, 79] width 12 height 12
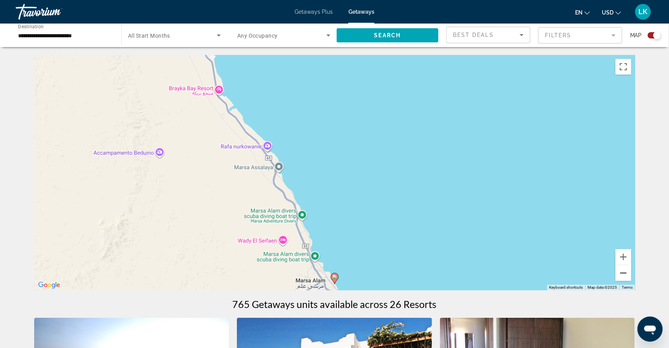
click at [631, 275] on button "Zoom out" at bounding box center [623, 273] width 16 height 16
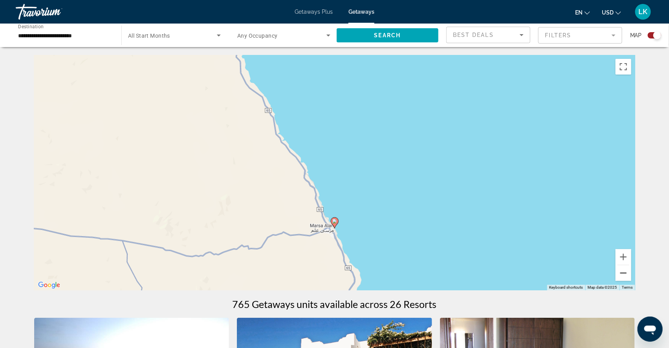
click at [631, 275] on button "Zoom out" at bounding box center [623, 273] width 16 height 16
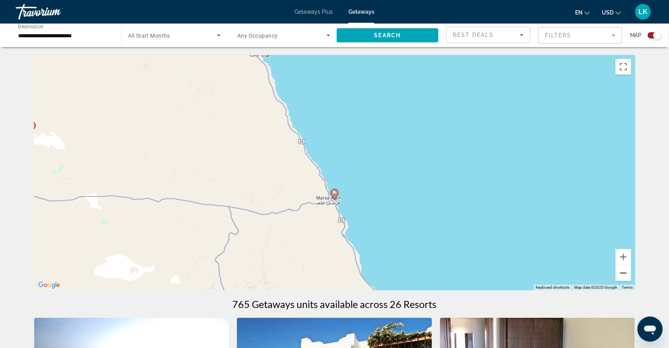
click at [631, 275] on button "Zoom out" at bounding box center [623, 273] width 16 height 16
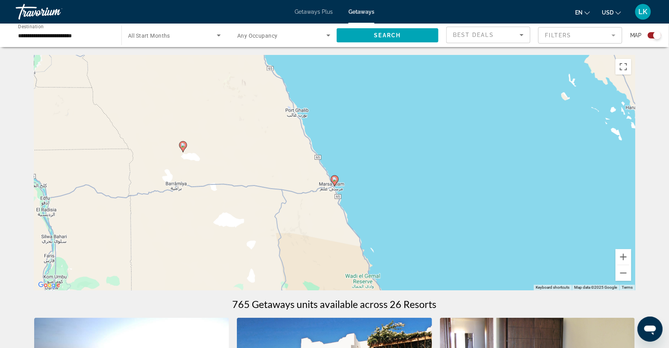
click at [184, 148] on image "Main content" at bounding box center [183, 145] width 5 height 5
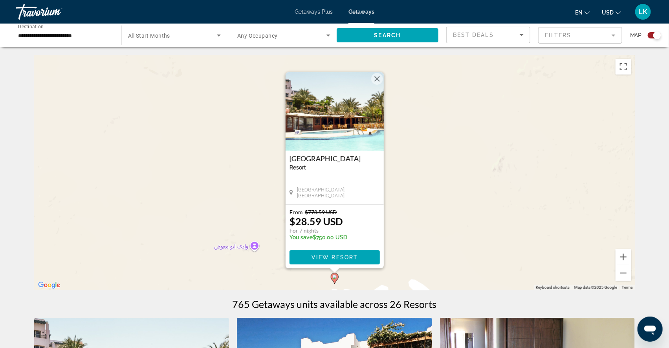
click at [377, 73] on button "Close" at bounding box center [377, 79] width 12 height 12
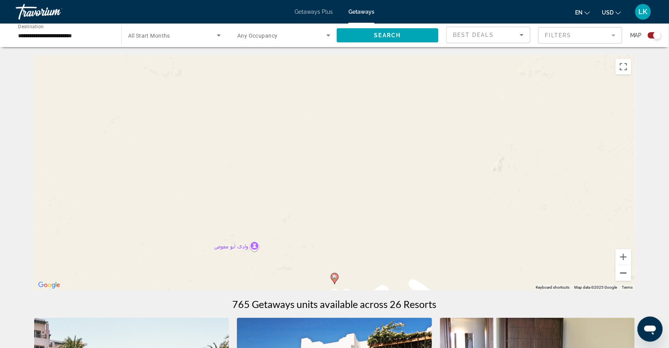
click at [631, 278] on button "Zoom out" at bounding box center [623, 273] width 16 height 16
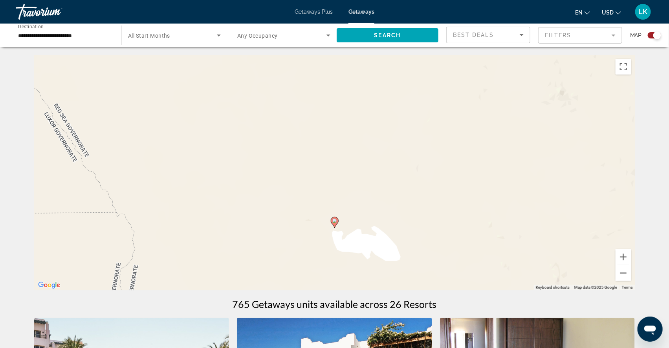
click at [631, 278] on button "Zoom out" at bounding box center [623, 273] width 16 height 16
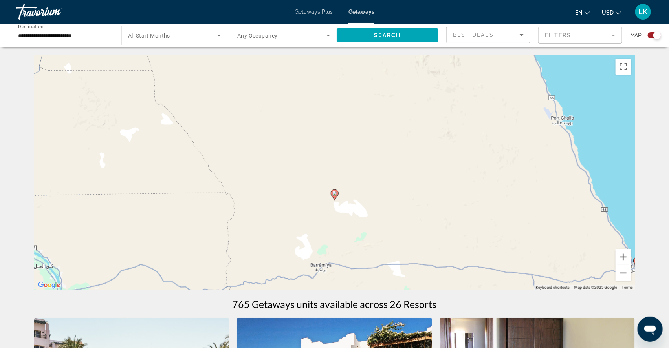
click at [631, 278] on button "Zoom out" at bounding box center [623, 273] width 16 height 16
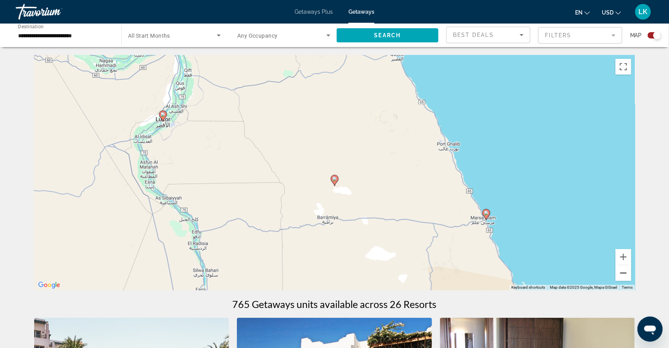
click at [631, 278] on button "Zoom out" at bounding box center [623, 273] width 16 height 16
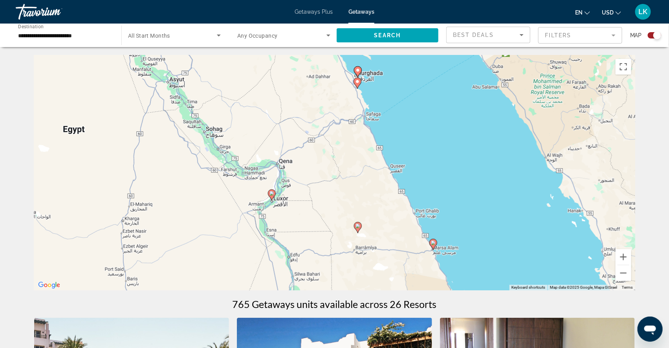
drag, startPoint x: 279, startPoint y: 152, endPoint x: 302, endPoint y: 204, distance: 56.9
click at [302, 205] on div "To activate drag with keyboard, press Alt + Enter. Once in keyboard drag state,…" at bounding box center [334, 173] width 601 height 236
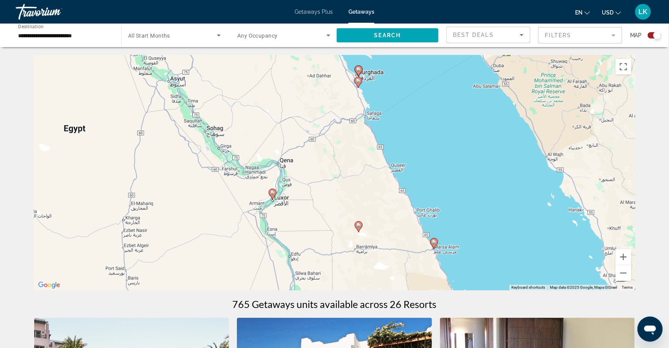
click at [358, 83] on image "Main content" at bounding box center [358, 81] width 5 height 5
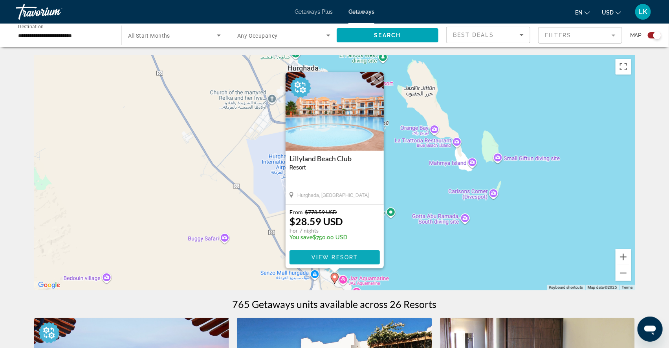
click at [335, 258] on span "View Resort" at bounding box center [334, 257] width 46 height 6
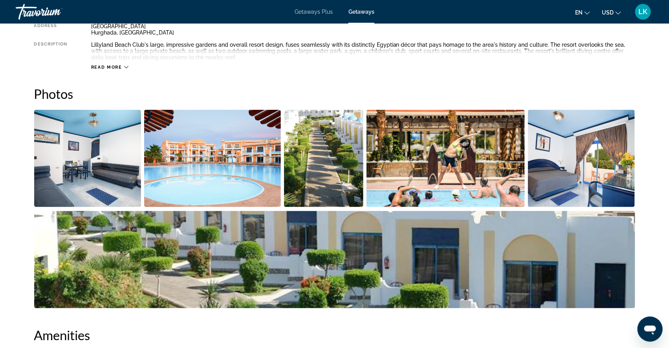
scroll to position [327, 0]
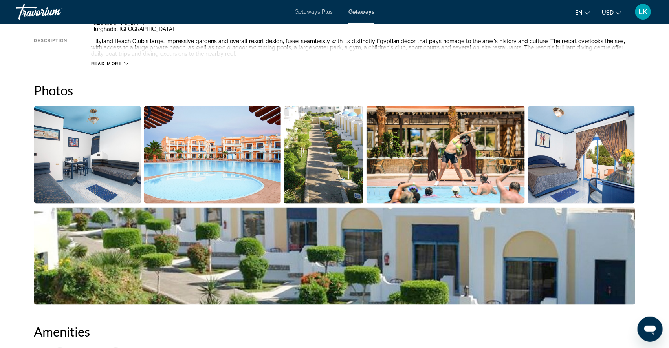
click at [101, 192] on img "Open full-screen image slider" at bounding box center [87, 154] width 107 height 97
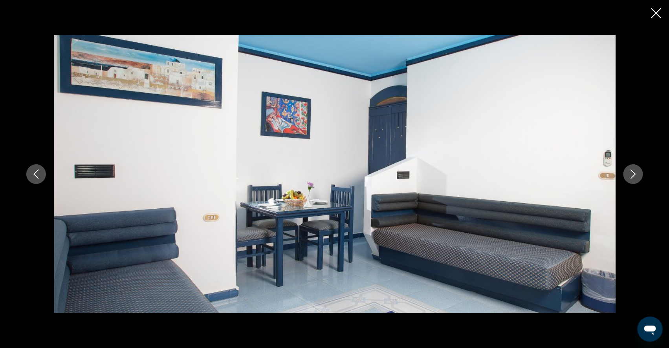
click at [638, 174] on icon "Next image" at bounding box center [632, 174] width 9 height 9
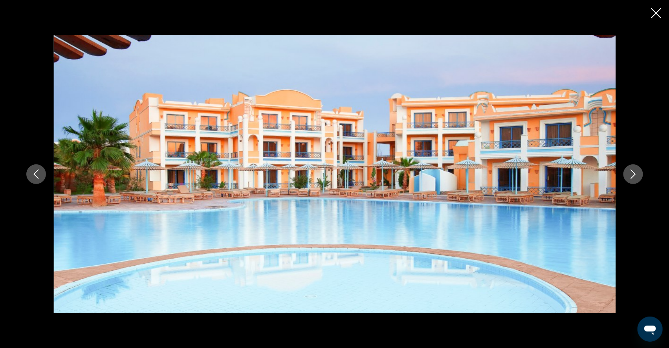
click at [638, 174] on icon "Next image" at bounding box center [632, 174] width 9 height 9
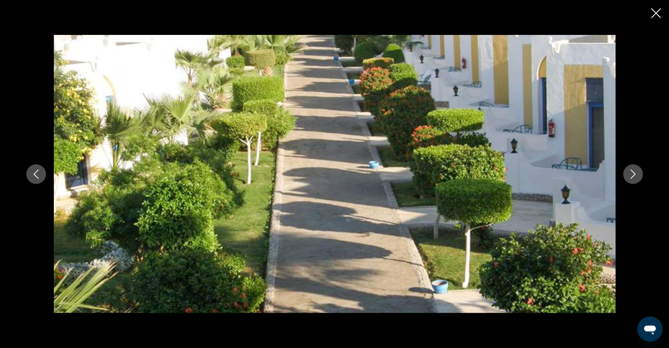
click at [638, 172] on icon "Next image" at bounding box center [632, 174] width 9 height 9
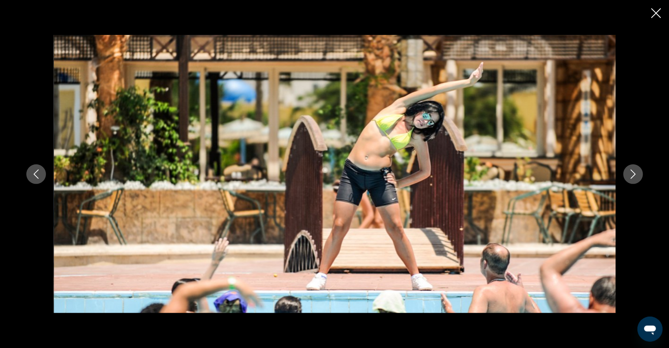
click at [638, 174] on icon "Next image" at bounding box center [632, 174] width 9 height 9
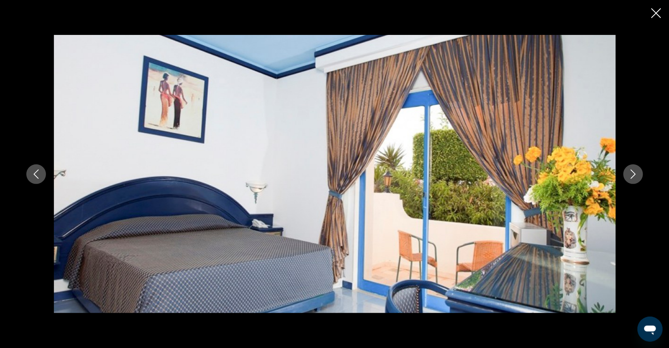
click at [638, 174] on icon "Next image" at bounding box center [632, 174] width 9 height 9
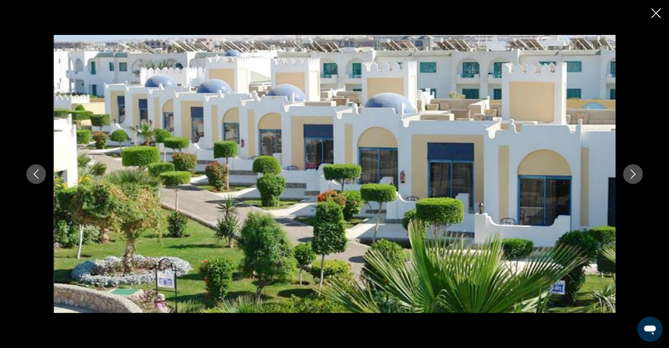
click at [638, 174] on icon "Next image" at bounding box center [632, 174] width 9 height 9
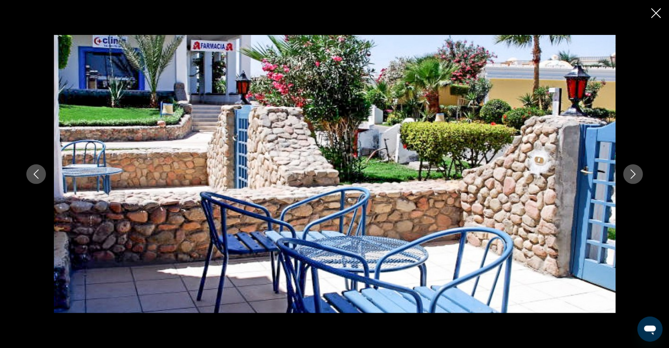
click at [638, 174] on icon "Next image" at bounding box center [632, 174] width 9 height 9
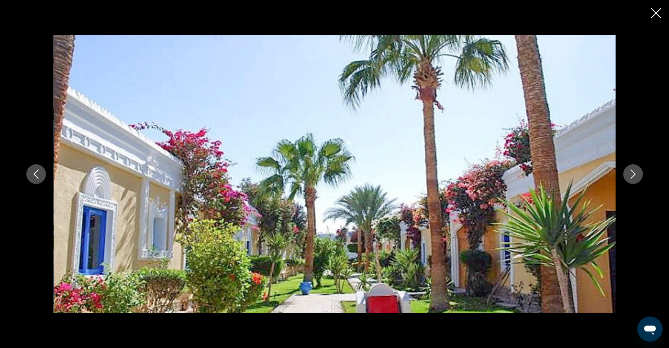
click at [638, 176] on icon "Next image" at bounding box center [632, 174] width 9 height 9
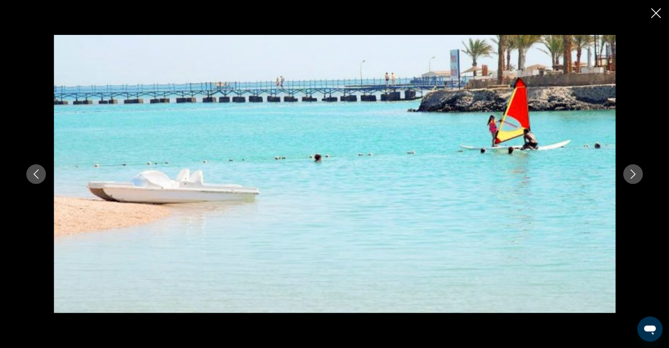
click at [638, 173] on icon "Next image" at bounding box center [632, 174] width 9 height 9
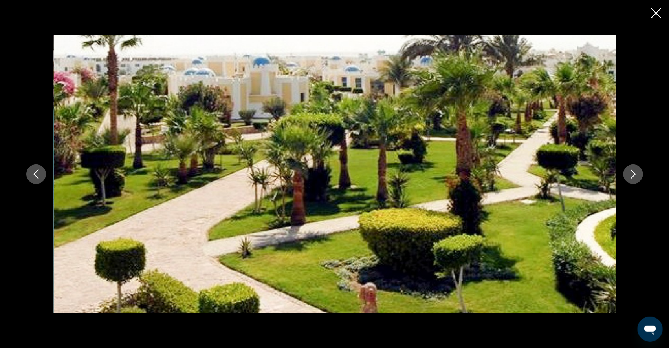
click at [638, 173] on icon "Next image" at bounding box center [632, 174] width 9 height 9
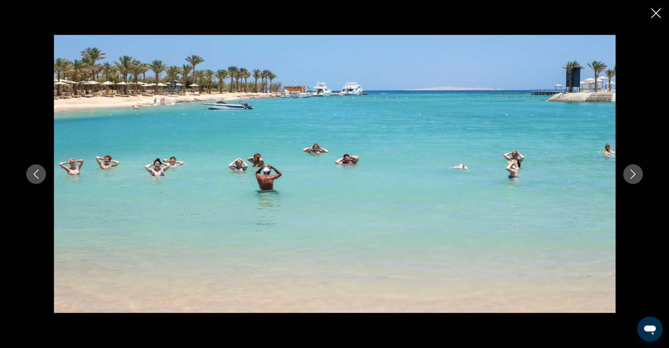
click at [638, 170] on icon "Next image" at bounding box center [632, 174] width 9 height 9
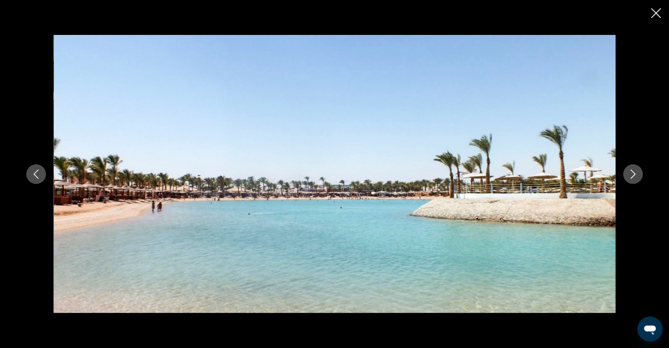
click at [638, 170] on icon "Next image" at bounding box center [632, 174] width 9 height 9
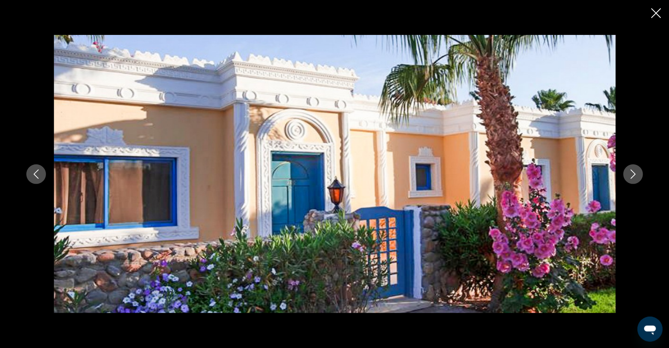
click at [638, 170] on icon "Next image" at bounding box center [632, 174] width 9 height 9
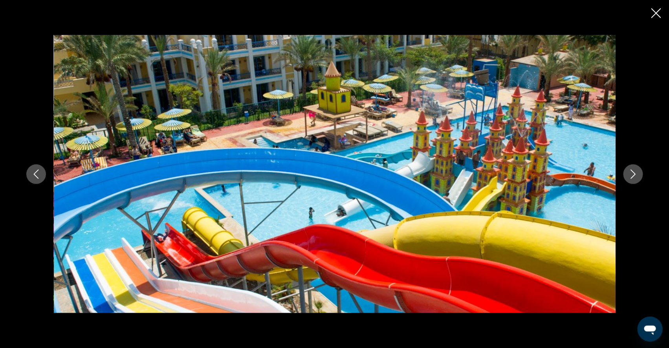
click at [638, 172] on icon "Next image" at bounding box center [632, 174] width 9 height 9
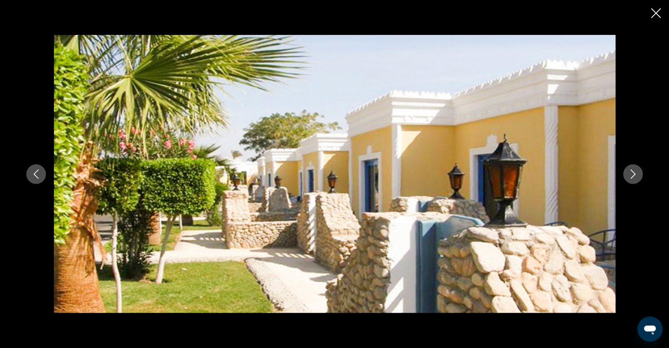
click at [638, 172] on icon "Next image" at bounding box center [632, 174] width 9 height 9
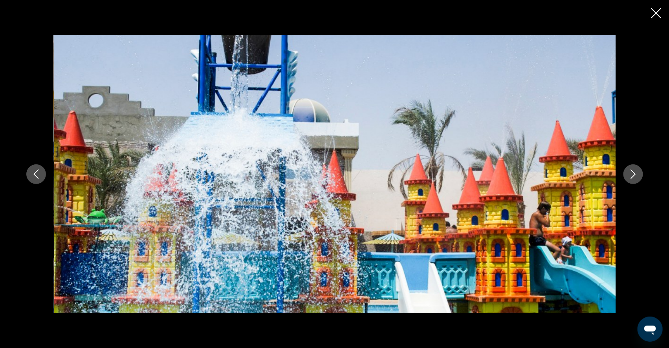
click at [638, 172] on icon "Next image" at bounding box center [632, 174] width 9 height 9
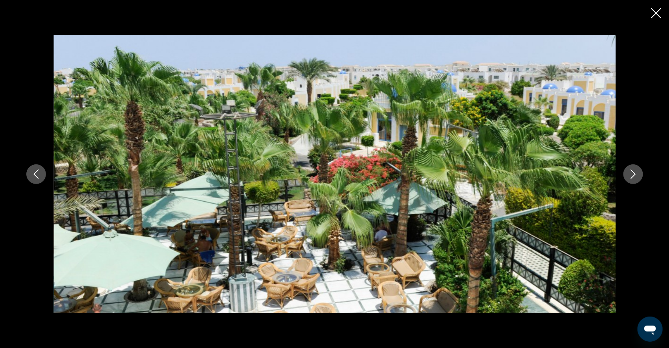
click at [638, 173] on icon "Next image" at bounding box center [632, 174] width 9 height 9
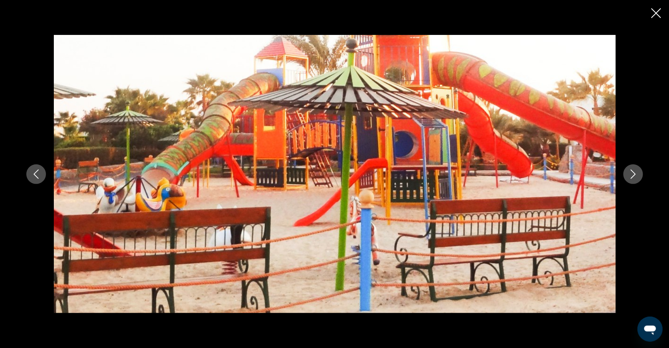
click at [655, 15] on icon "Close slideshow" at bounding box center [656, 13] width 10 height 10
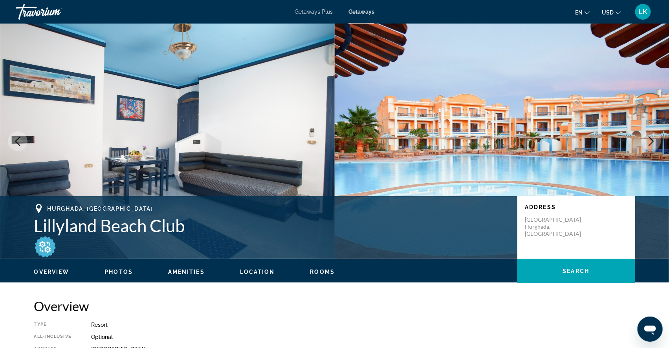
scroll to position [0, 0]
click at [308, 9] on span "Getaways Plus" at bounding box center [314, 12] width 38 height 6
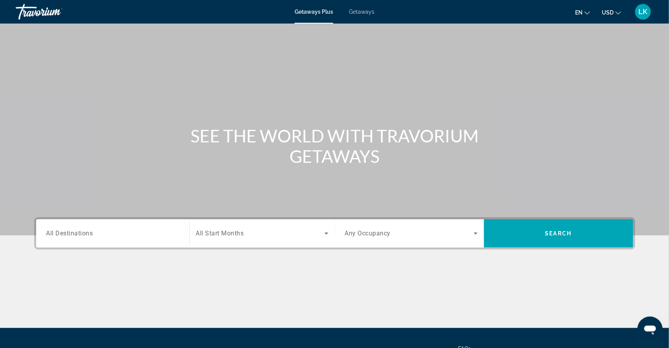
click at [53, 237] on span "All Destinations" at bounding box center [69, 233] width 47 height 7
click at [53, 239] on input "Destination All Destinations" at bounding box center [112, 233] width 133 height 9
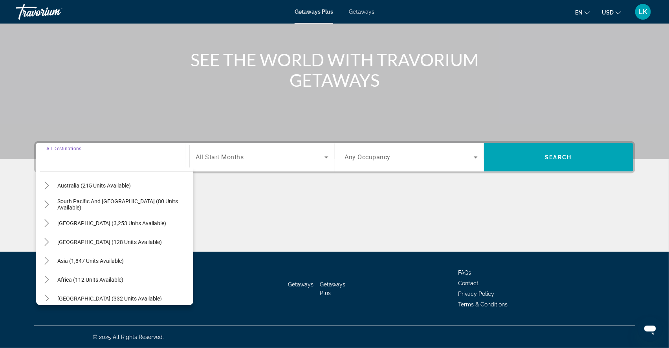
scroll to position [120, 0]
click at [43, 296] on icon "Toggle Middle East (332 units available)" at bounding box center [47, 300] width 8 height 8
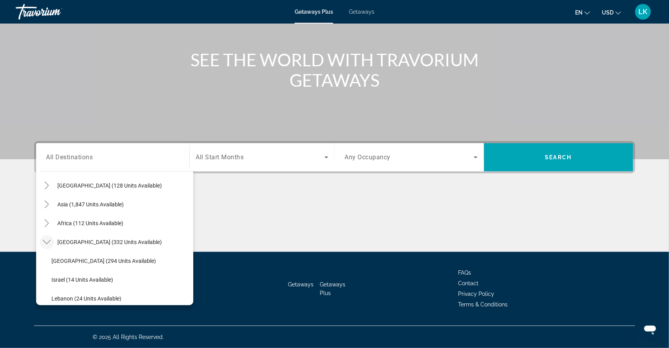
scroll to position [177, 0]
click at [52, 258] on span "Egypt (294 units available)" at bounding box center [104, 261] width 104 height 6
type input "**********"
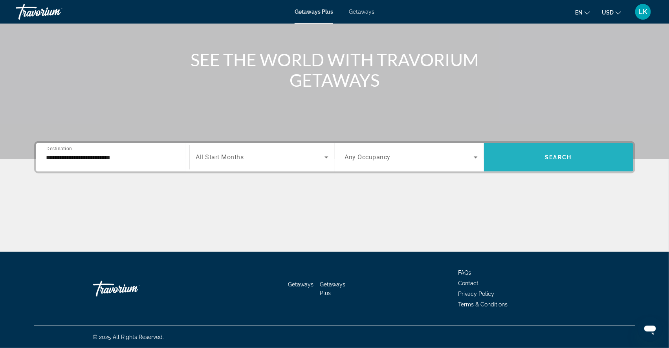
click at [542, 148] on span "Search widget" at bounding box center [558, 157] width 149 height 19
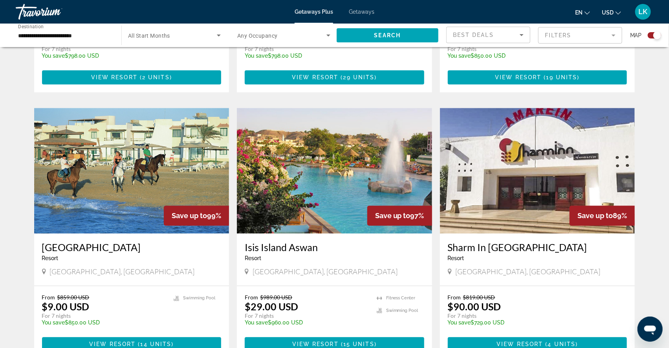
scroll to position [732, 0]
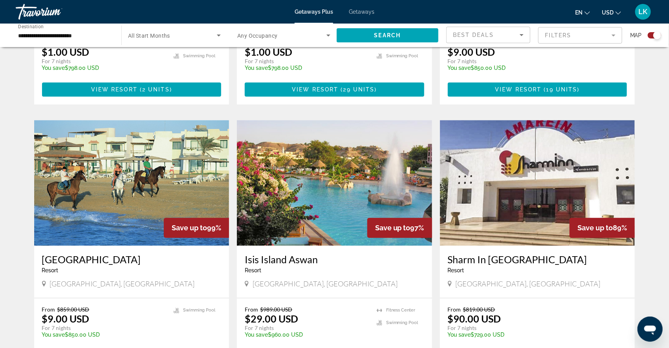
click at [194, 213] on img "Main content" at bounding box center [131, 183] width 195 height 126
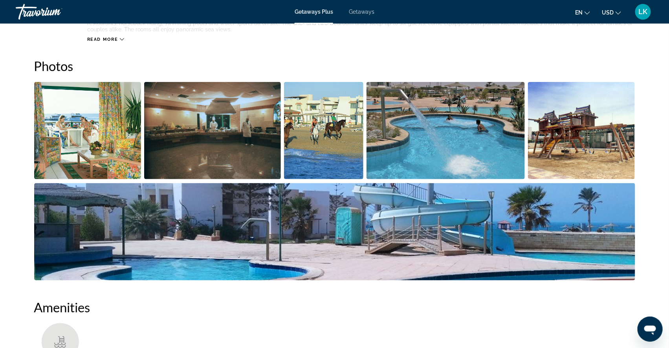
scroll to position [341, 0]
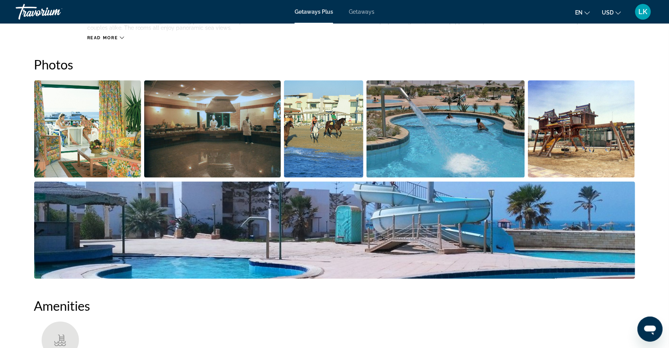
click at [105, 177] on img "Open full-screen image slider" at bounding box center [87, 129] width 107 height 97
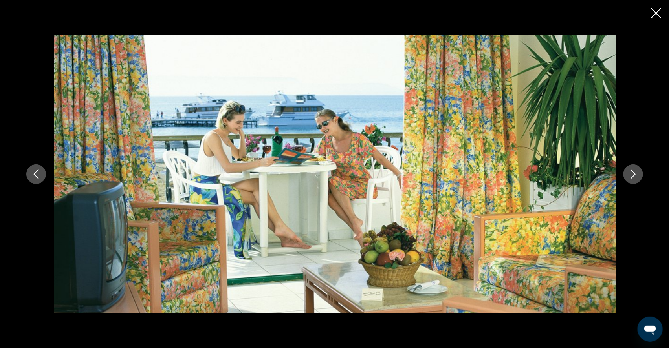
click at [638, 176] on icon "Next image" at bounding box center [632, 174] width 9 height 9
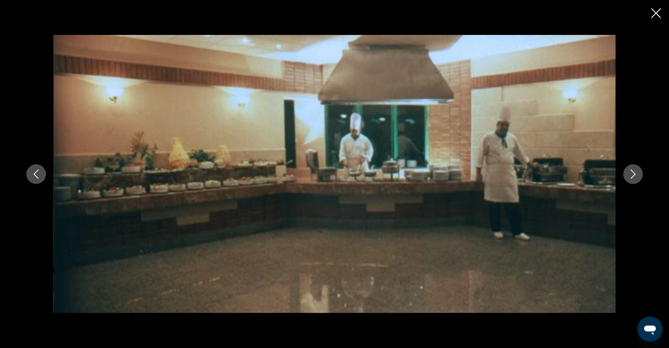
click at [638, 176] on icon "Next image" at bounding box center [632, 174] width 9 height 9
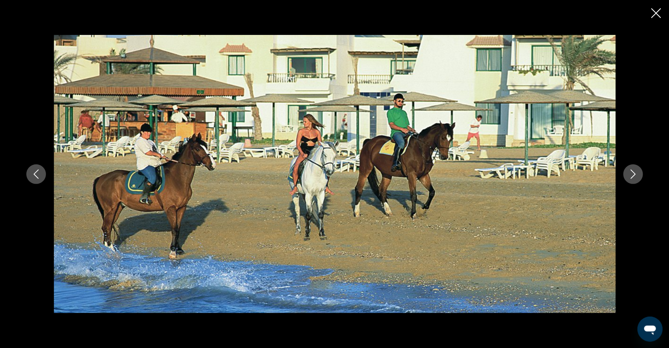
click at [638, 176] on icon "Next image" at bounding box center [632, 174] width 9 height 9
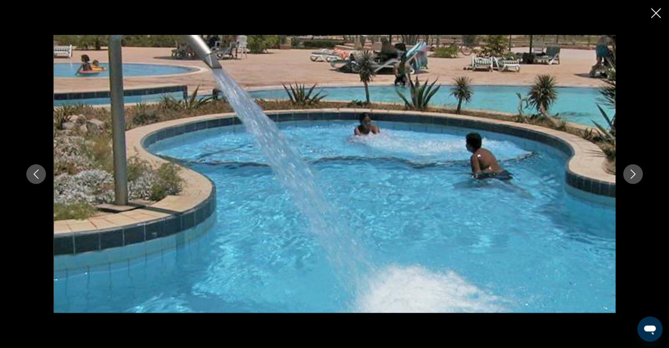
click at [638, 177] on icon "Next image" at bounding box center [632, 174] width 9 height 9
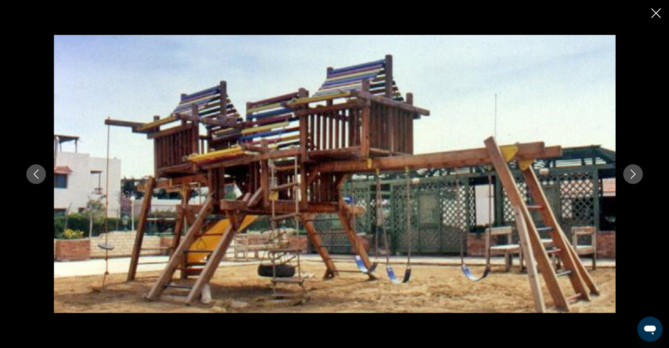
click at [638, 174] on icon "Next image" at bounding box center [632, 174] width 9 height 9
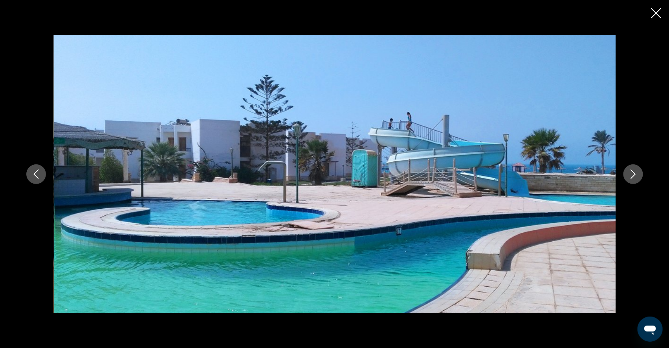
click at [638, 174] on icon "Next image" at bounding box center [632, 174] width 9 height 9
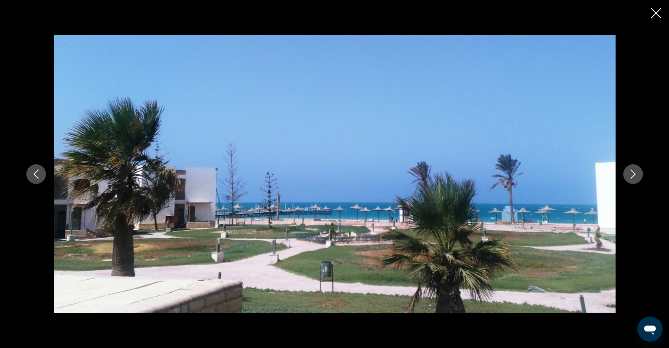
click at [638, 175] on icon "Next image" at bounding box center [632, 174] width 9 height 9
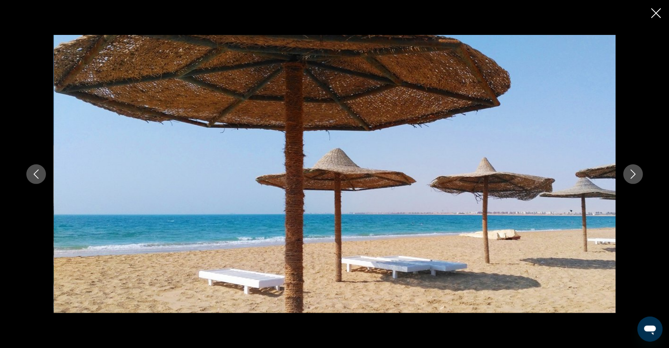
click at [638, 175] on icon "Next image" at bounding box center [632, 174] width 9 height 9
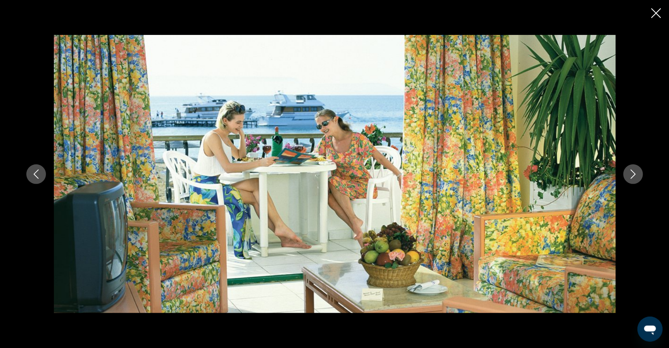
click at [638, 176] on icon "Next image" at bounding box center [632, 174] width 9 height 9
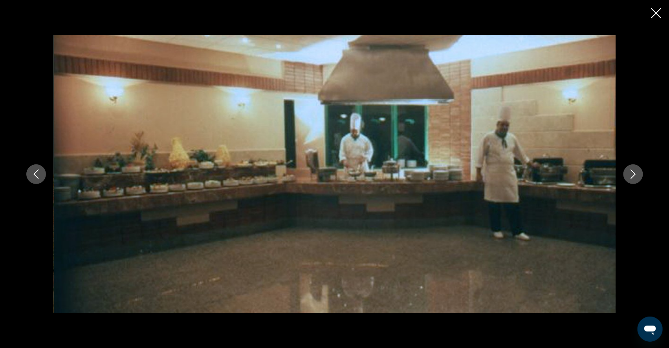
click at [654, 16] on icon "Close slideshow" at bounding box center [656, 13] width 10 height 10
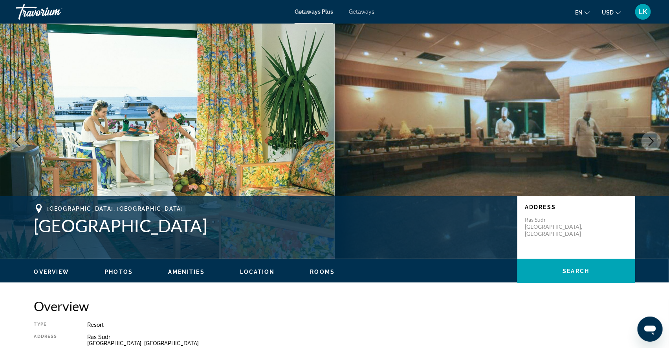
scroll to position [0, 0]
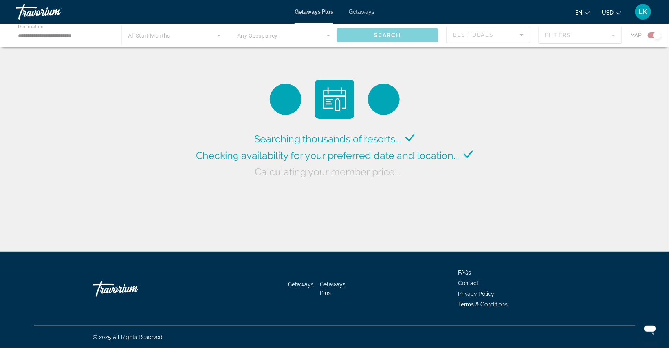
click at [366, 14] on span "Getaways" at bounding box center [362, 12] width 26 height 6
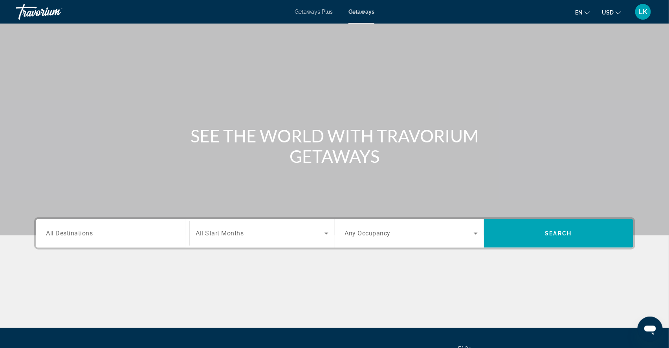
click at [64, 237] on span "All Destinations" at bounding box center [69, 233] width 47 height 7
click at [64, 239] on input "Destination All Destinations" at bounding box center [112, 233] width 133 height 9
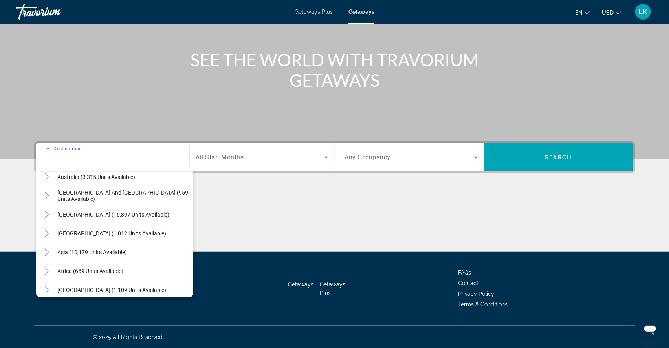
scroll to position [120, 0]
click at [43, 288] on icon "Toggle Middle East (1,109 units available)" at bounding box center [47, 292] width 8 height 8
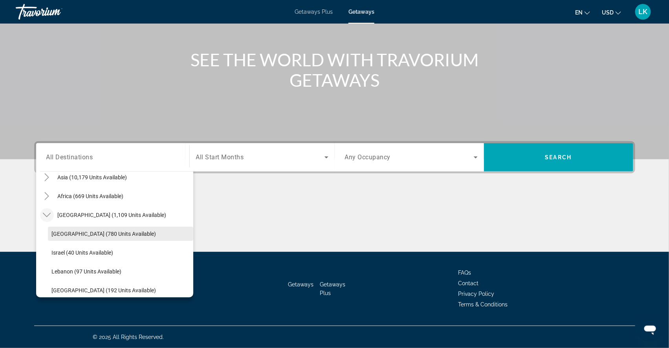
scroll to position [196, 0]
click at [54, 232] on span "Egypt (780 units available)" at bounding box center [104, 235] width 104 height 6
type input "**********"
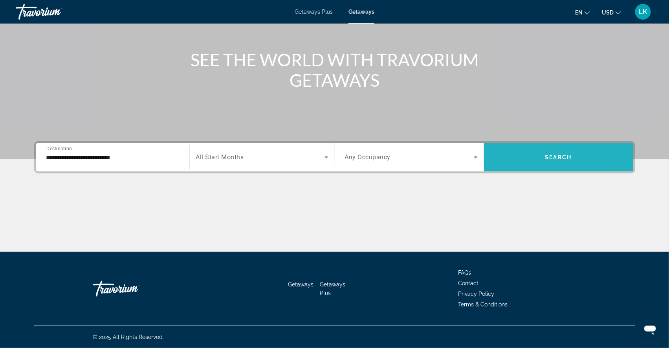
click at [563, 143] on span "Search widget" at bounding box center [558, 157] width 149 height 28
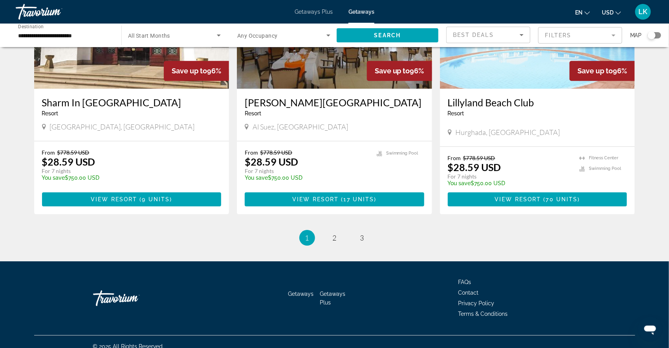
scroll to position [914, 0]
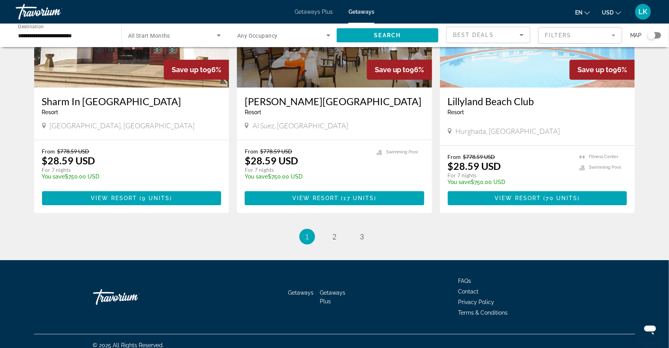
click at [530, 88] on img "Main content" at bounding box center [537, 25] width 195 height 126
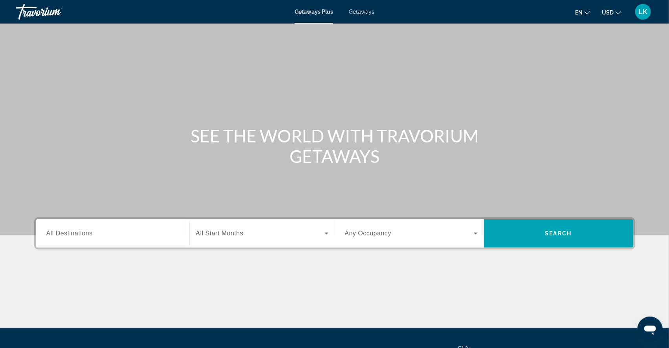
click at [357, 10] on span "Getaways" at bounding box center [362, 12] width 26 height 6
click at [66, 237] on span "All Destinations" at bounding box center [69, 233] width 46 height 7
click at [66, 239] on input "Destination All Destinations" at bounding box center [112, 233] width 133 height 9
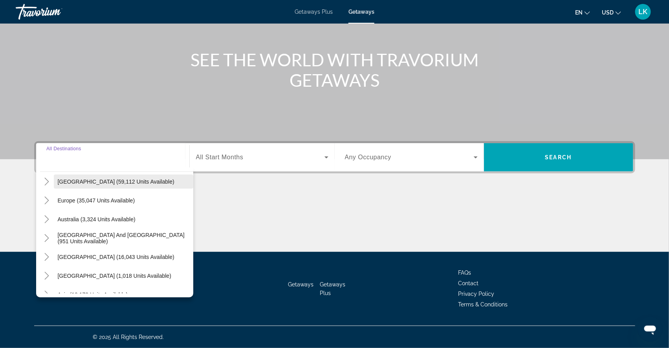
scroll to position [80, 0]
click at [43, 271] on icon "Toggle Central America (1,018 units available)" at bounding box center [47, 275] width 8 height 8
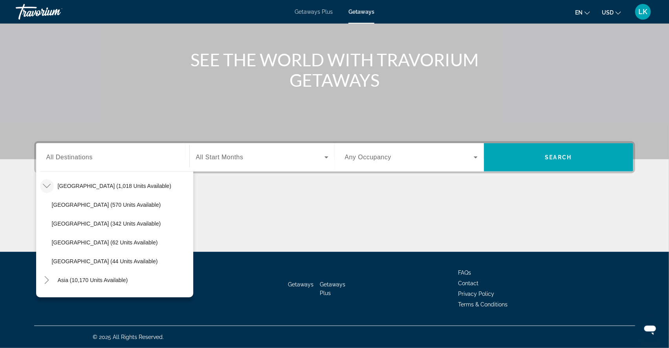
scroll to position [169, 0]
click at [52, 220] on span "[GEOGRAPHIC_DATA] (342 units available)" at bounding box center [106, 223] width 109 height 6
type input "**********"
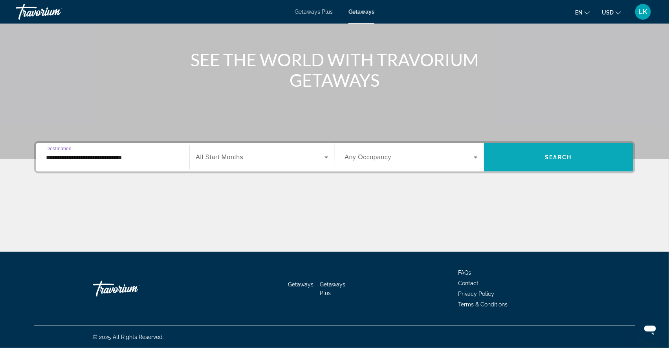
click at [540, 148] on span "Search widget" at bounding box center [558, 157] width 149 height 19
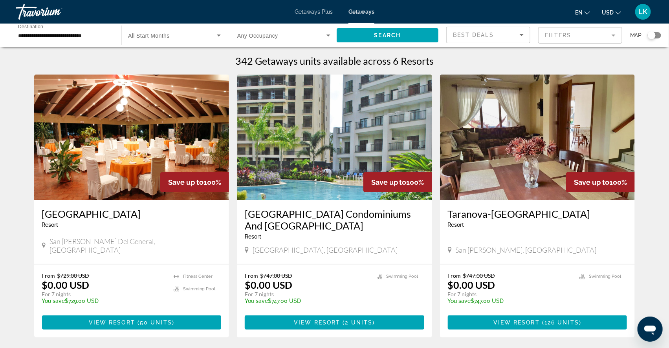
click at [658, 35] on div "Search widget" at bounding box center [654, 35] width 13 height 6
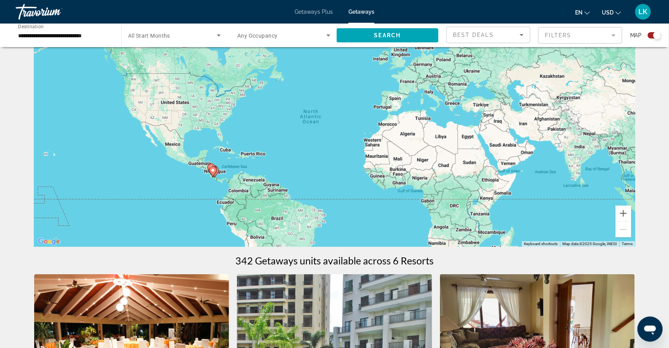
scroll to position [43, 0]
click at [631, 219] on button "Zoom in" at bounding box center [623, 214] width 16 height 16
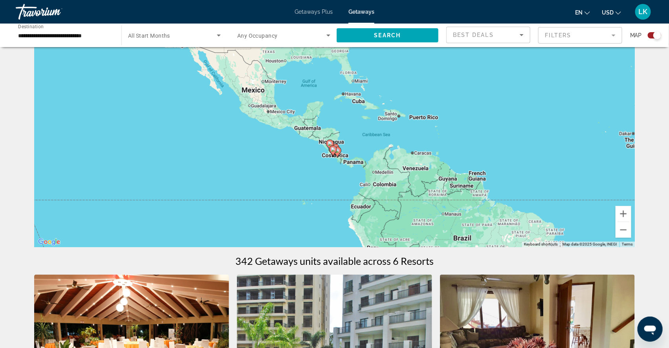
drag, startPoint x: 234, startPoint y: 208, endPoint x: 483, endPoint y: 125, distance: 262.4
click at [482, 125] on div "To activate drag with keyboard, press Alt + Enter. Once in keyboard drag state,…" at bounding box center [334, 130] width 601 height 236
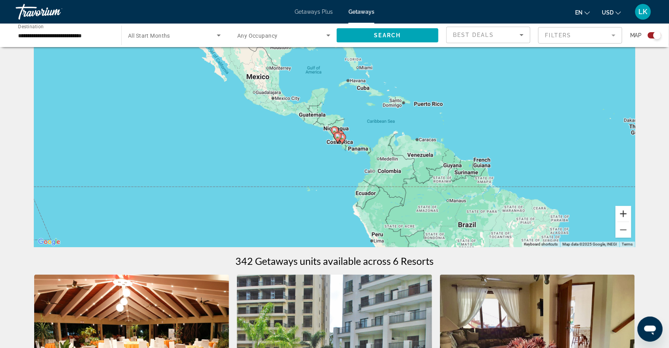
click at [631, 218] on button "Zoom in" at bounding box center [623, 214] width 16 height 16
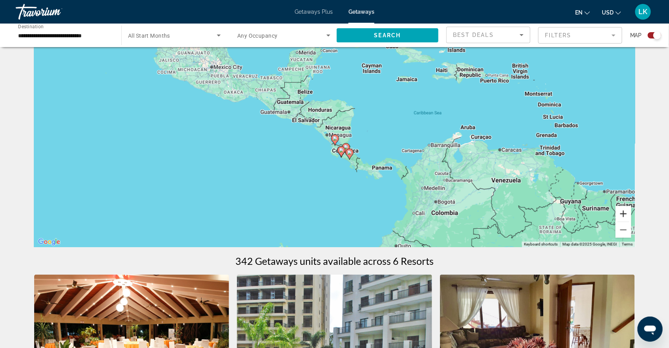
click at [631, 218] on button "Zoom in" at bounding box center [623, 214] width 16 height 16
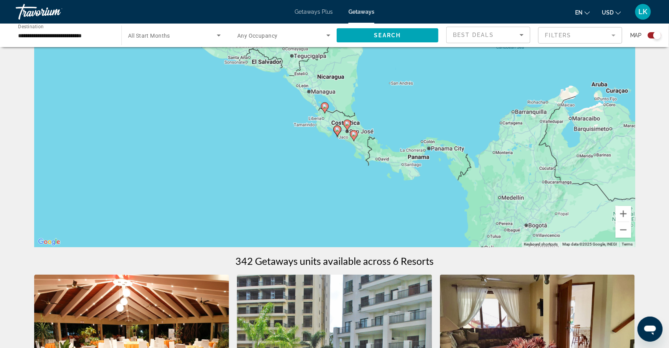
drag, startPoint x: 450, startPoint y: 169, endPoint x: 441, endPoint y: 119, distance: 50.7
click at [441, 119] on div "To activate drag with keyboard, press Alt + Enter. Once in keyboard drag state,…" at bounding box center [334, 130] width 601 height 236
click at [631, 218] on button "Zoom in" at bounding box center [623, 214] width 16 height 16
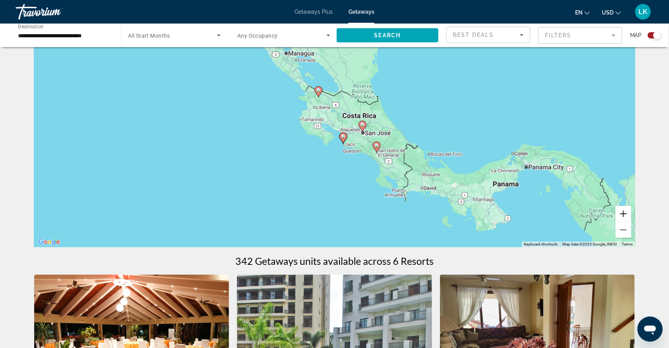
click at [631, 218] on button "Zoom in" at bounding box center [623, 214] width 16 height 16
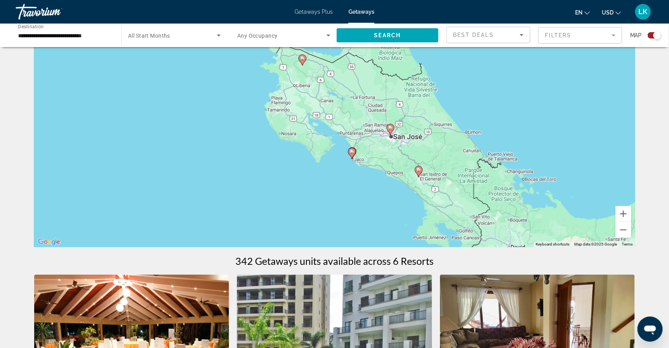
click at [352, 154] on image "Main content" at bounding box center [352, 152] width 5 height 5
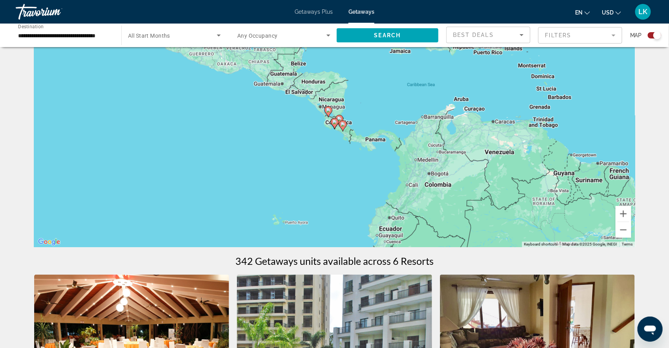
click at [334, 124] on image "Main content" at bounding box center [334, 122] width 5 height 5
type input "**********"
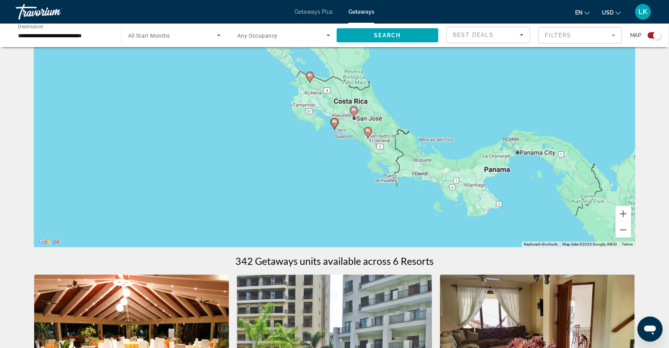
click at [334, 125] on image "Main content" at bounding box center [334, 122] width 5 height 5
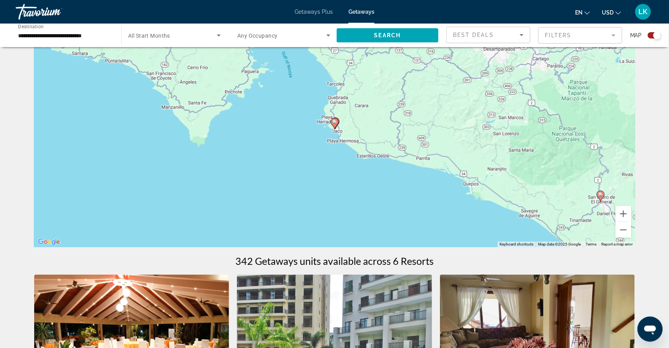
click at [334, 125] on image "Main content" at bounding box center [334, 122] width 5 height 5
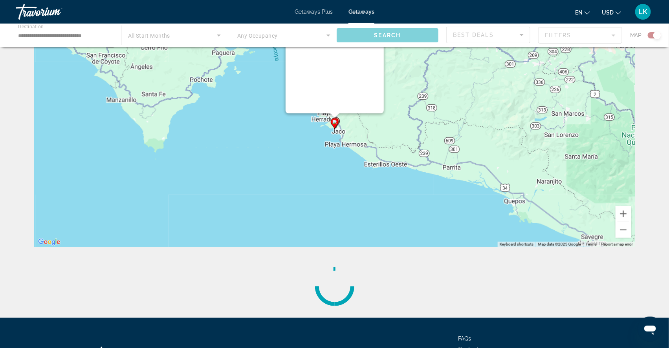
scroll to position [0, 0]
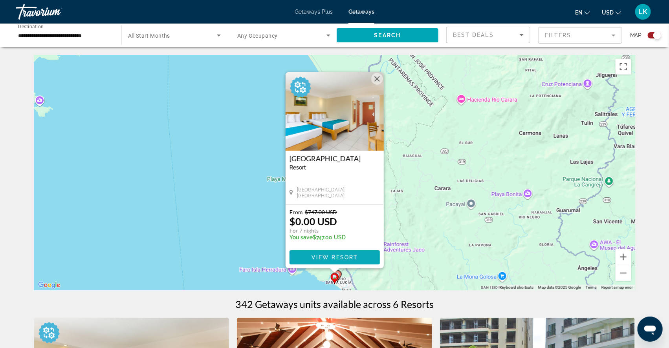
click at [330, 258] on span "View Resort" at bounding box center [334, 257] width 46 height 6
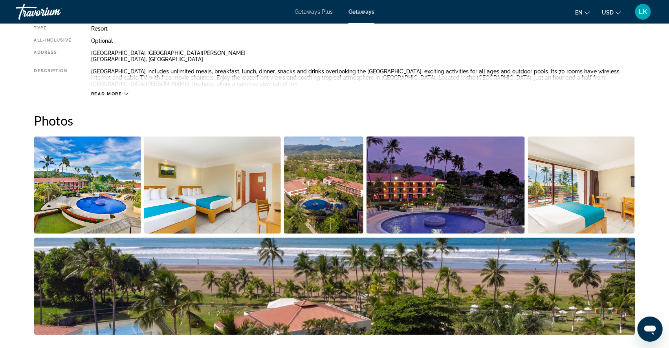
scroll to position [311, 0]
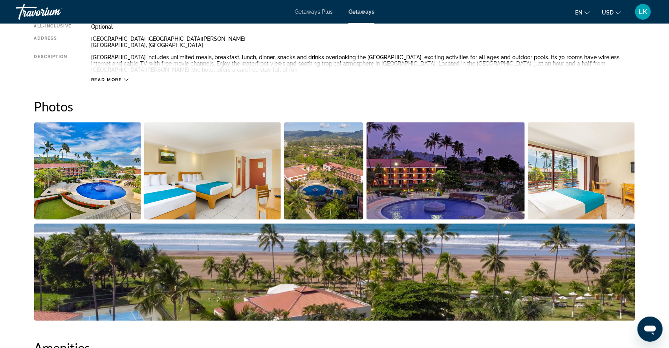
click at [101, 203] on img "Open full-screen image slider" at bounding box center [87, 171] width 107 height 97
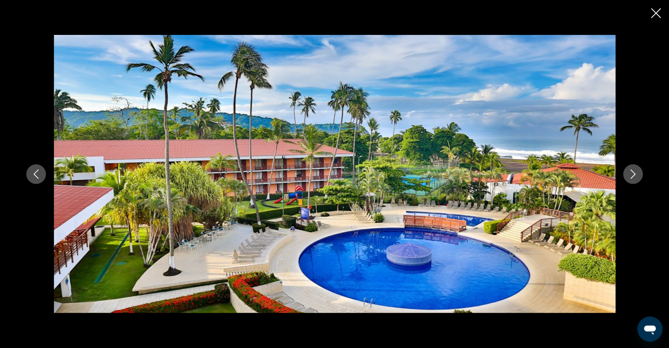
click at [638, 174] on icon "Next image" at bounding box center [632, 174] width 9 height 9
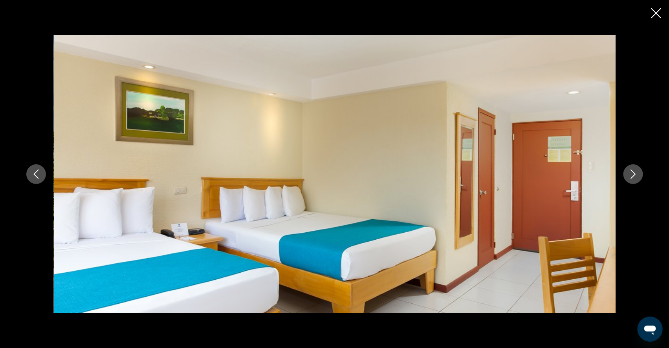
click at [638, 174] on icon "Next image" at bounding box center [632, 174] width 9 height 9
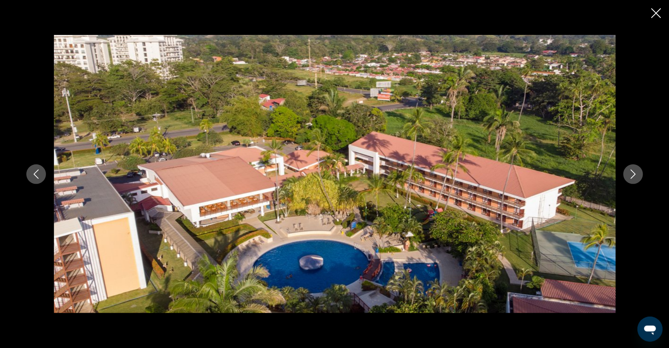
click at [638, 175] on icon "Next image" at bounding box center [632, 174] width 9 height 9
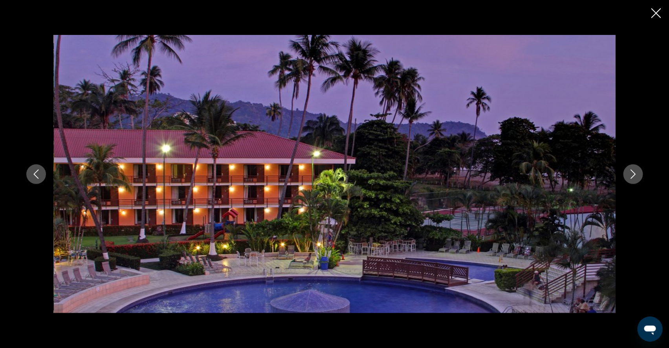
click at [638, 175] on icon "Next image" at bounding box center [632, 174] width 9 height 9
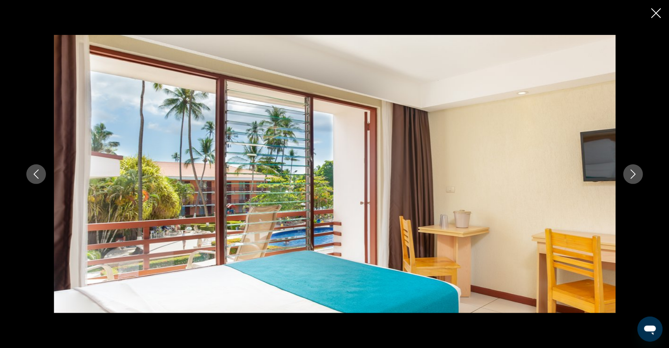
click at [638, 175] on icon "Next image" at bounding box center [632, 174] width 9 height 9
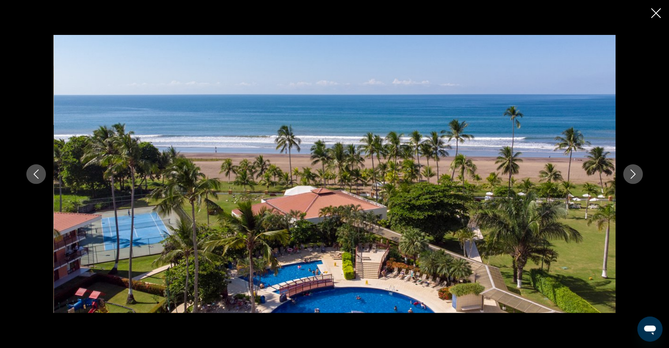
click at [638, 176] on icon "Next image" at bounding box center [632, 174] width 9 height 9
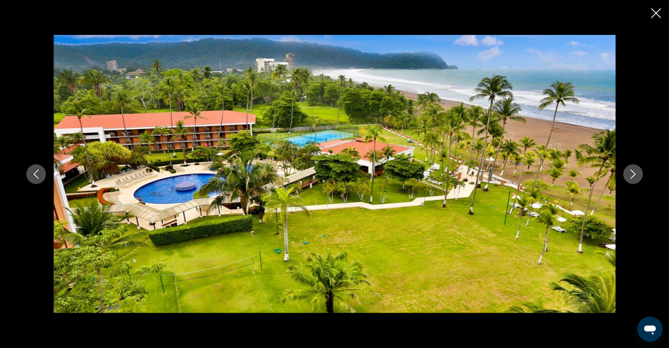
click at [638, 175] on icon "Next image" at bounding box center [632, 174] width 9 height 9
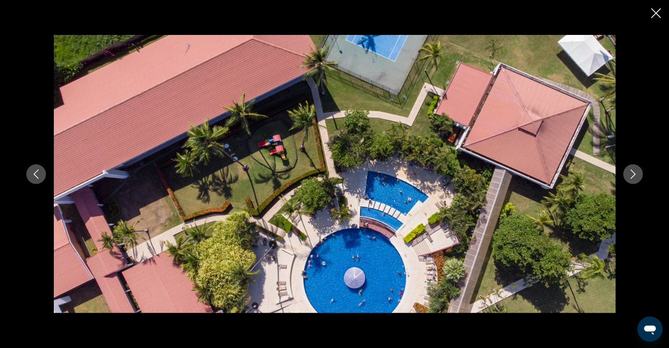
click at [655, 12] on icon "Close slideshow" at bounding box center [656, 13] width 10 height 10
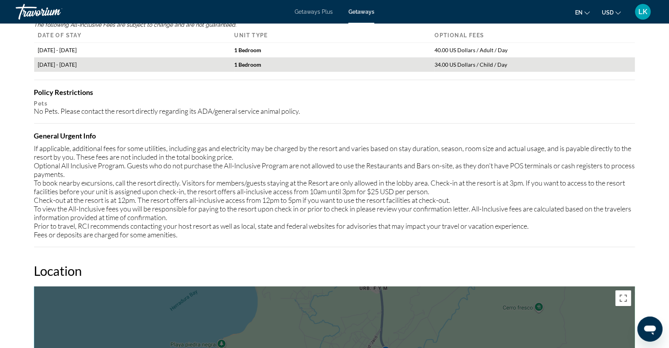
scroll to position [893, 0]
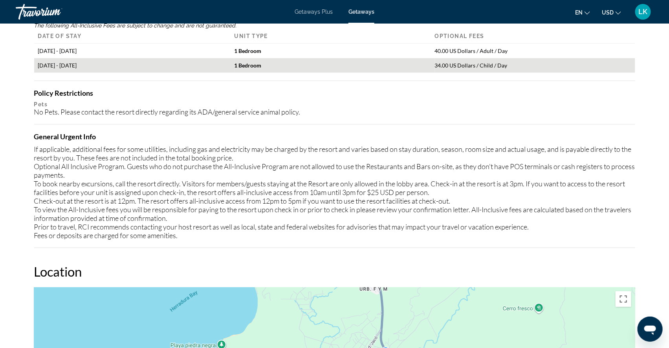
click at [426, 193] on div "If applicable, additional fees for some utilities, including gas and electricit…" at bounding box center [334, 192] width 601 height 95
